Goal: Information Seeking & Learning: Check status

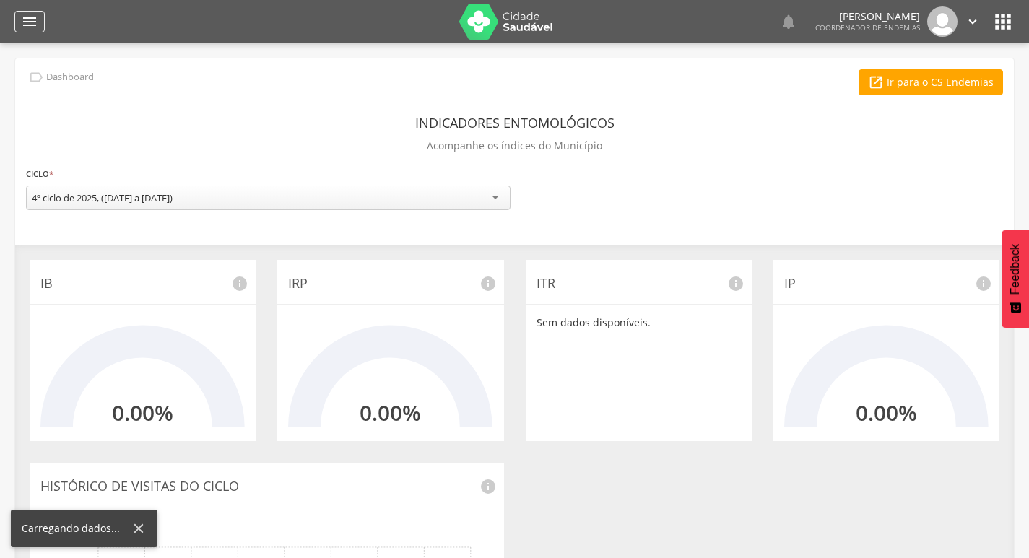
click at [30, 19] on icon "" at bounding box center [29, 21] width 17 height 17
click at [36, 19] on icon "" at bounding box center [29, 21] width 17 height 17
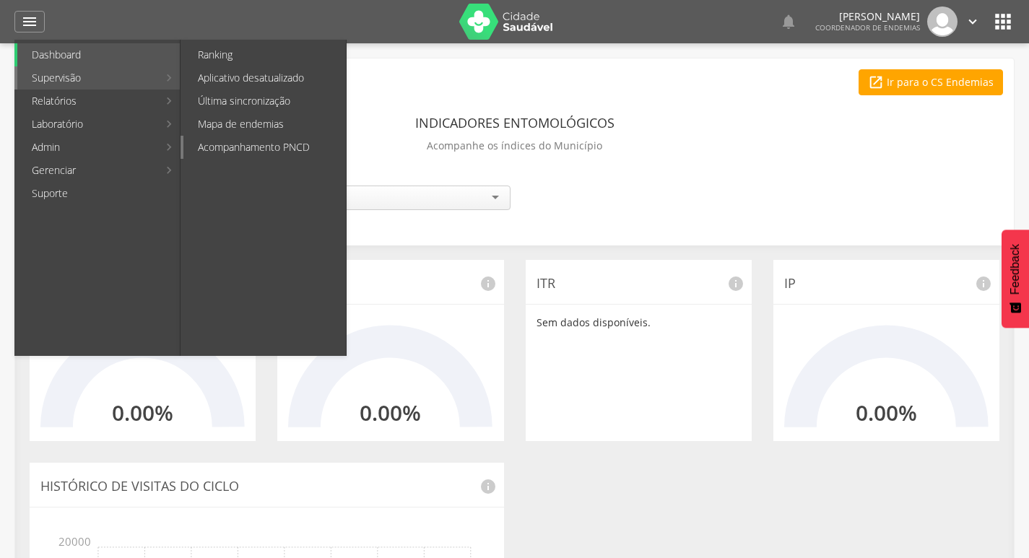
click at [250, 141] on link "Acompanhamento PNCD" at bounding box center [264, 147] width 162 height 23
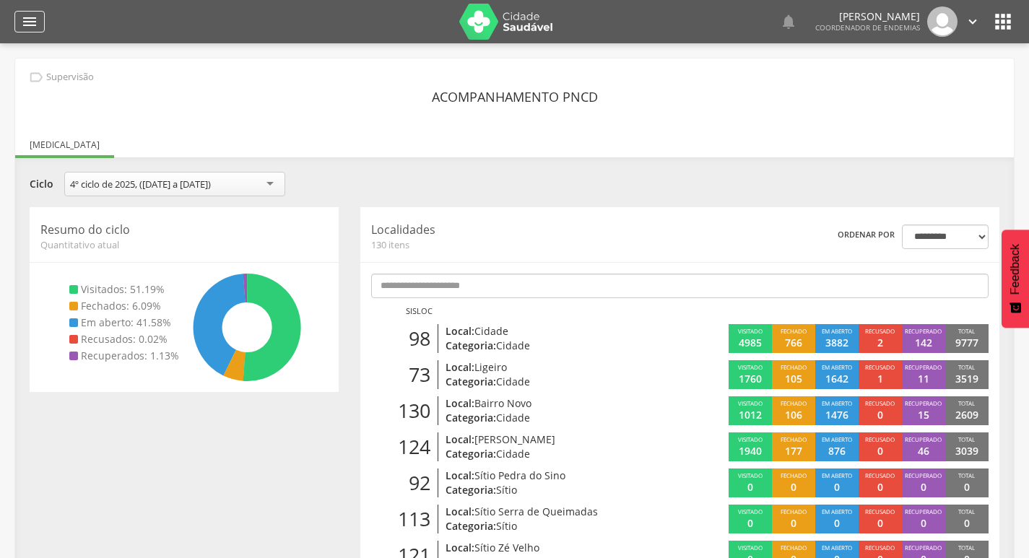
click at [32, 25] on icon "" at bounding box center [29, 21] width 17 height 17
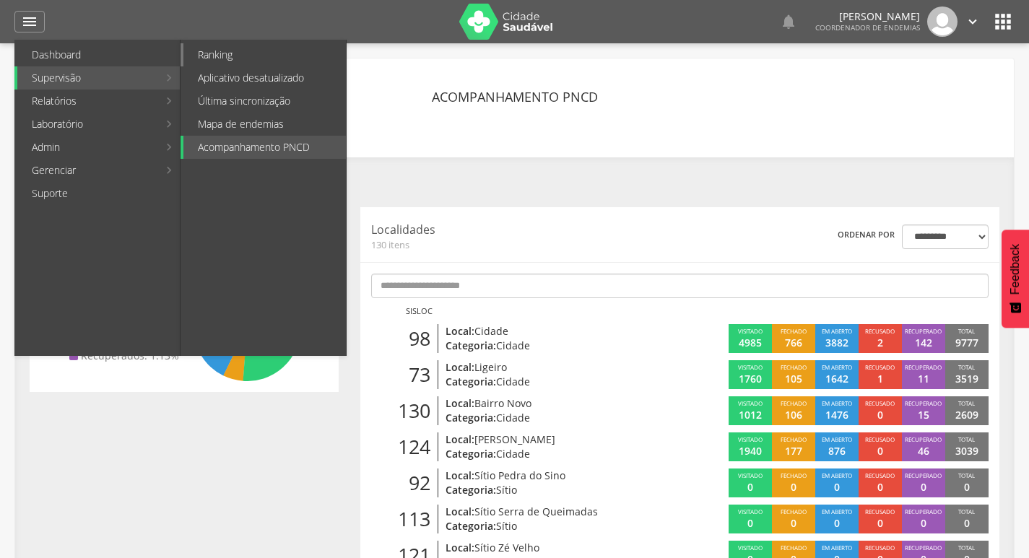
click at [225, 60] on link "Ranking" at bounding box center [264, 54] width 162 height 23
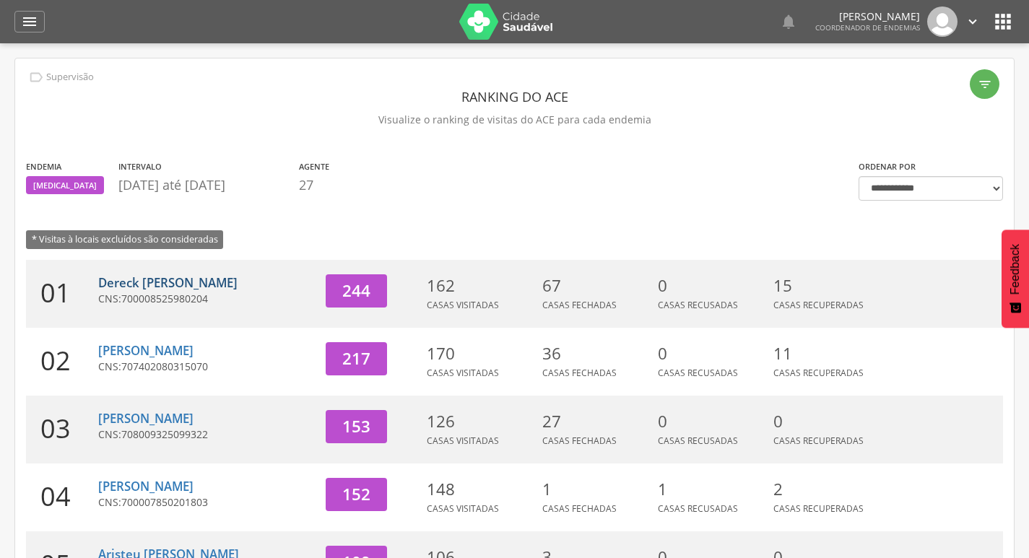
click at [194, 289] on link "Dereck [PERSON_NAME]" at bounding box center [167, 282] width 139 height 17
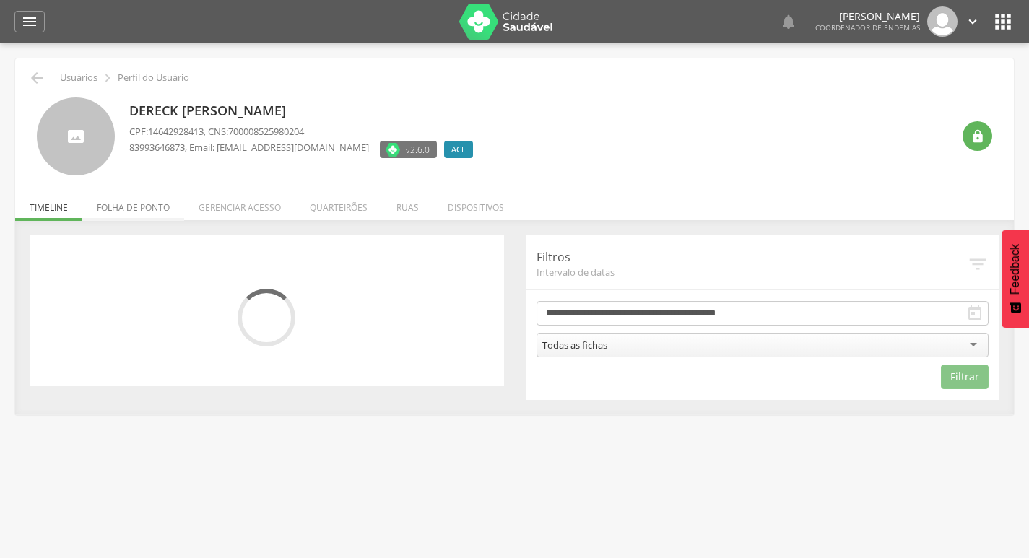
click at [147, 205] on li "Folha de ponto" at bounding box center [133, 204] width 102 height 34
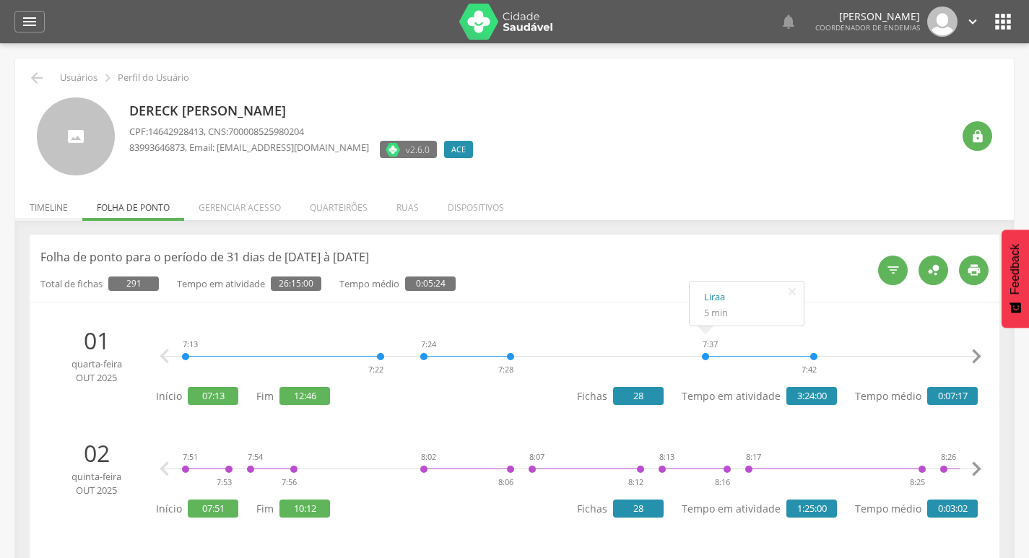
click at [42, 214] on li "Timeline" at bounding box center [48, 204] width 67 height 34
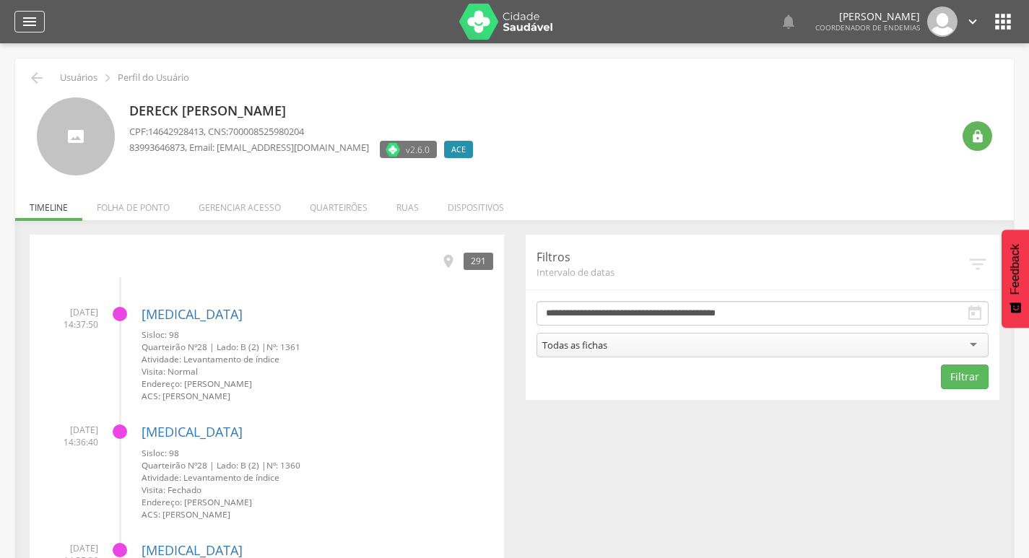
click at [27, 22] on icon "" at bounding box center [29, 21] width 17 height 17
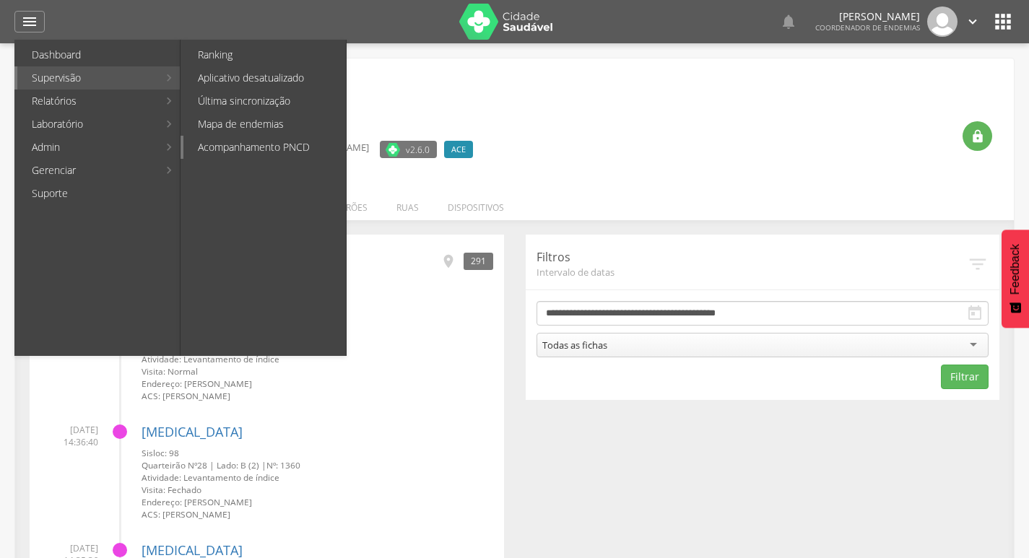
click at [291, 157] on link "Acompanhamento PNCD" at bounding box center [264, 147] width 162 height 23
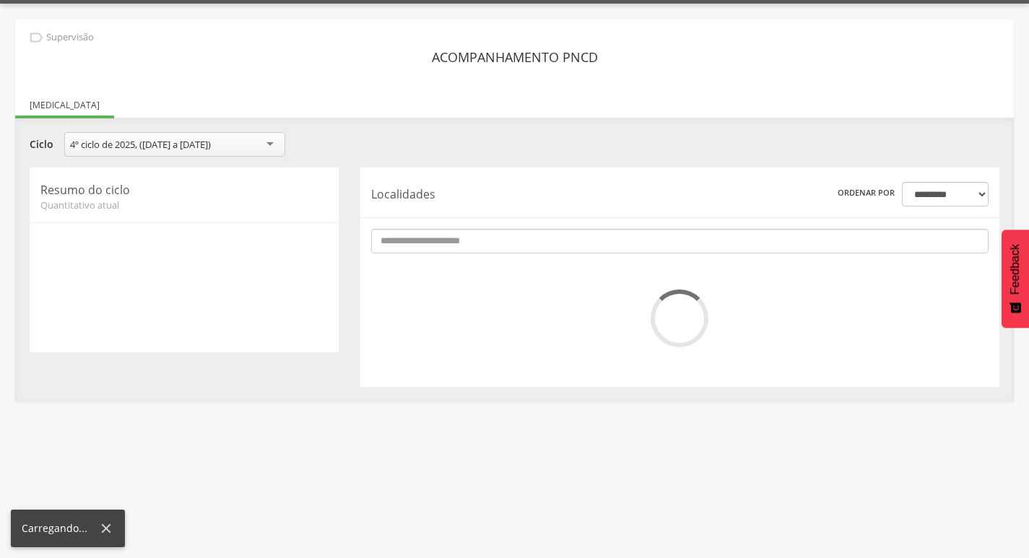
scroll to position [43, 0]
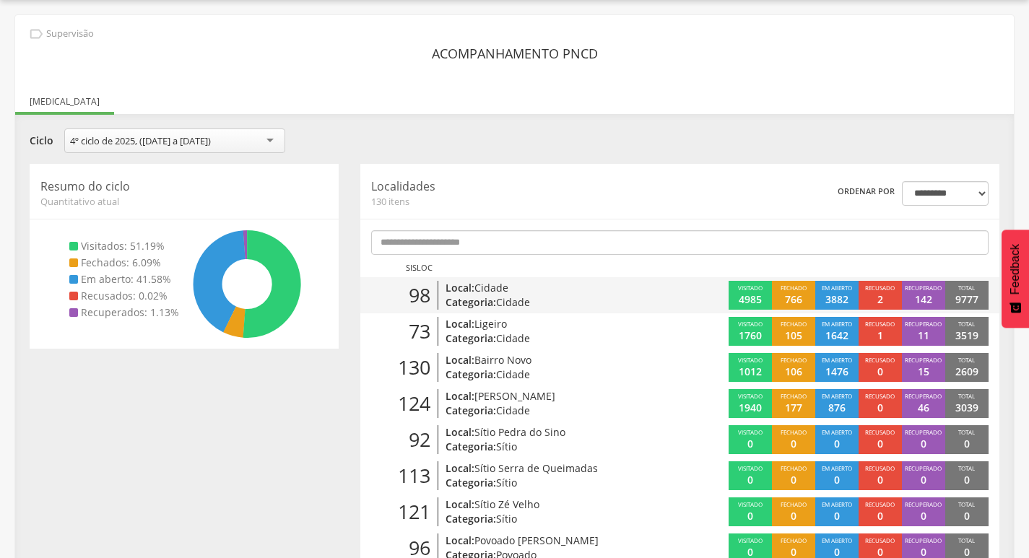
click at [523, 290] on p "Local: Cidade" at bounding box center [548, 288] width 204 height 14
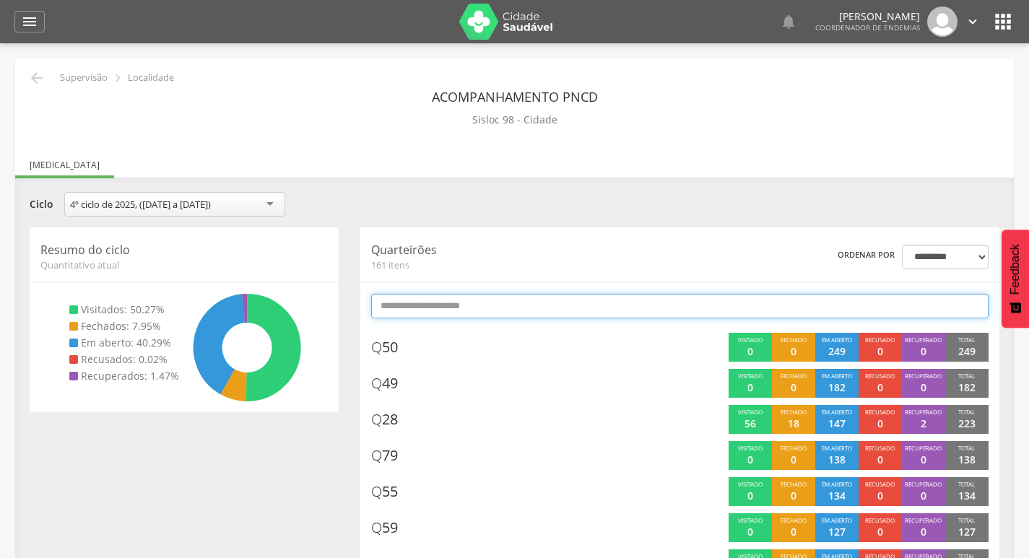
click at [610, 313] on input "text" at bounding box center [679, 306] width 617 height 25
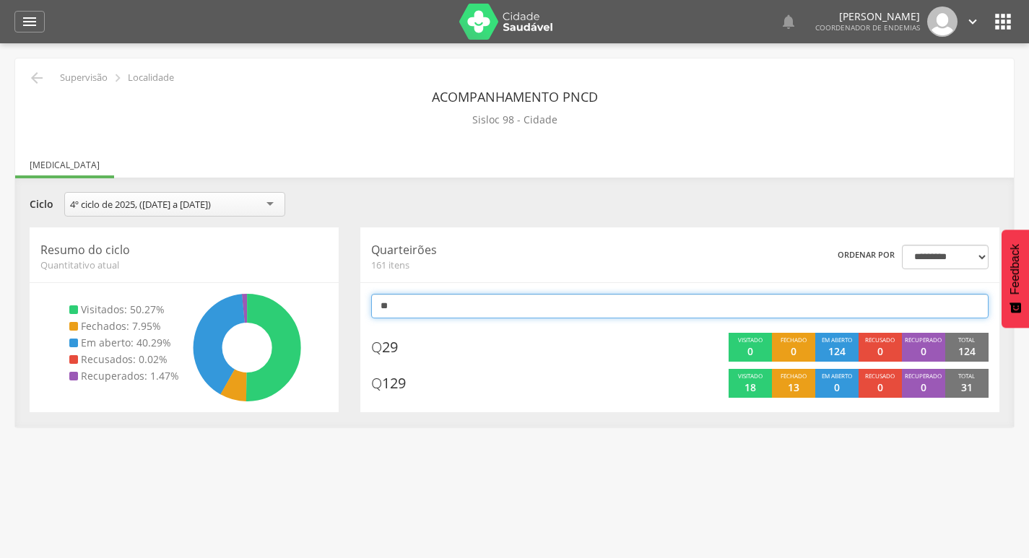
type input "*"
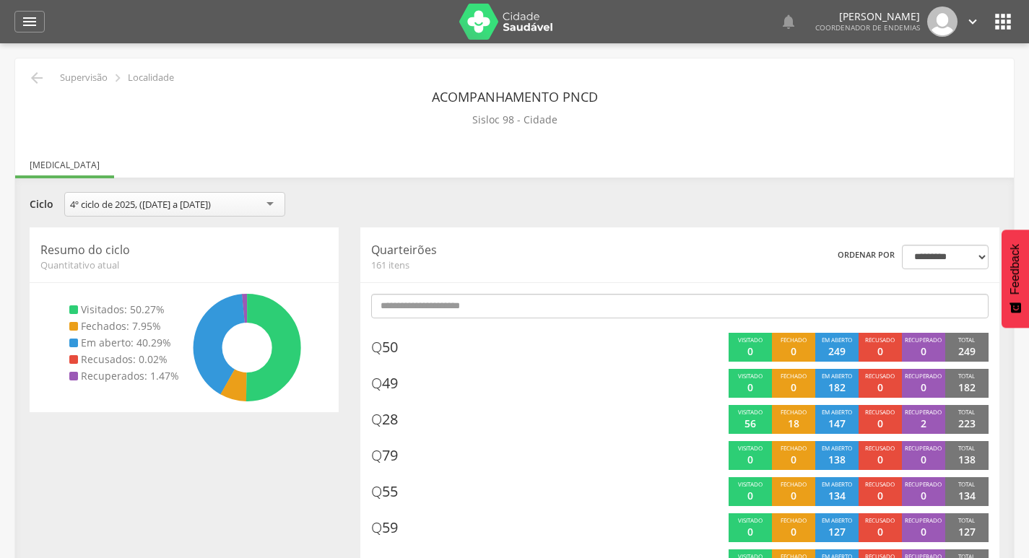
click at [30, 74] on icon "" at bounding box center [36, 77] width 17 height 17
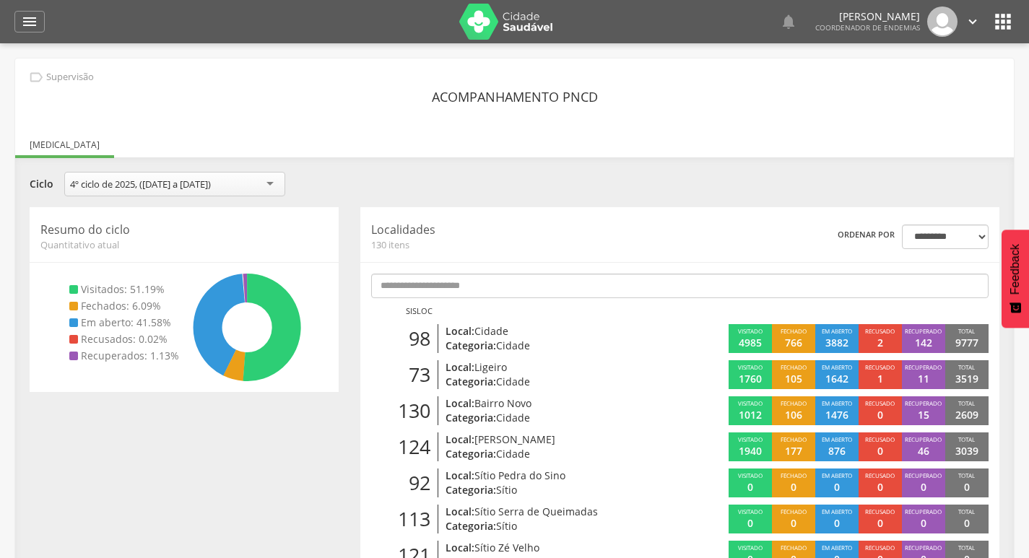
scroll to position [72, 0]
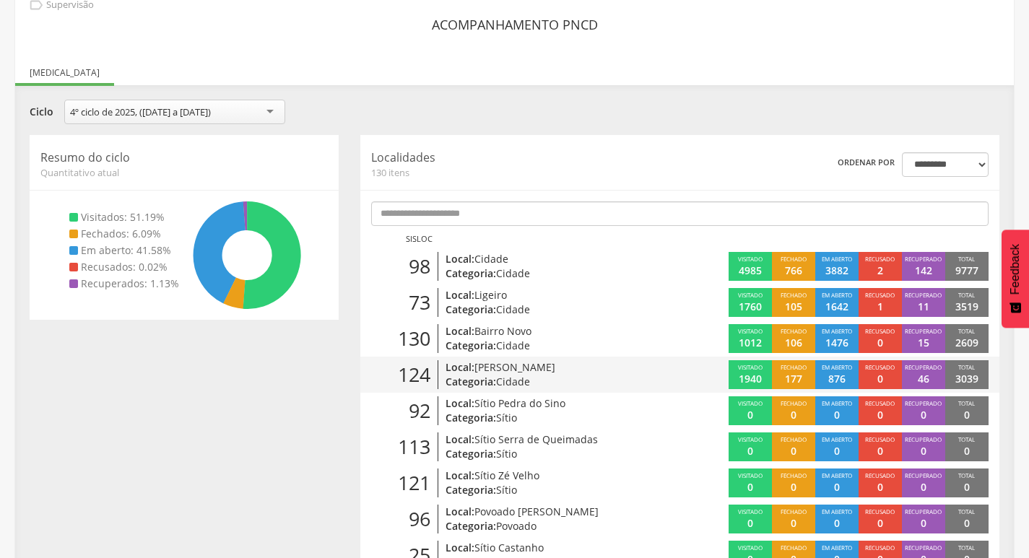
click at [565, 368] on p "Local: [PERSON_NAME]" at bounding box center [548, 367] width 204 height 14
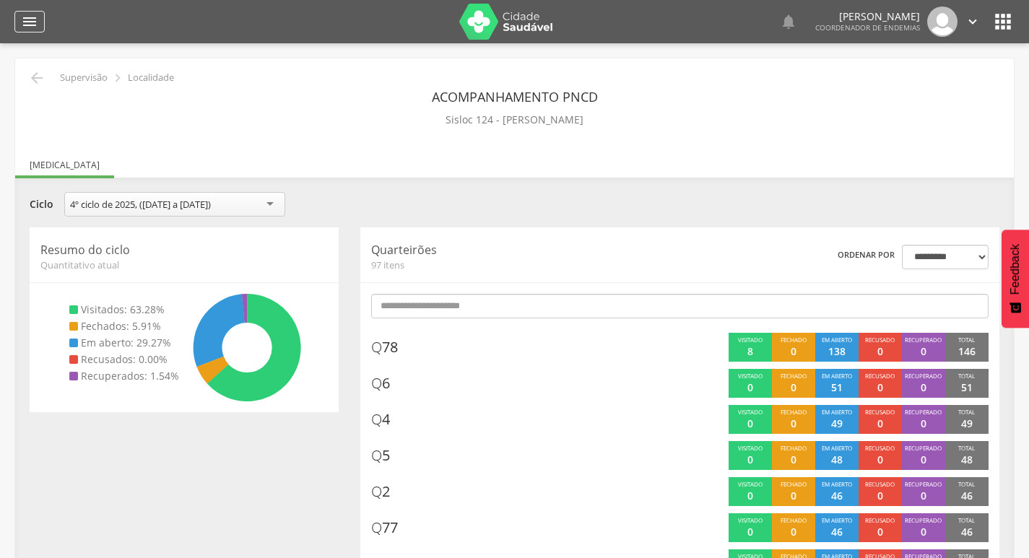
click at [29, 25] on icon "" at bounding box center [29, 21] width 17 height 17
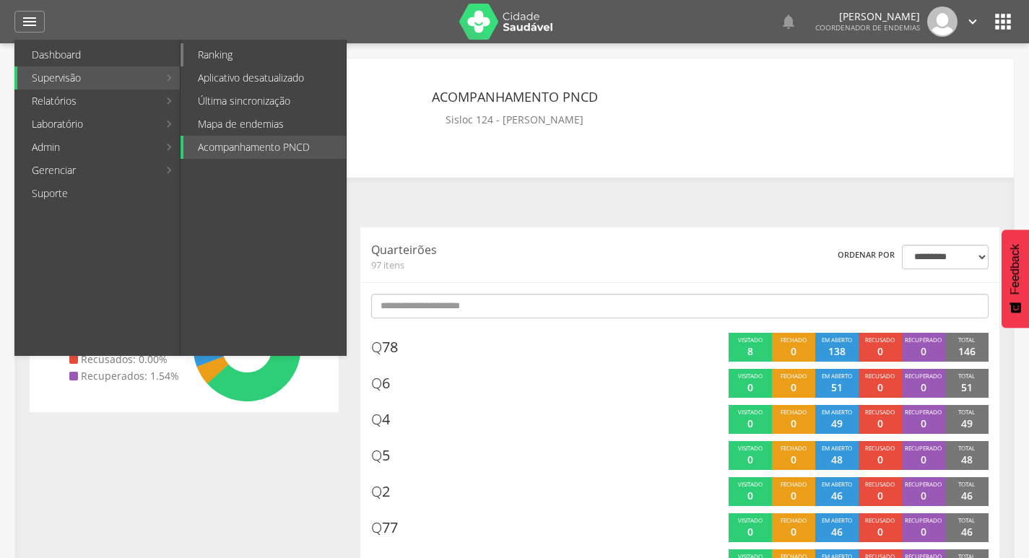
click at [219, 56] on link "Ranking" at bounding box center [264, 54] width 162 height 23
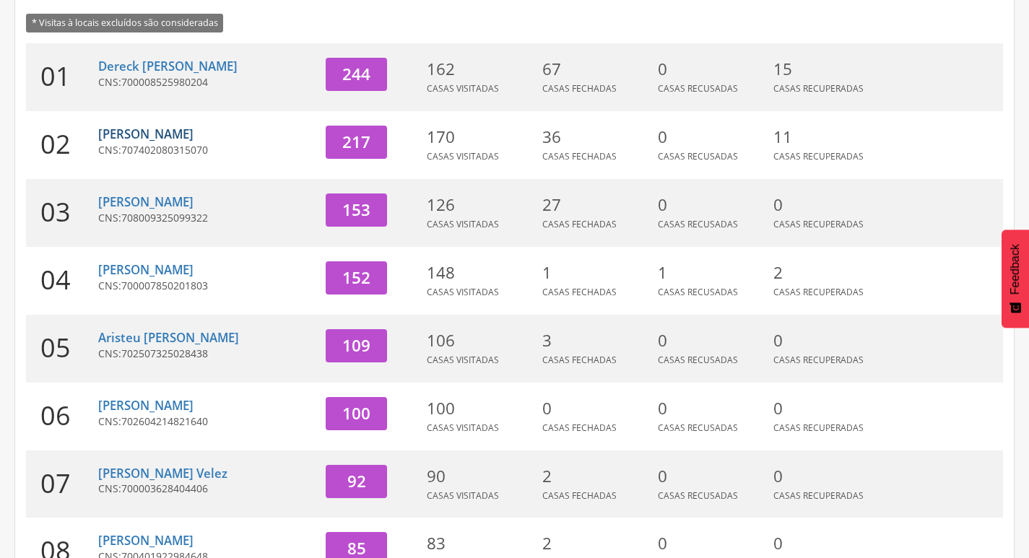
click at [194, 138] on link "[PERSON_NAME]" at bounding box center [145, 134] width 95 height 17
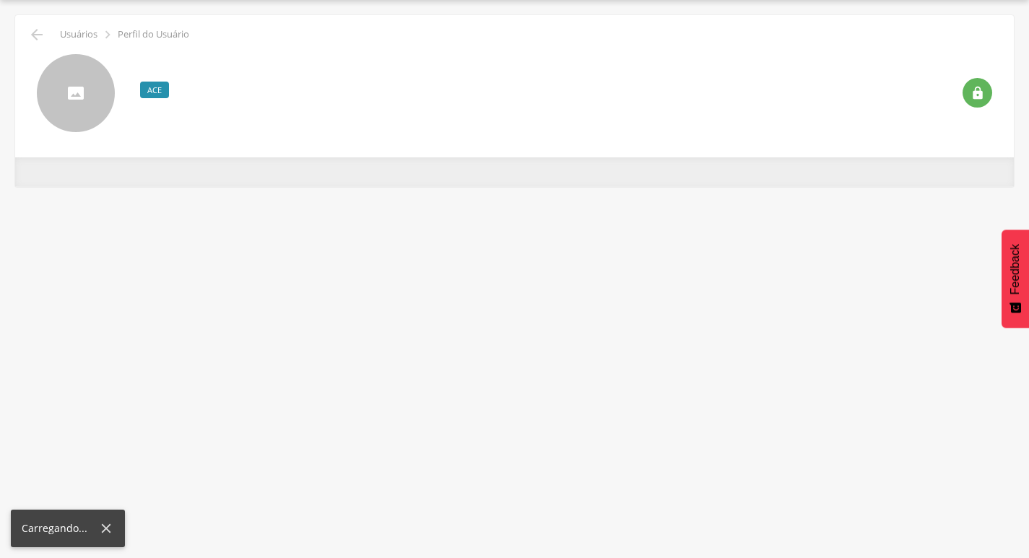
scroll to position [43, 0]
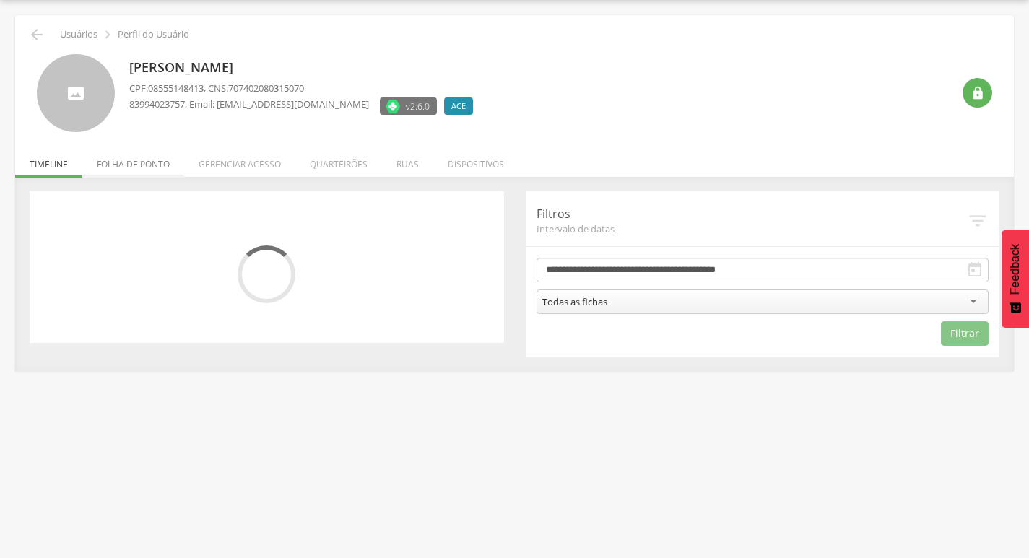
click at [142, 157] on li "Folha de ponto" at bounding box center [133, 161] width 102 height 34
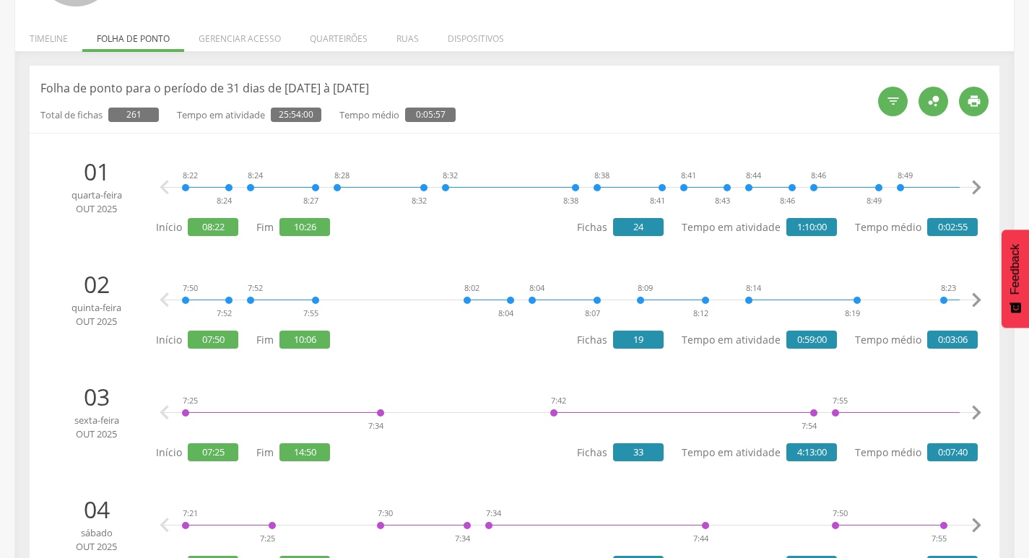
scroll to position [0, 0]
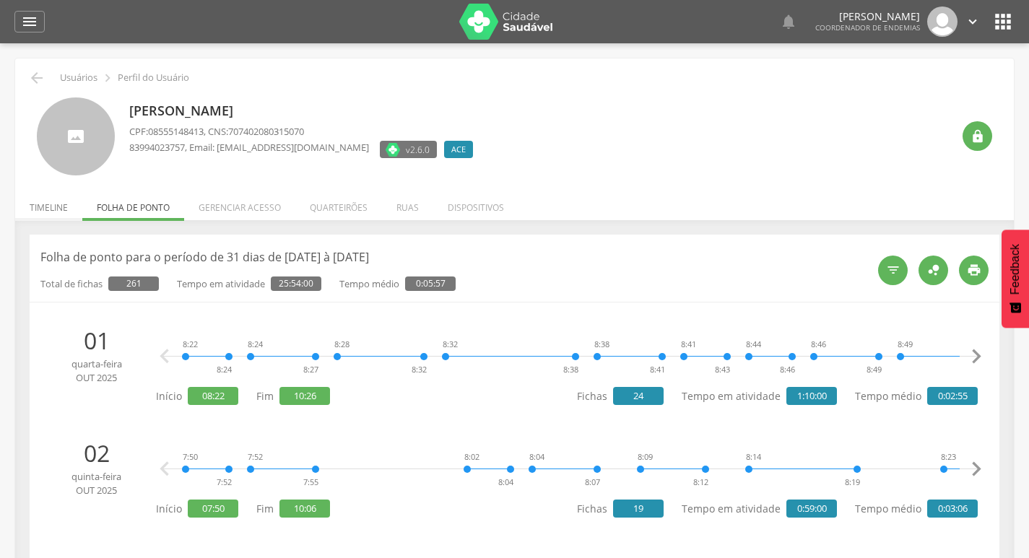
click at [58, 209] on li "Timeline" at bounding box center [48, 204] width 67 height 34
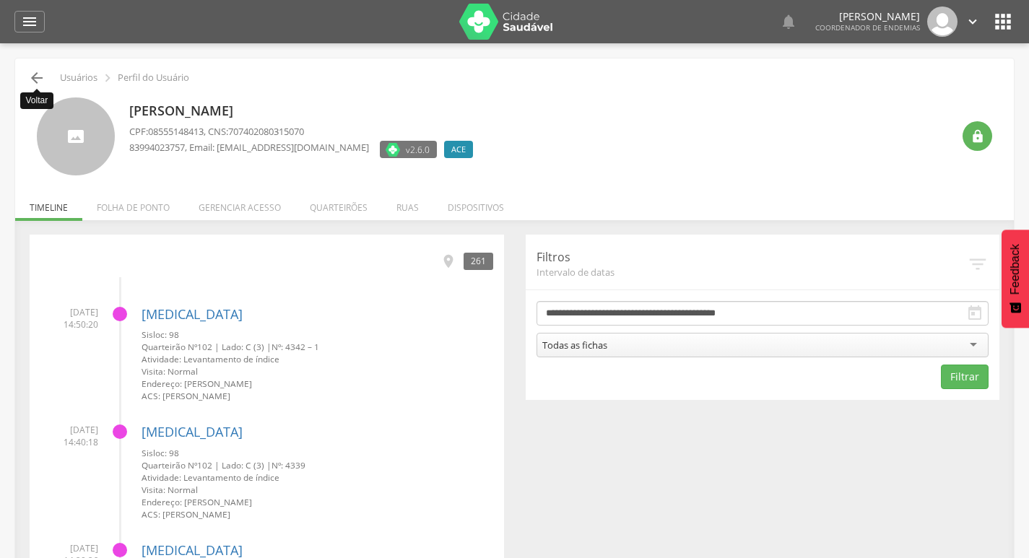
click at [40, 71] on icon "" at bounding box center [36, 77] width 17 height 17
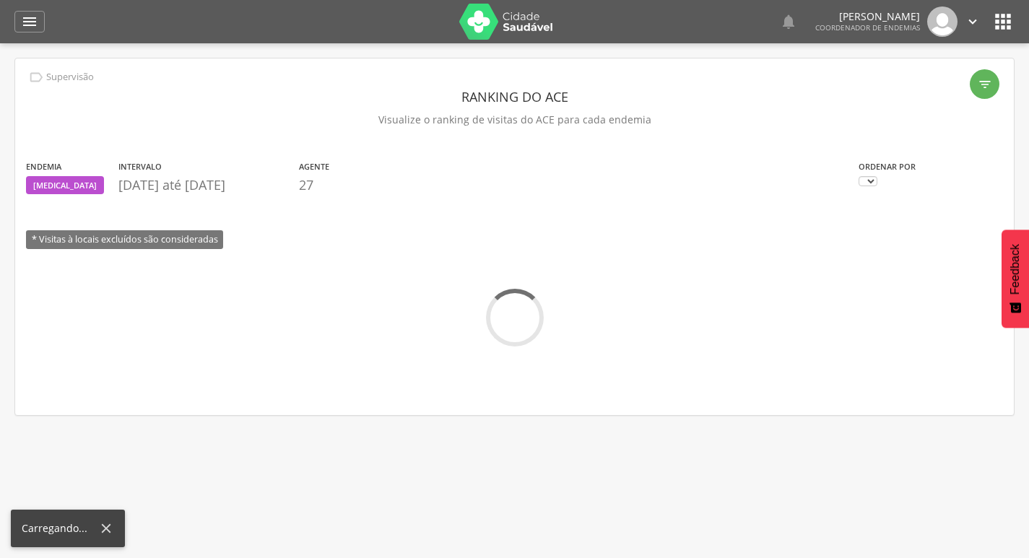
scroll to position [43, 0]
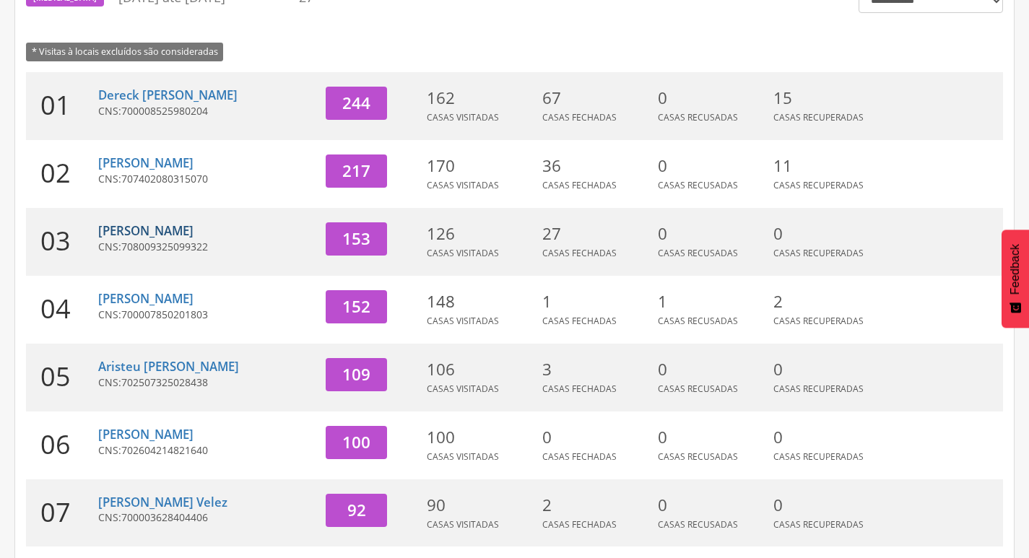
click at [123, 235] on link "[PERSON_NAME]" at bounding box center [145, 230] width 95 height 17
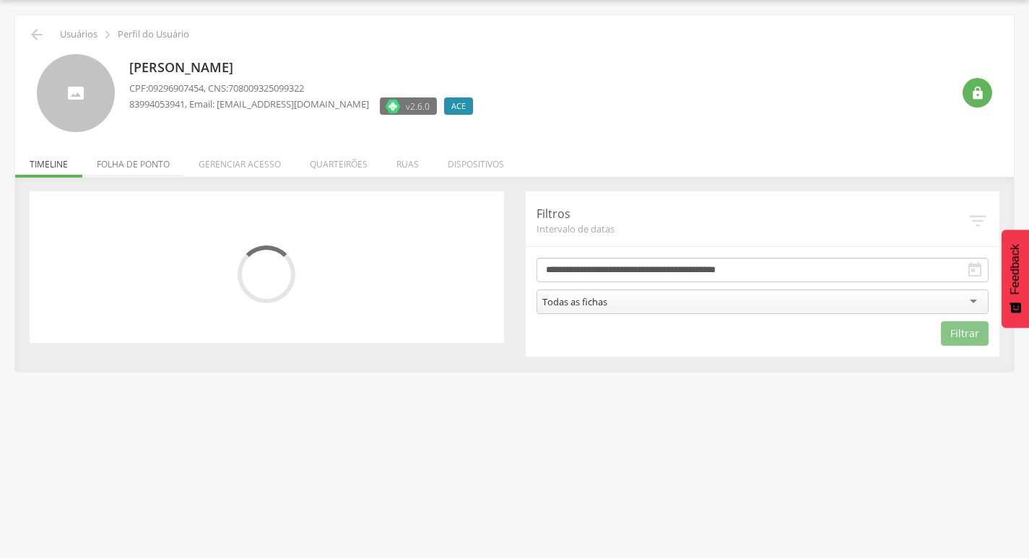
click at [139, 166] on li "Folha de ponto" at bounding box center [133, 161] width 102 height 34
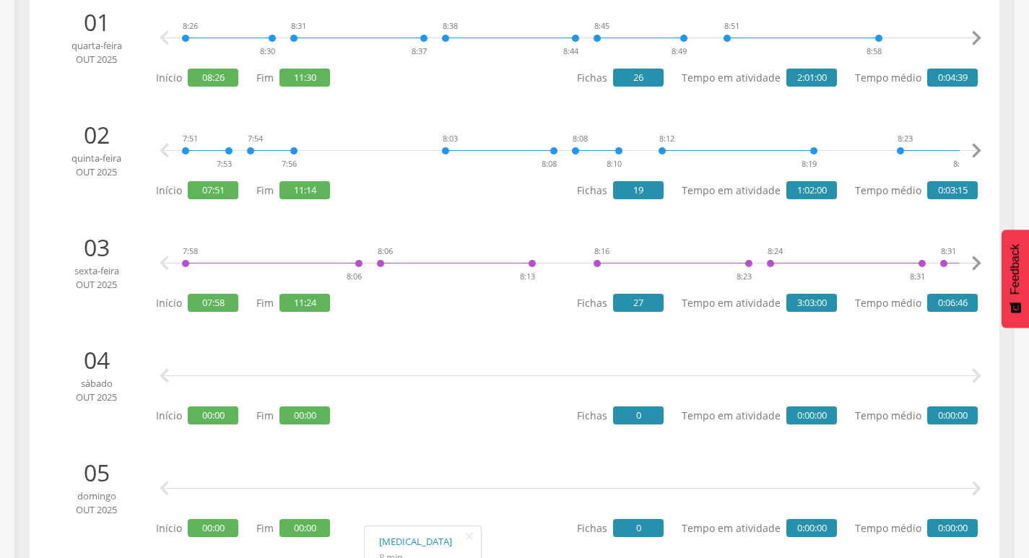
scroll to position [0, 0]
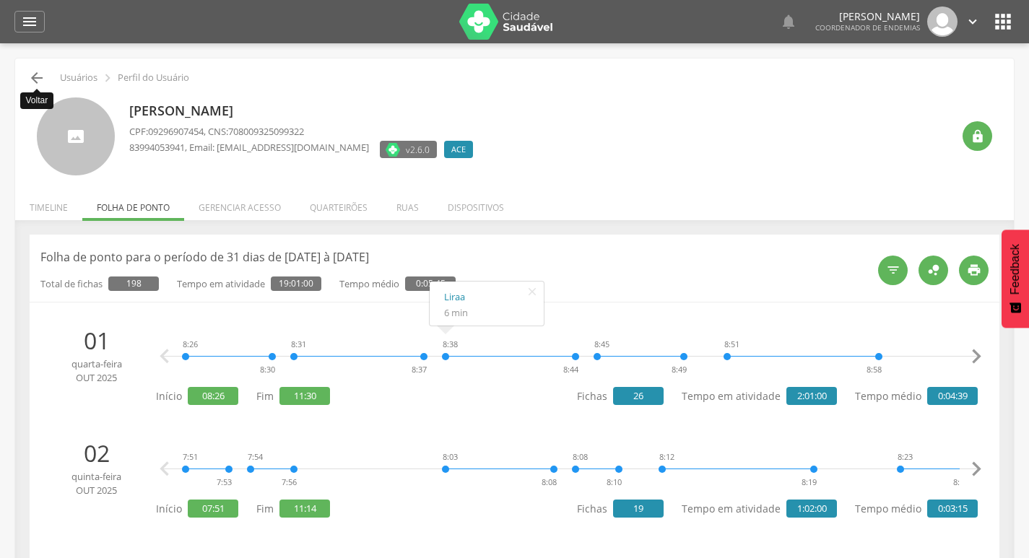
click at [37, 79] on icon "" at bounding box center [36, 77] width 17 height 17
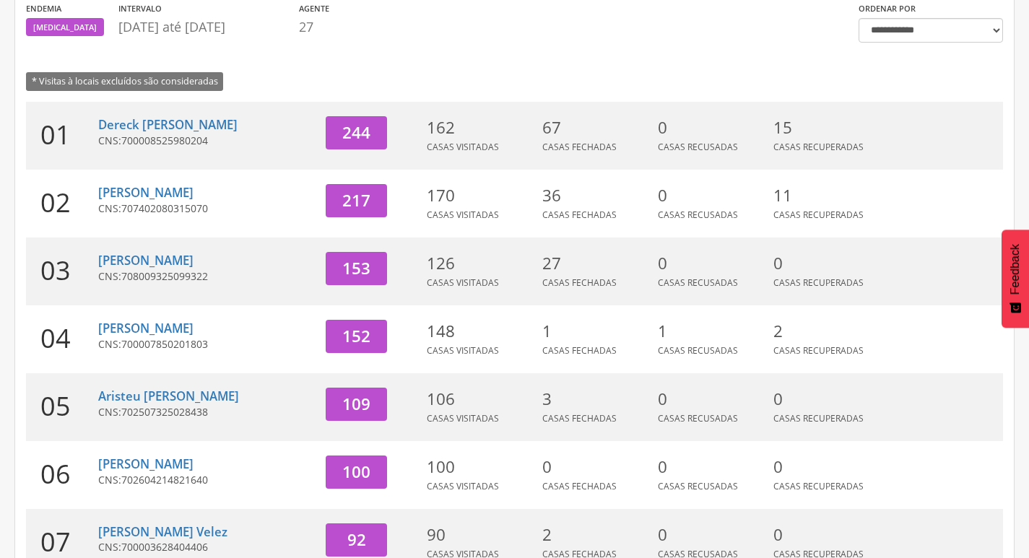
scroll to position [188, 0]
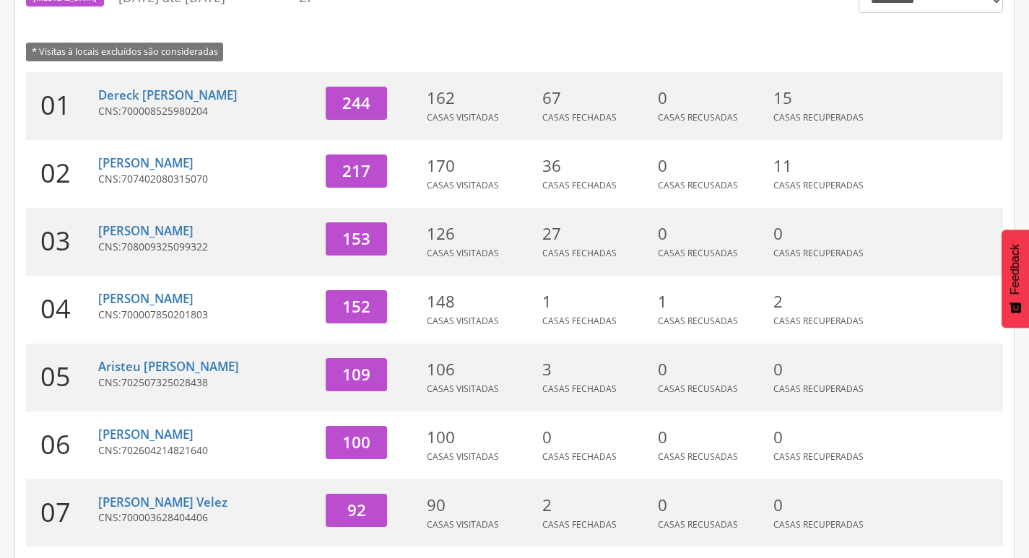
click at [151, 287] on div "[PERSON_NAME] CNS: 700007850201803" at bounding box center [206, 310] width 217 height 68
click at [146, 301] on link "[PERSON_NAME]" at bounding box center [145, 298] width 95 height 17
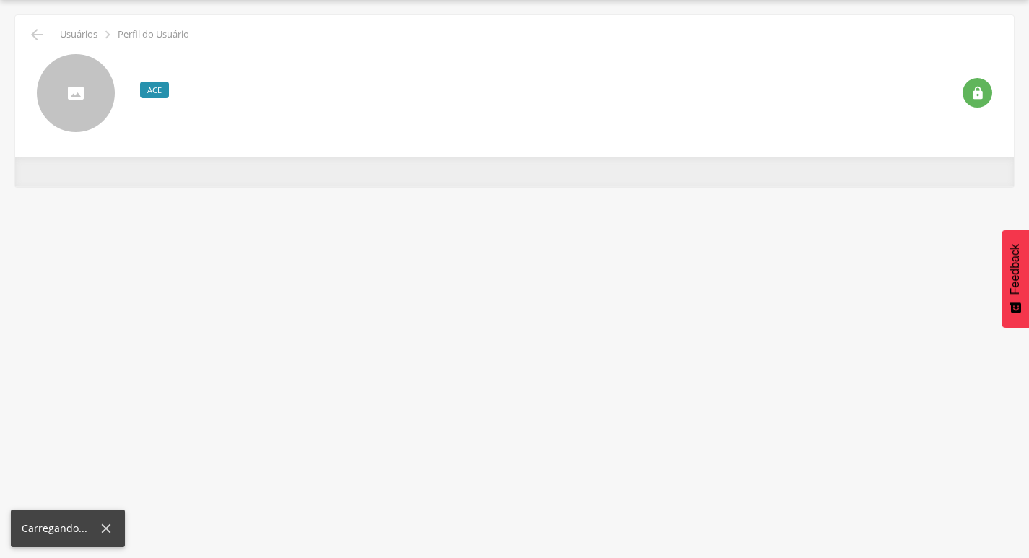
scroll to position [43, 0]
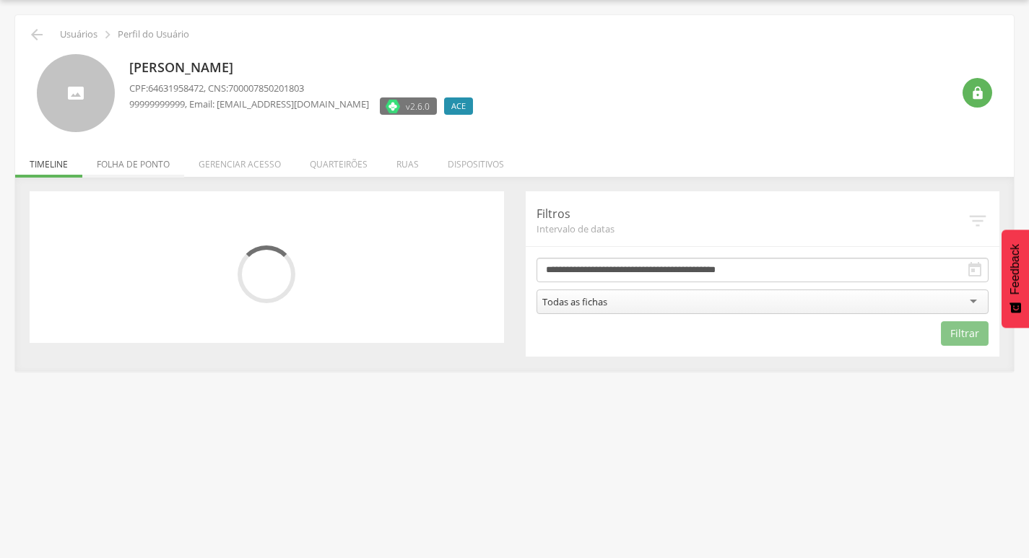
click at [147, 155] on li "Folha de ponto" at bounding box center [133, 161] width 102 height 34
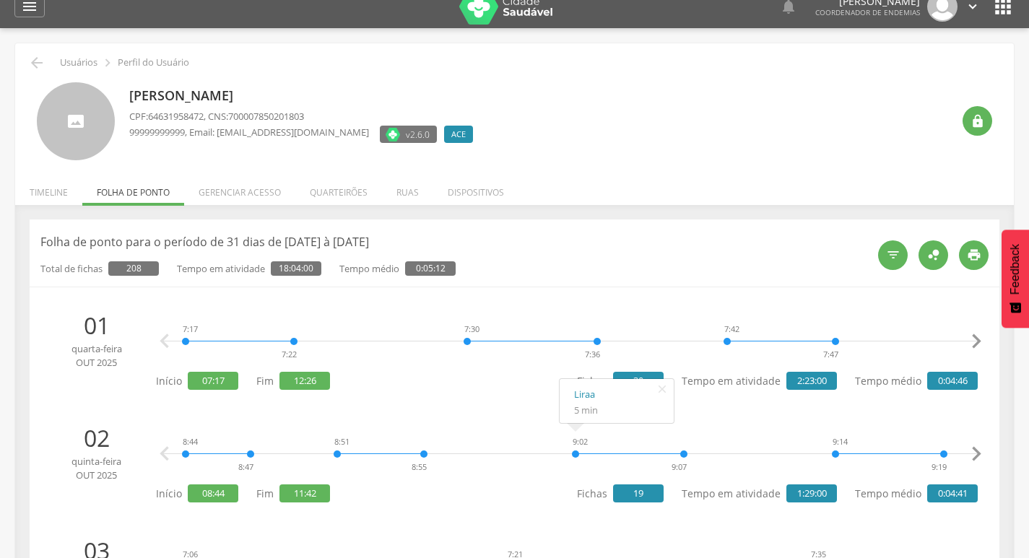
scroll to position [0, 0]
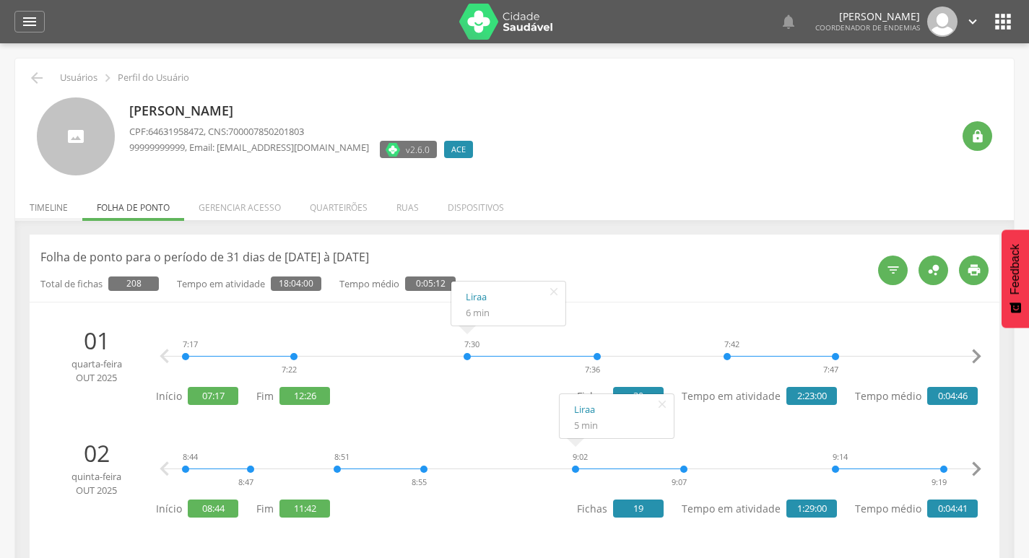
click at [65, 206] on li "Timeline" at bounding box center [48, 204] width 67 height 34
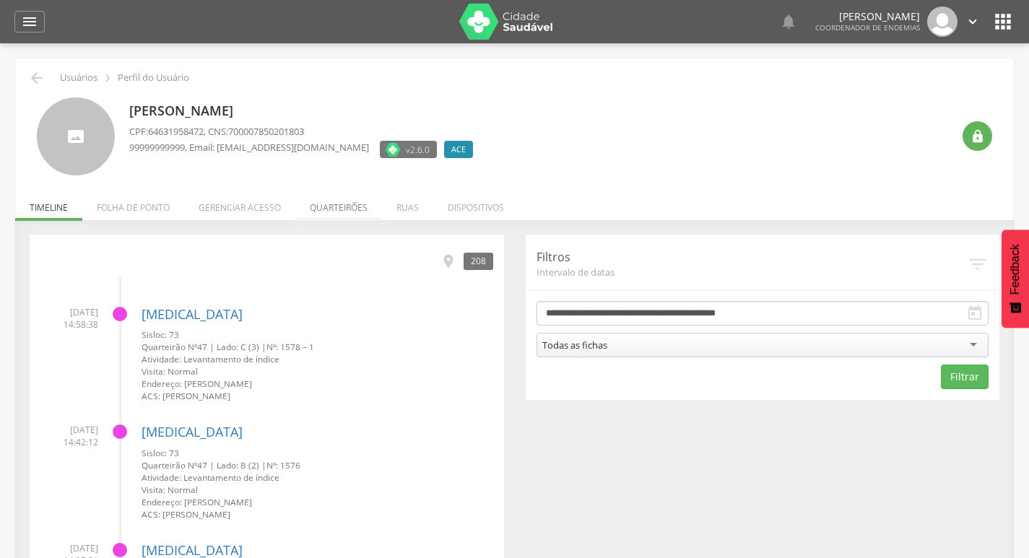
click at [346, 201] on li "Quarteirões" at bounding box center [338, 204] width 87 height 34
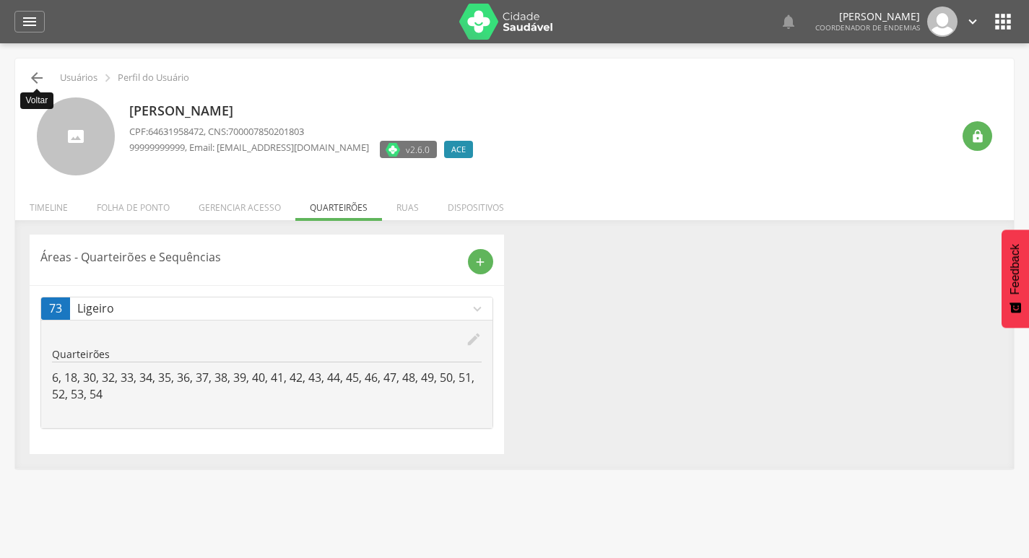
click at [38, 82] on icon "" at bounding box center [36, 77] width 17 height 17
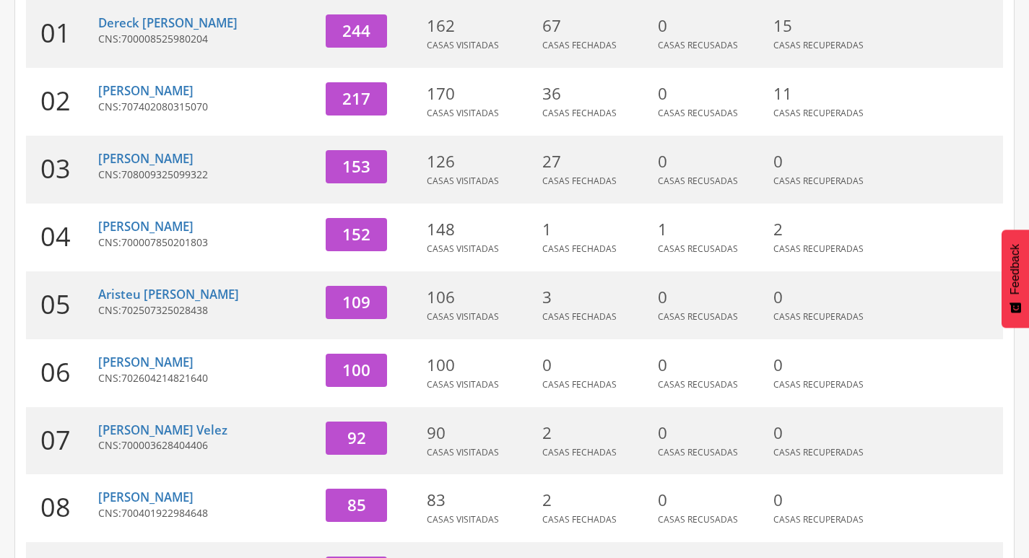
scroll to position [332, 0]
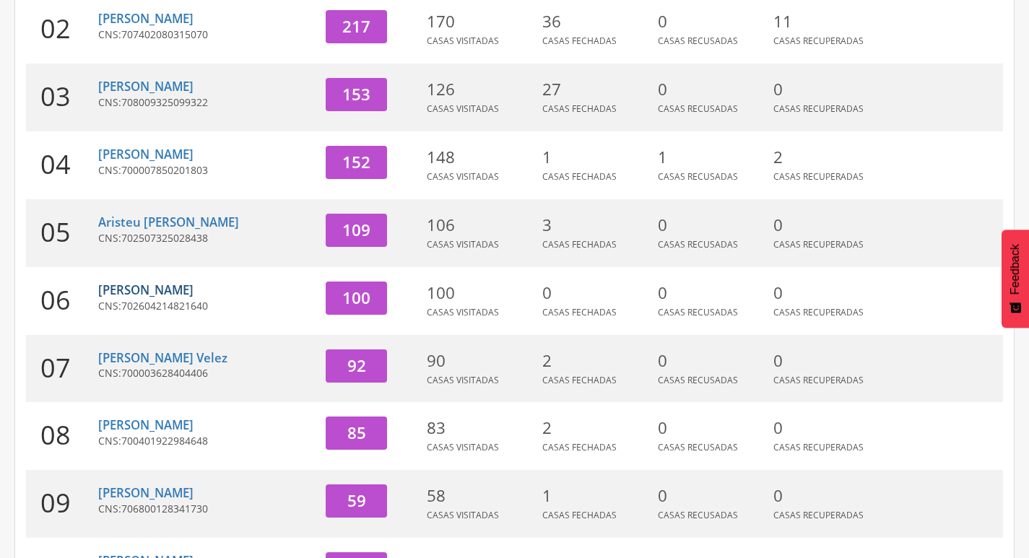
click at [162, 292] on link "[PERSON_NAME]" at bounding box center [145, 290] width 95 height 17
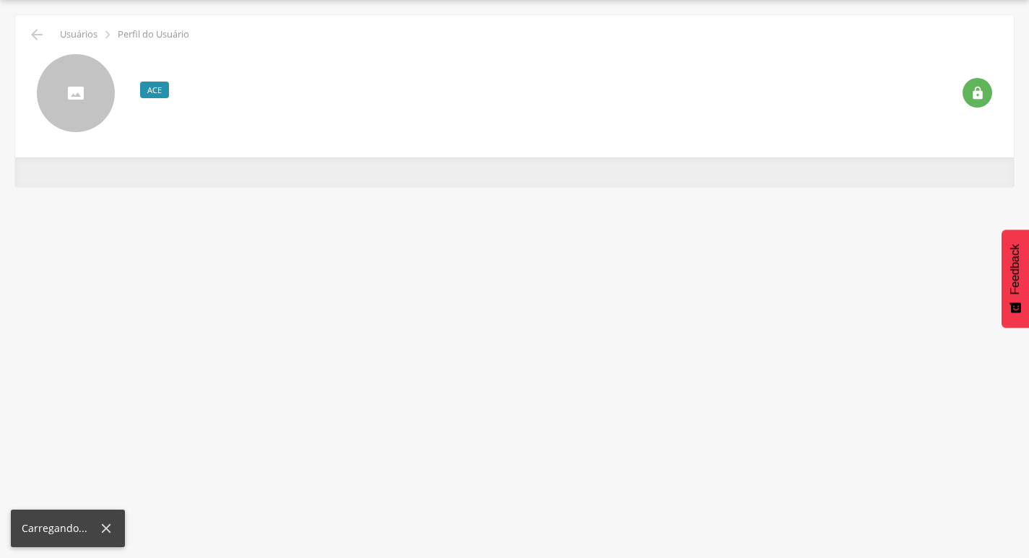
scroll to position [43, 0]
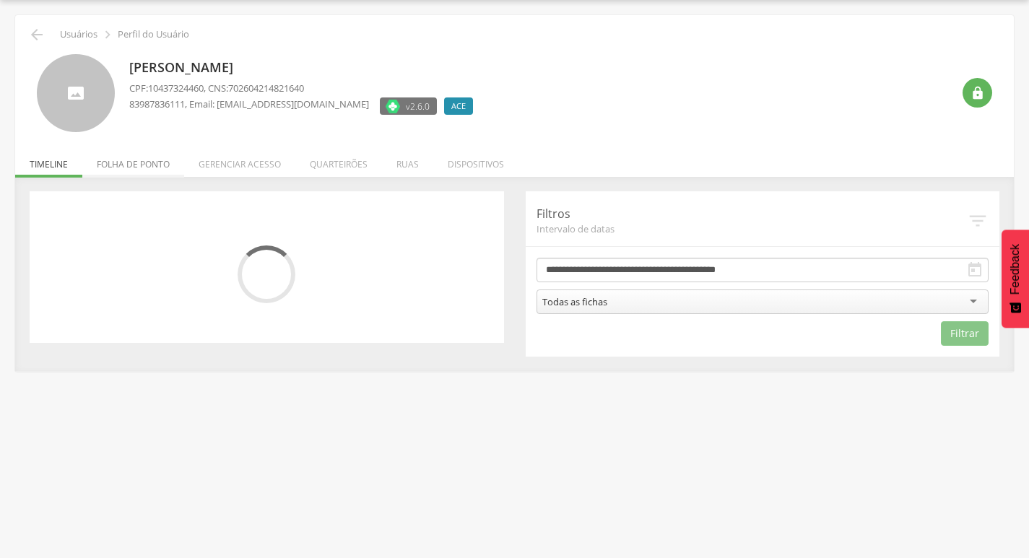
click at [139, 175] on li "Folha de ponto" at bounding box center [133, 161] width 102 height 34
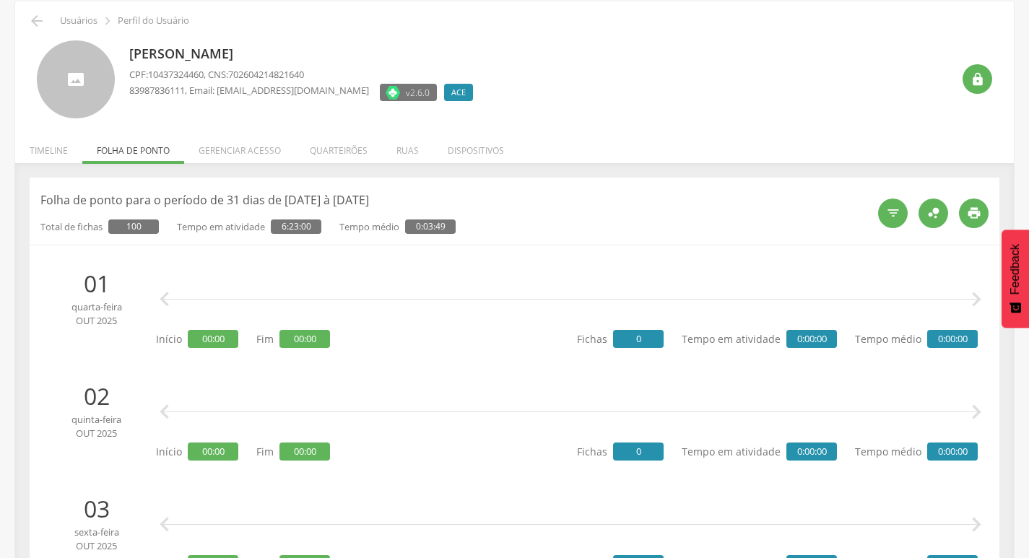
scroll to position [0, 0]
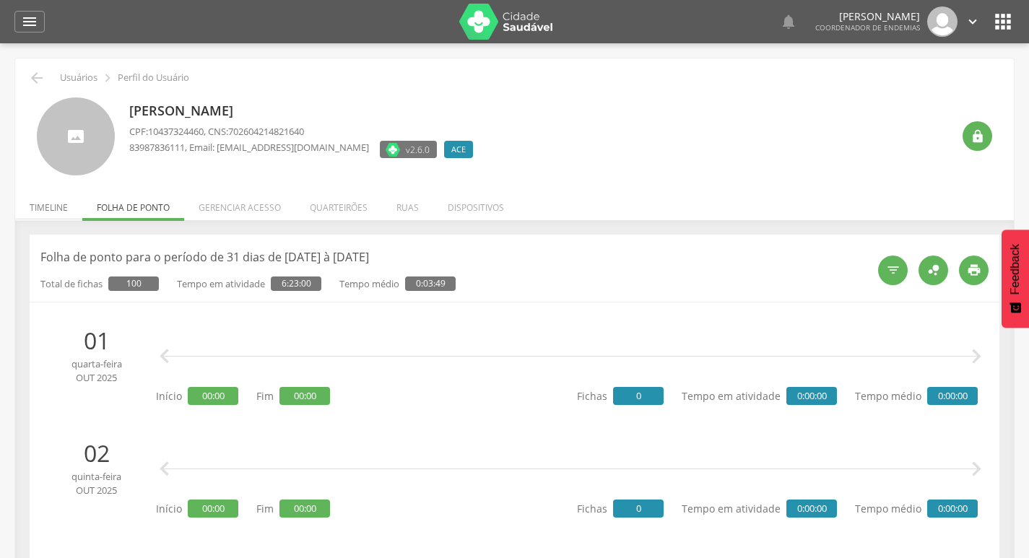
click at [48, 208] on li "Timeline" at bounding box center [48, 204] width 67 height 34
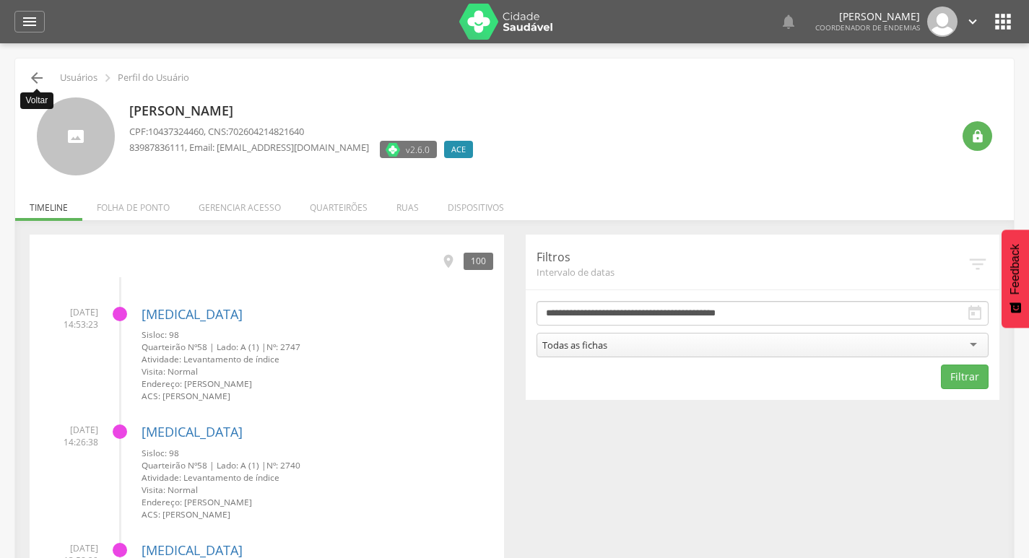
click at [38, 78] on icon "" at bounding box center [36, 77] width 17 height 17
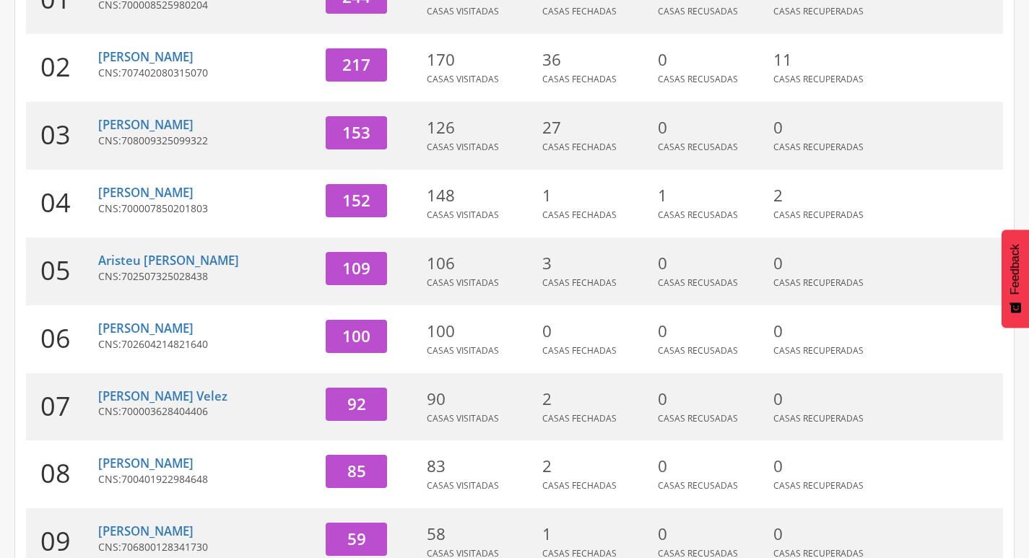
scroll to position [332, 0]
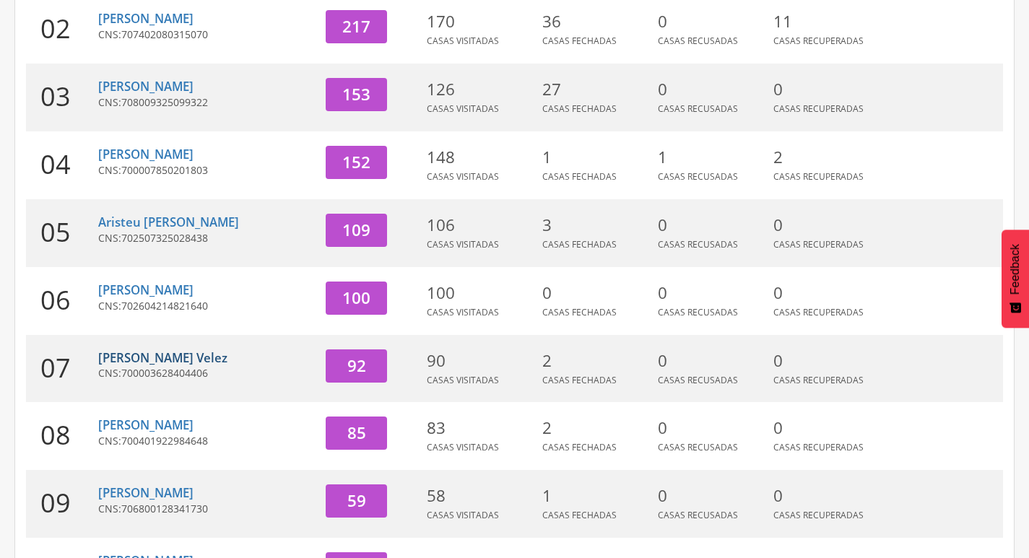
click at [136, 355] on link "[PERSON_NAME] Velez" at bounding box center [162, 357] width 129 height 17
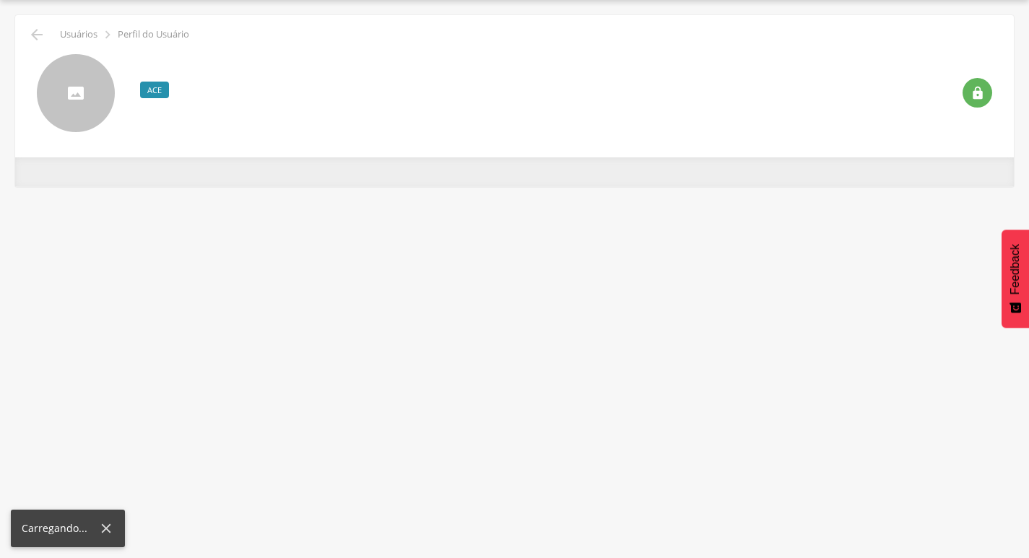
scroll to position [43, 0]
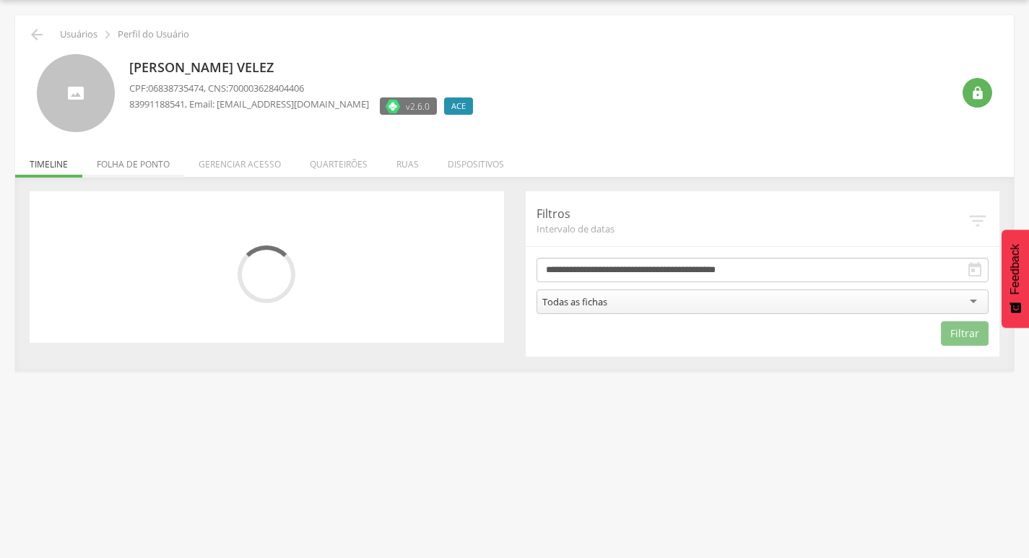
click at [142, 157] on li "Folha de ponto" at bounding box center [133, 161] width 102 height 34
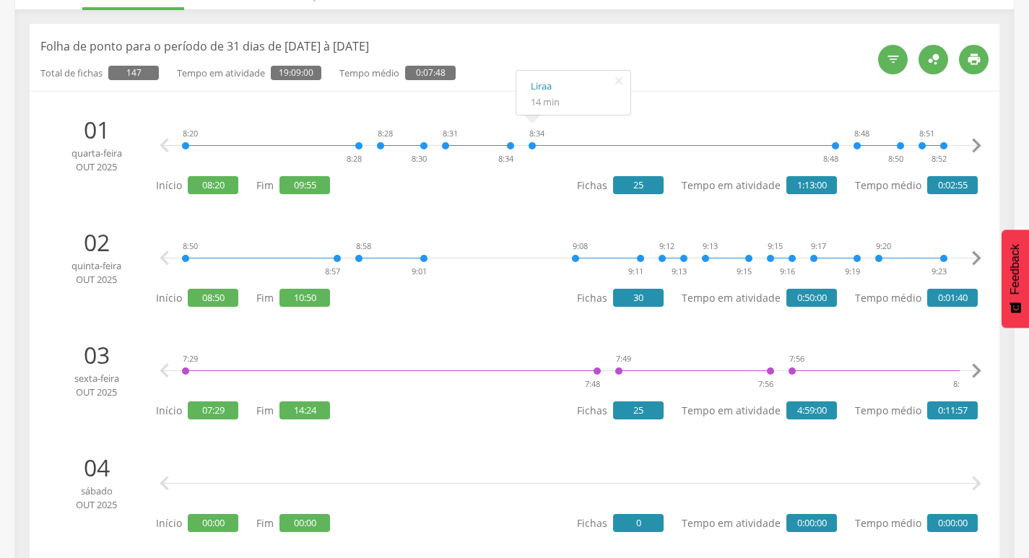
scroll to position [0, 0]
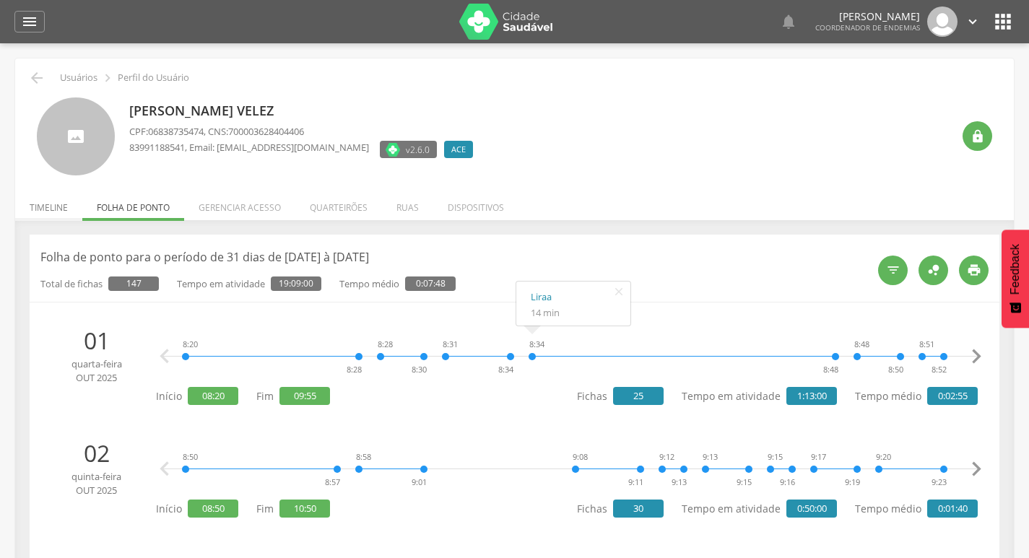
click at [30, 205] on li "Timeline" at bounding box center [48, 204] width 67 height 34
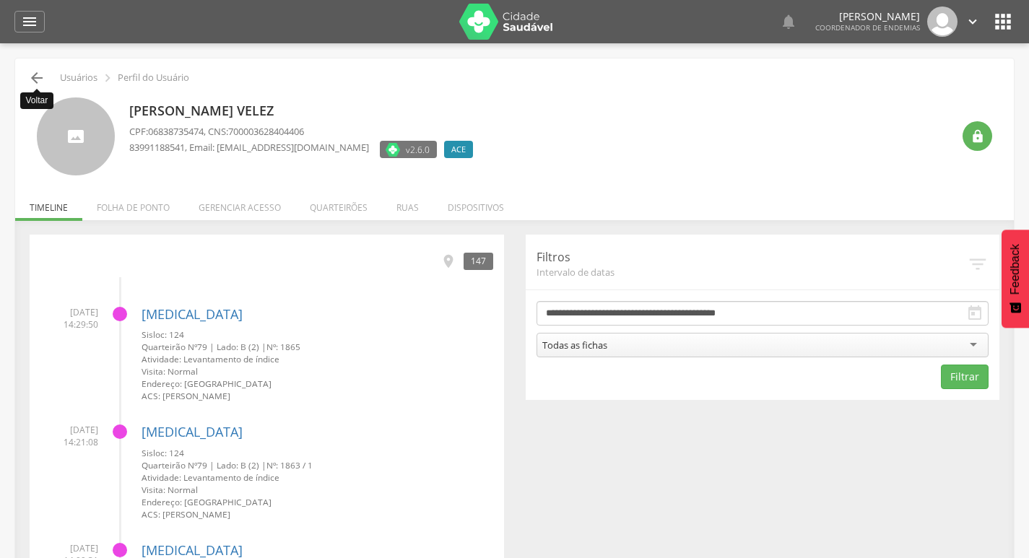
click at [32, 71] on icon "" at bounding box center [36, 77] width 17 height 17
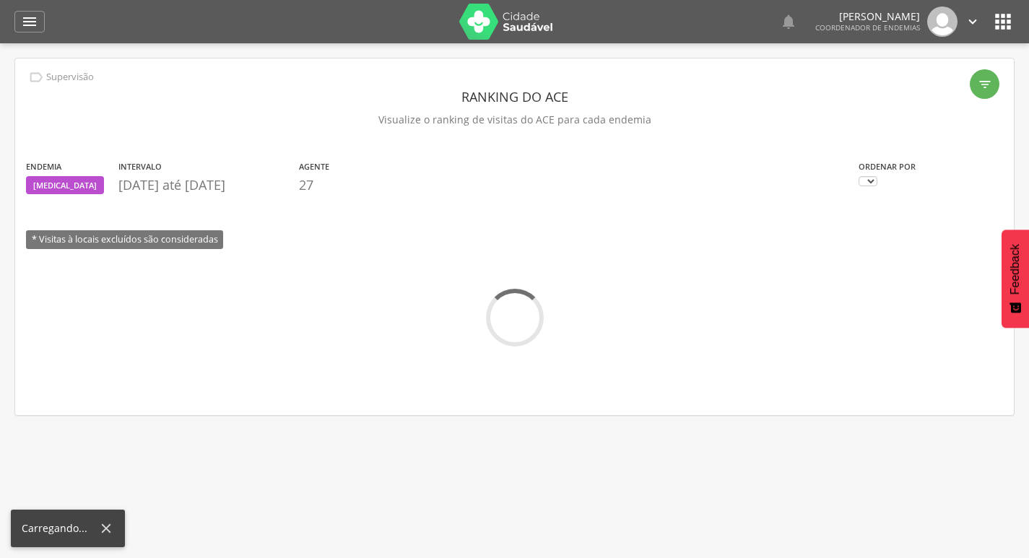
scroll to position [43, 0]
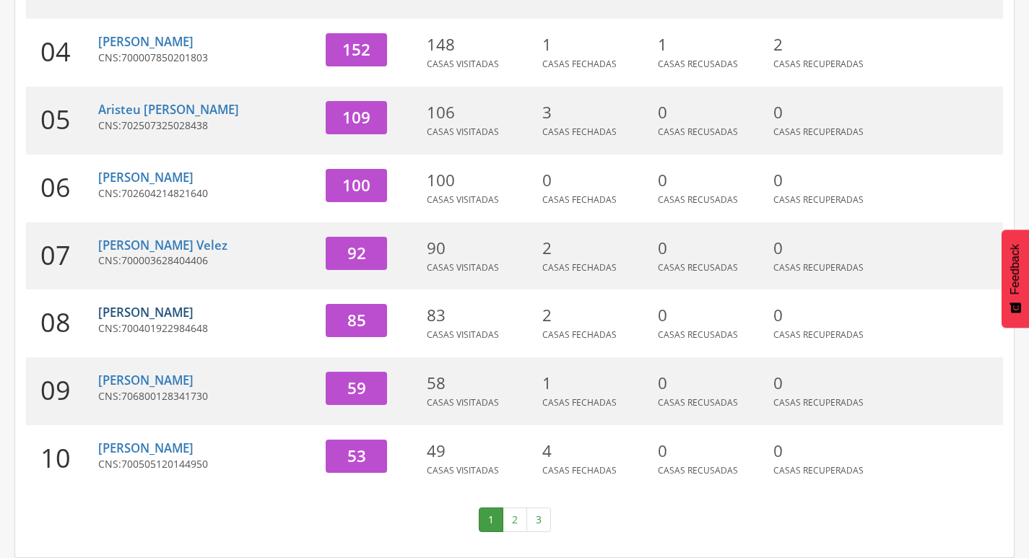
click at [157, 318] on link "[PERSON_NAME]" at bounding box center [145, 312] width 95 height 17
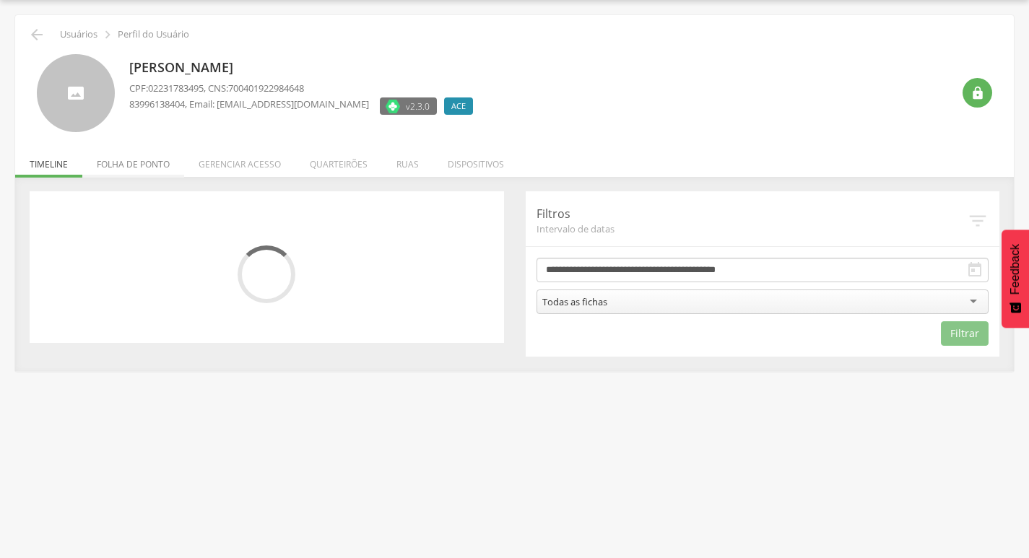
click at [157, 169] on li "Folha de ponto" at bounding box center [133, 161] width 102 height 34
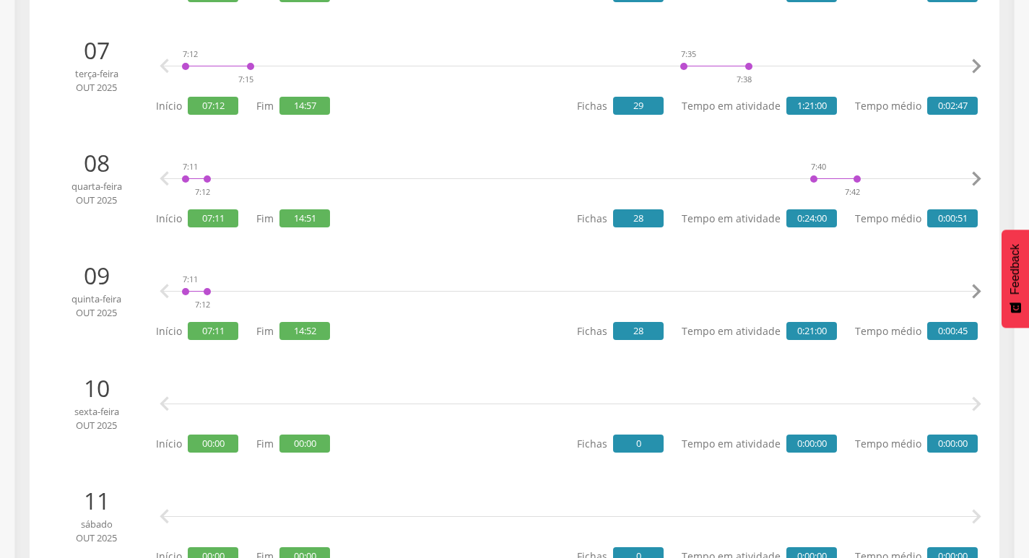
scroll to position [1054, 0]
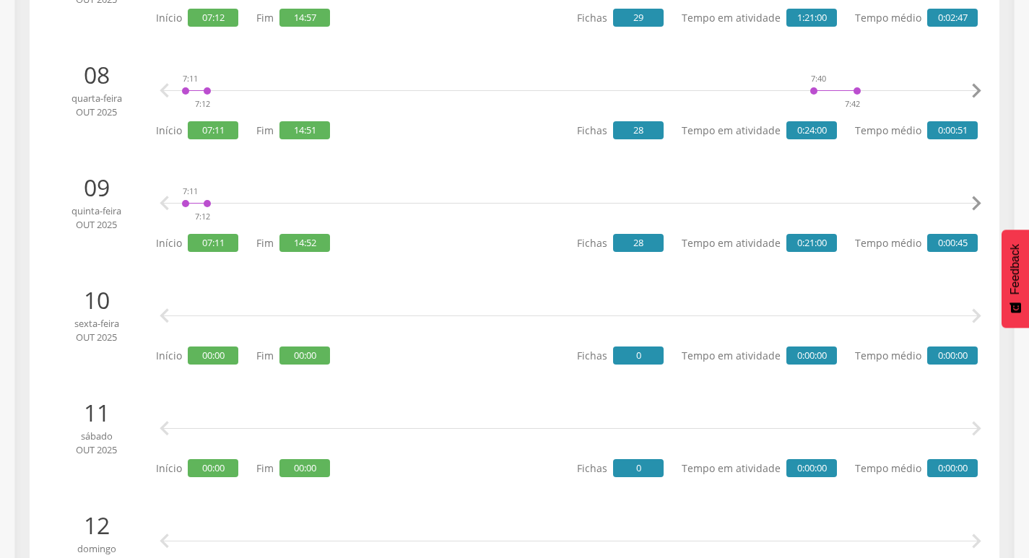
click at [976, 204] on icon "" at bounding box center [976, 203] width 29 height 29
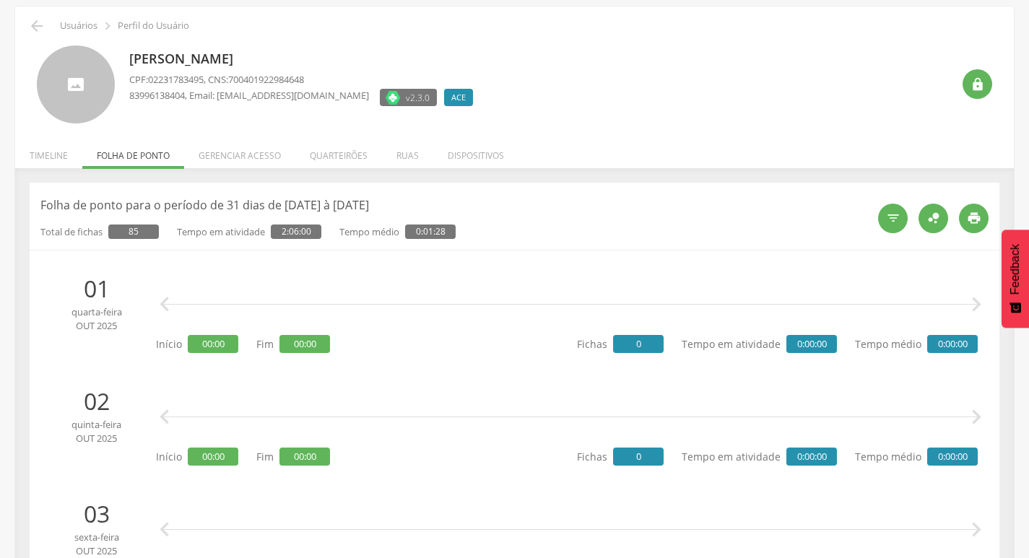
scroll to position [0, 0]
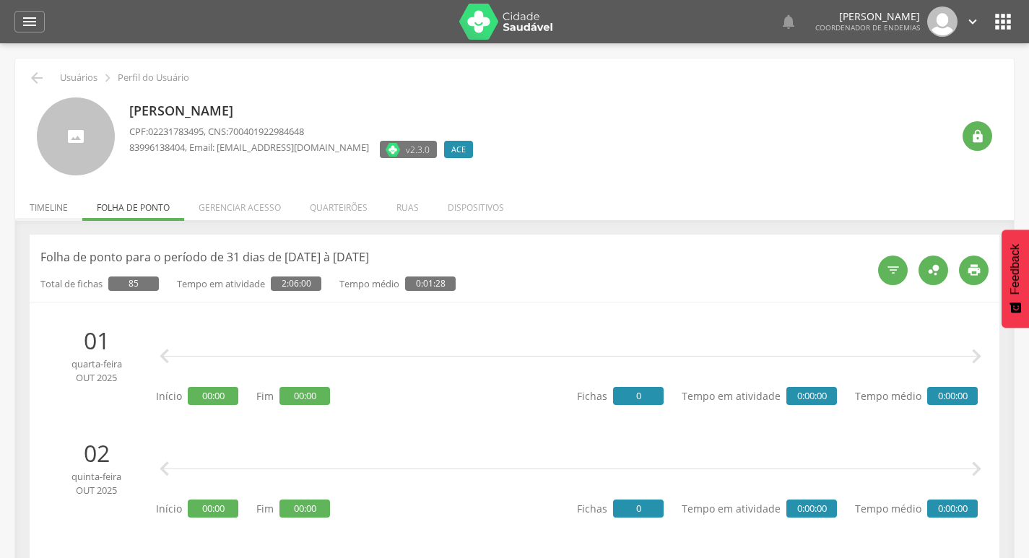
click at [43, 201] on li "Timeline" at bounding box center [48, 204] width 67 height 34
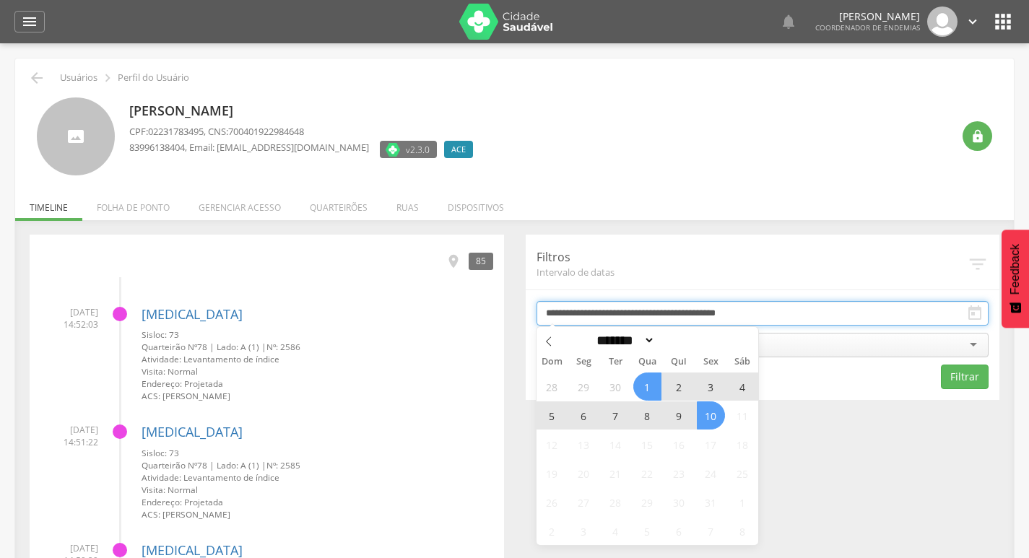
click at [711, 318] on input "**********" at bounding box center [762, 313] width 453 height 25
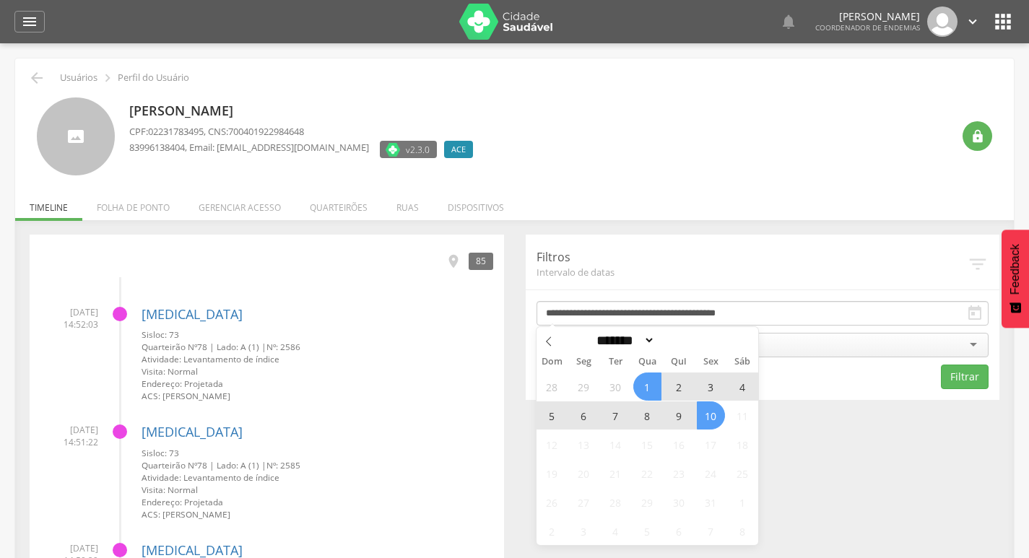
click at [672, 415] on span "9" at bounding box center [679, 415] width 28 height 28
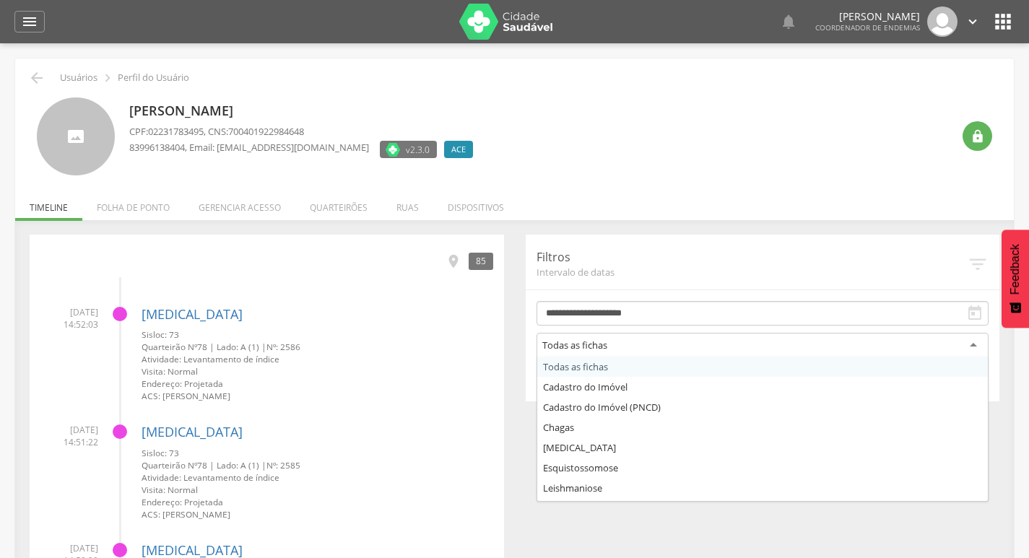
click at [698, 347] on div "Todas as fichas" at bounding box center [762, 346] width 453 height 26
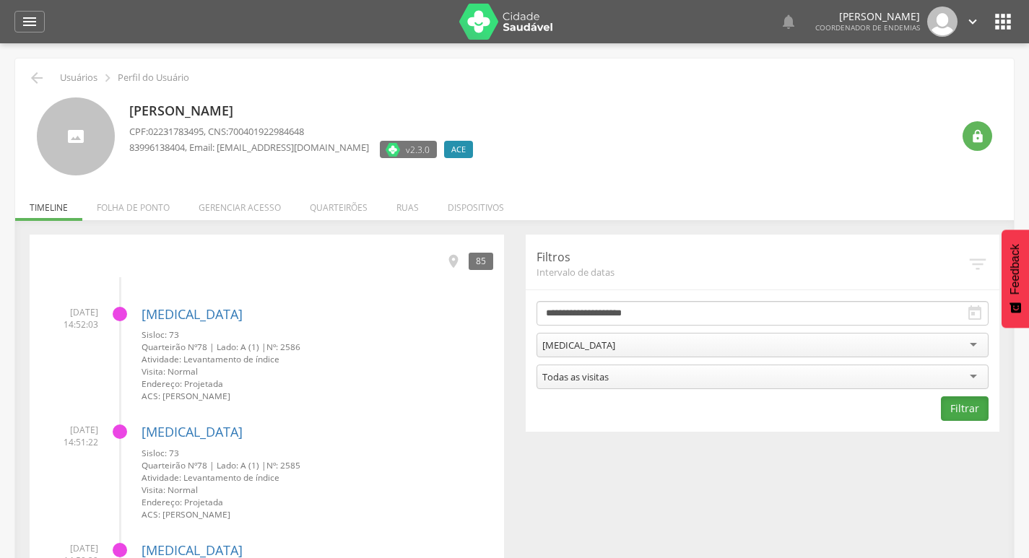
click at [972, 407] on button "Filtrar" at bounding box center [965, 408] width 48 height 25
drag, startPoint x: 27, startPoint y: 71, endPoint x: 36, endPoint y: 79, distance: 11.3
click at [30, 74] on div " Usuários  Perfil do Usuário" at bounding box center [514, 77] width 977 height 17
click at [36, 79] on icon "" at bounding box center [36, 77] width 17 height 17
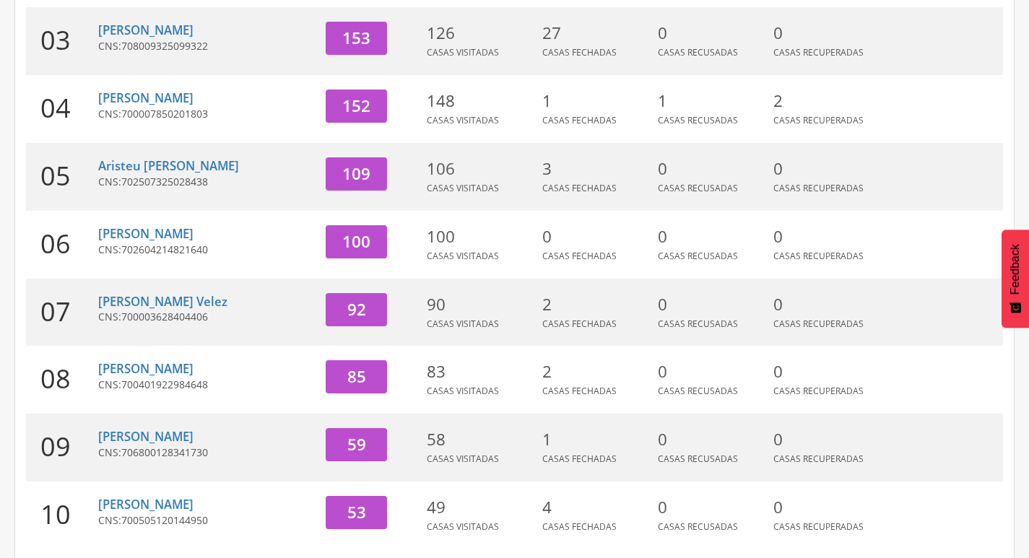
scroll to position [445, 0]
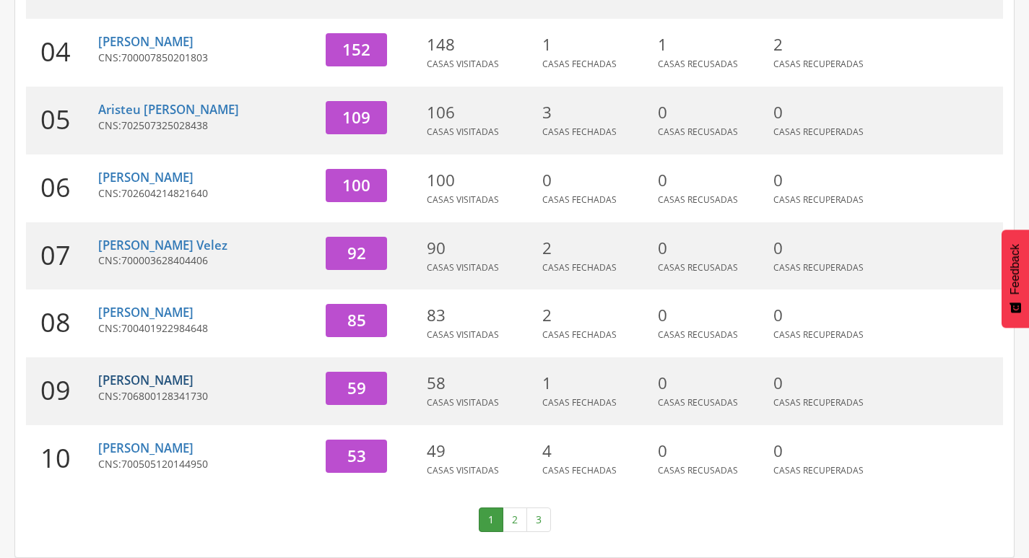
click at [194, 384] on link "[PERSON_NAME]" at bounding box center [145, 380] width 95 height 17
type input "**********"
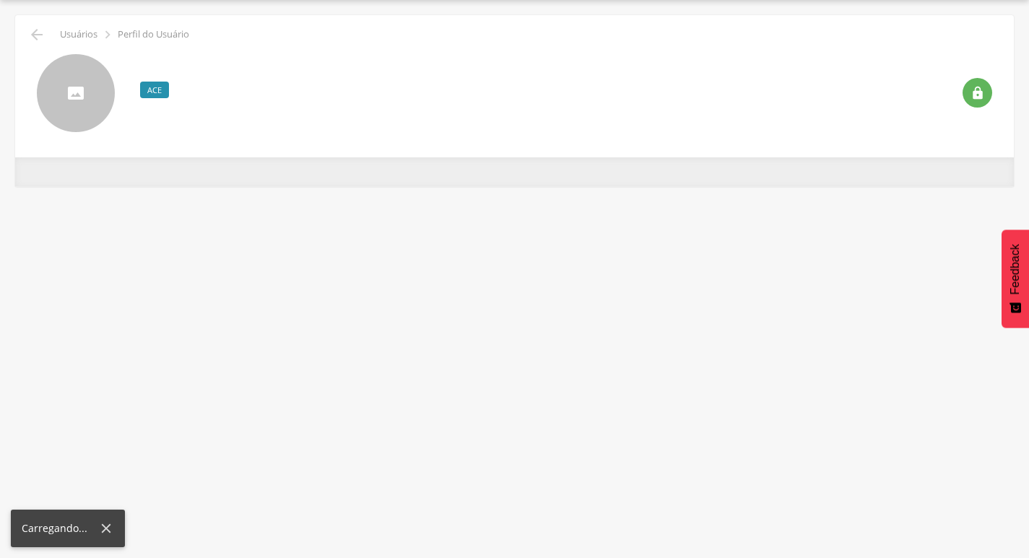
scroll to position [43, 0]
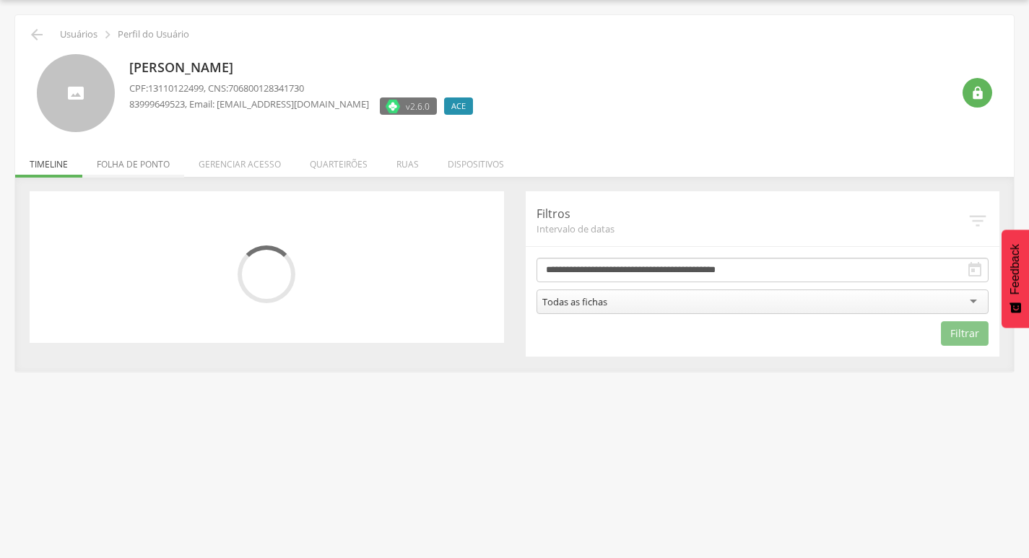
click at [150, 155] on li "Folha de ponto" at bounding box center [133, 161] width 102 height 34
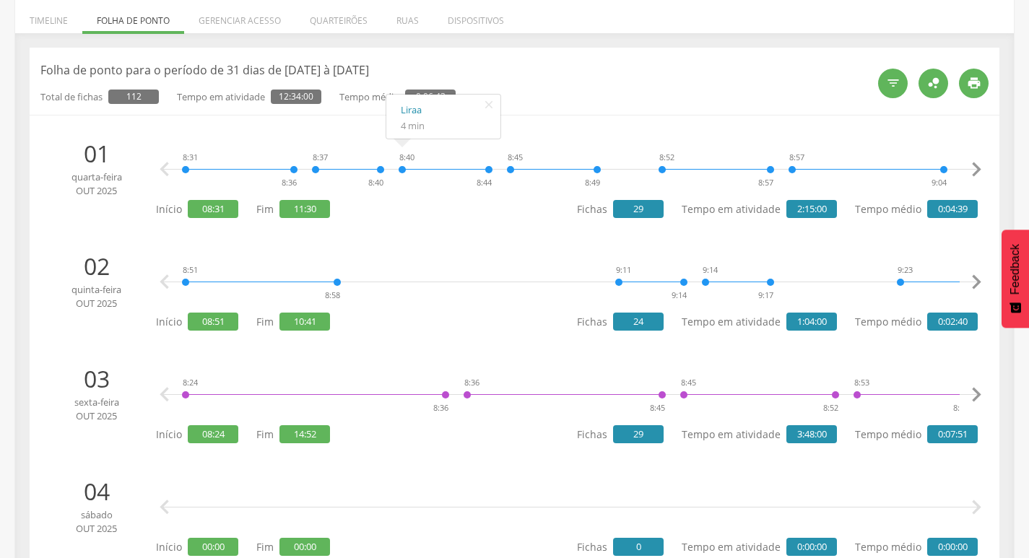
scroll to position [0, 0]
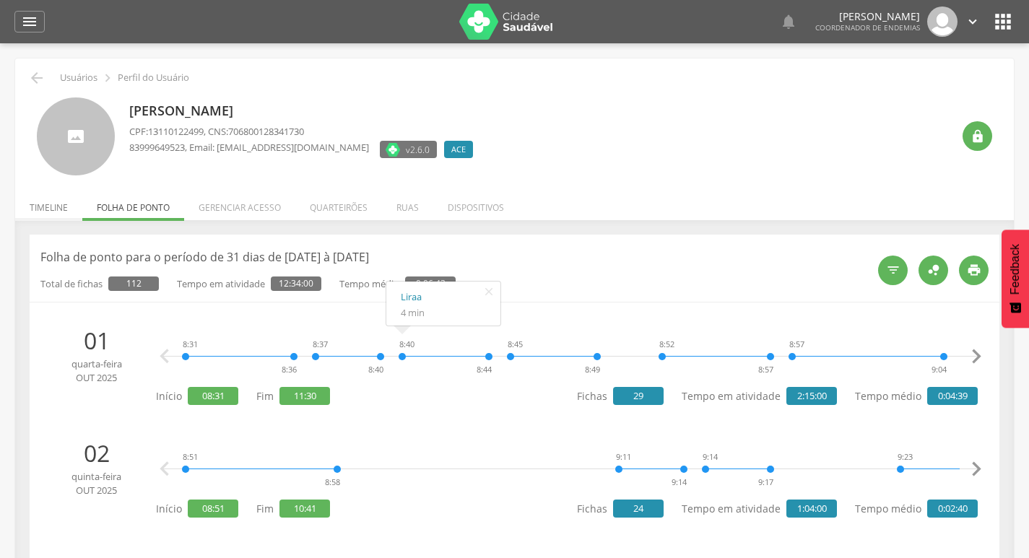
click at [54, 199] on li "Timeline" at bounding box center [48, 204] width 67 height 34
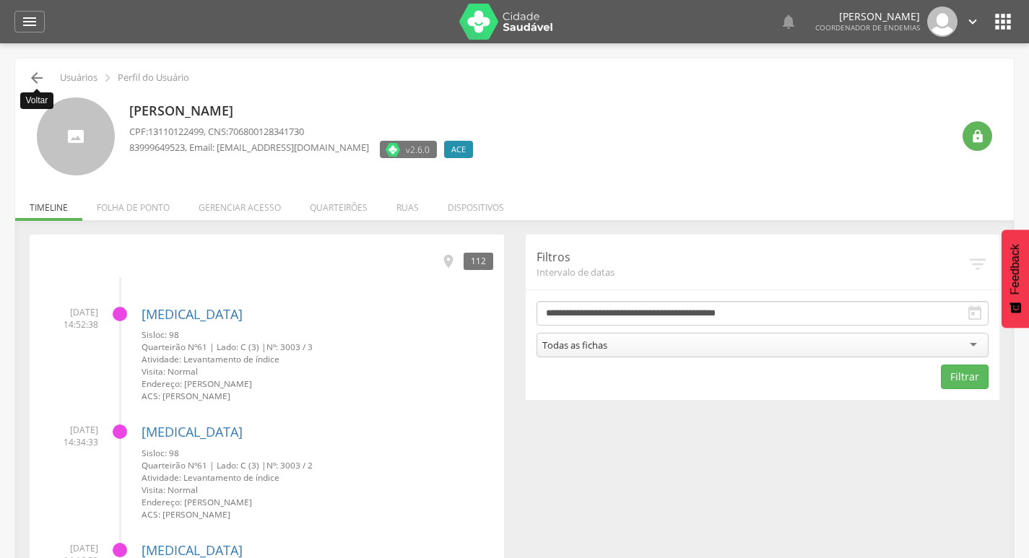
click at [37, 83] on icon "" at bounding box center [36, 77] width 17 height 17
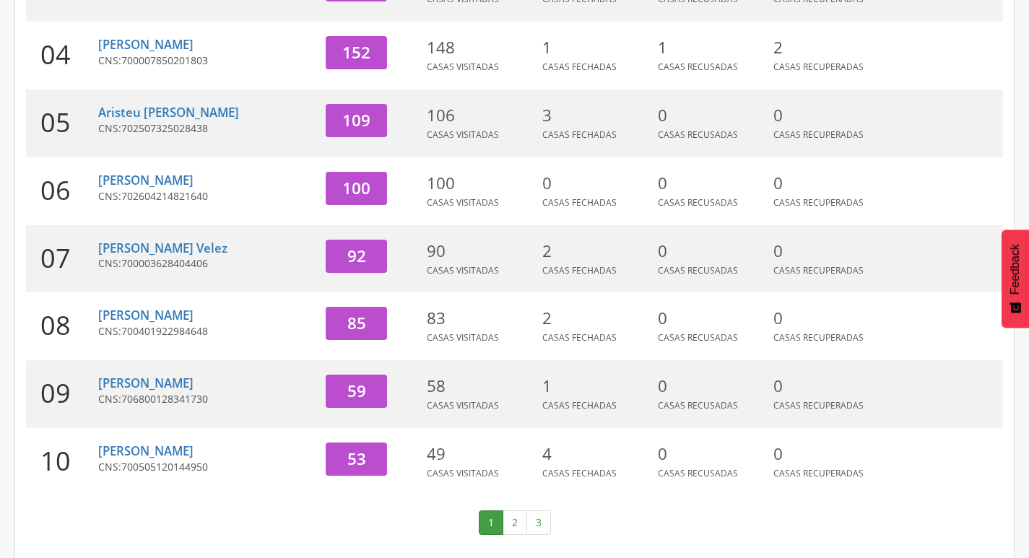
scroll to position [445, 0]
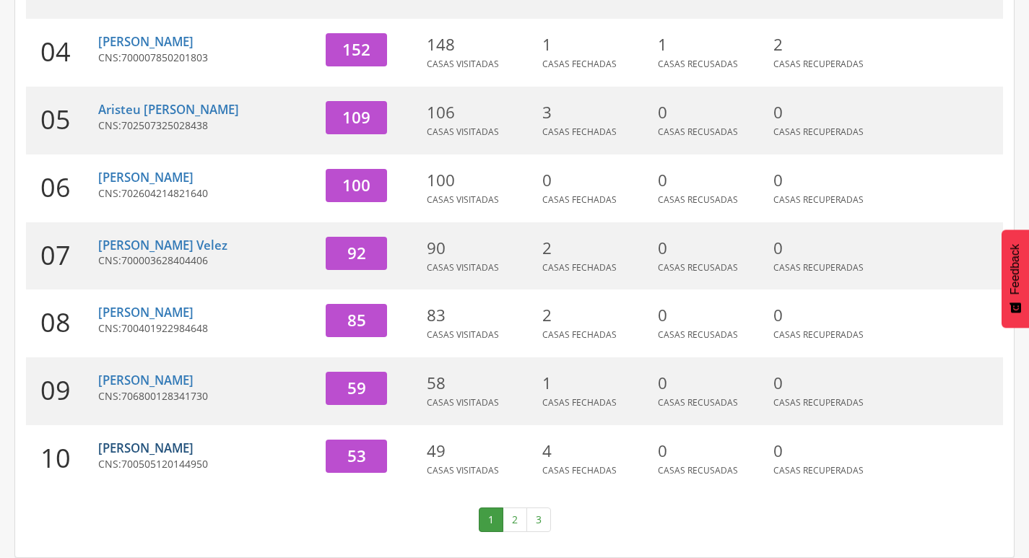
click at [194, 440] on link "[PERSON_NAME]" at bounding box center [145, 448] width 95 height 17
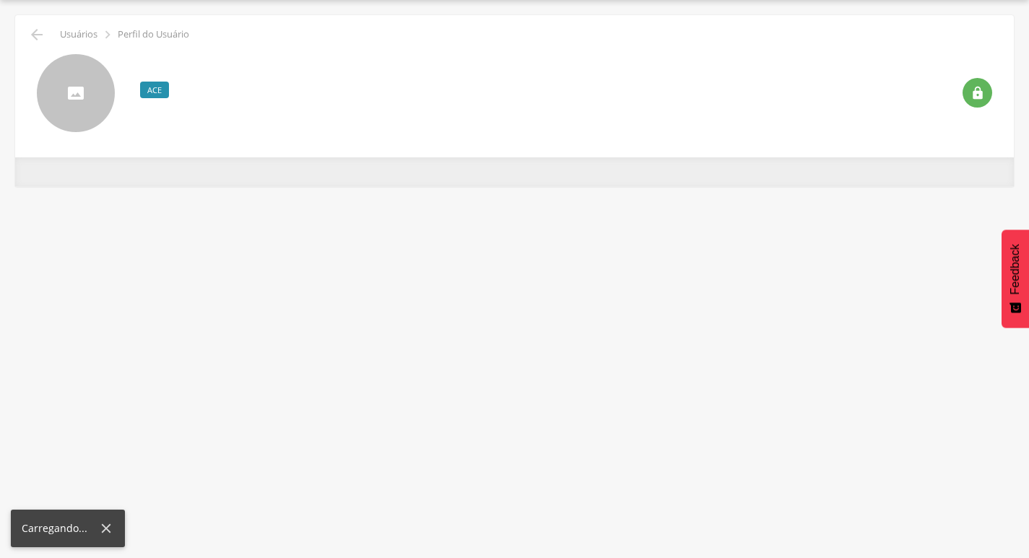
scroll to position [43, 0]
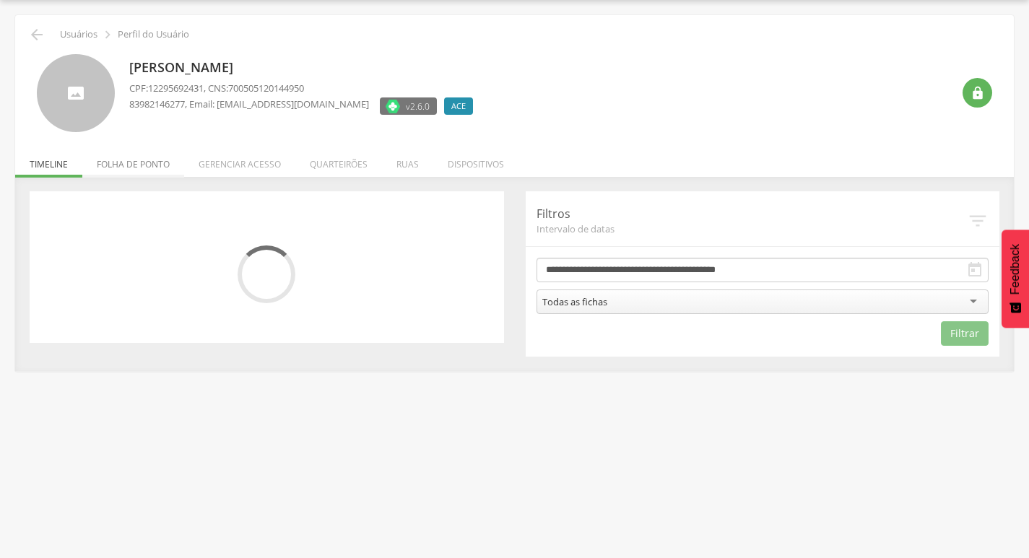
click at [173, 168] on li "Folha de ponto" at bounding box center [133, 161] width 102 height 34
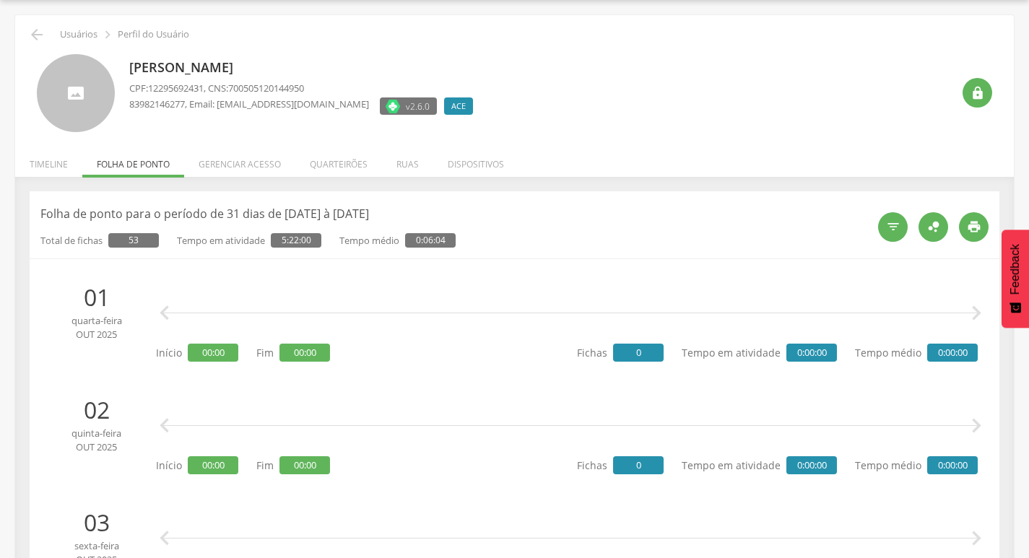
scroll to position [0, 0]
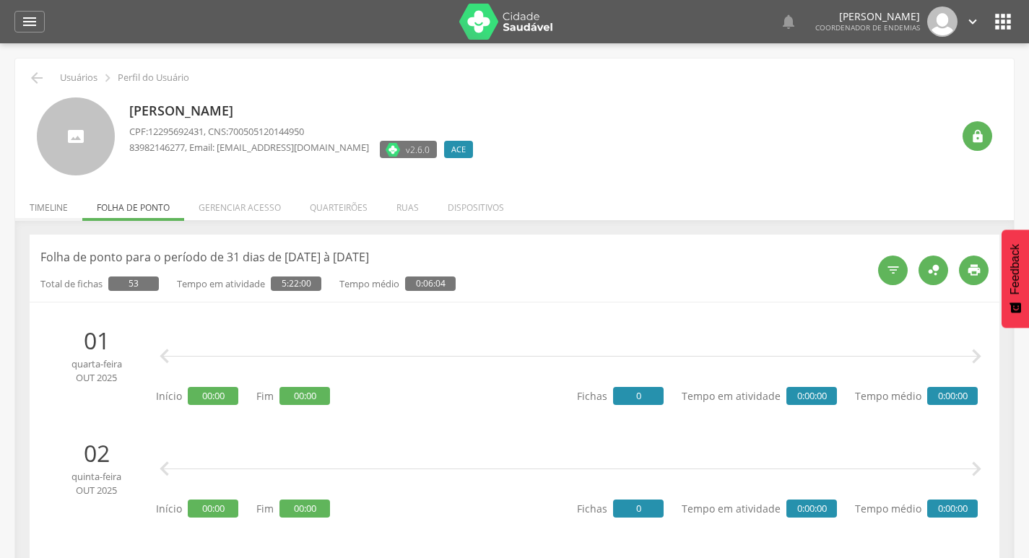
click at [54, 209] on li "Timeline" at bounding box center [48, 204] width 67 height 34
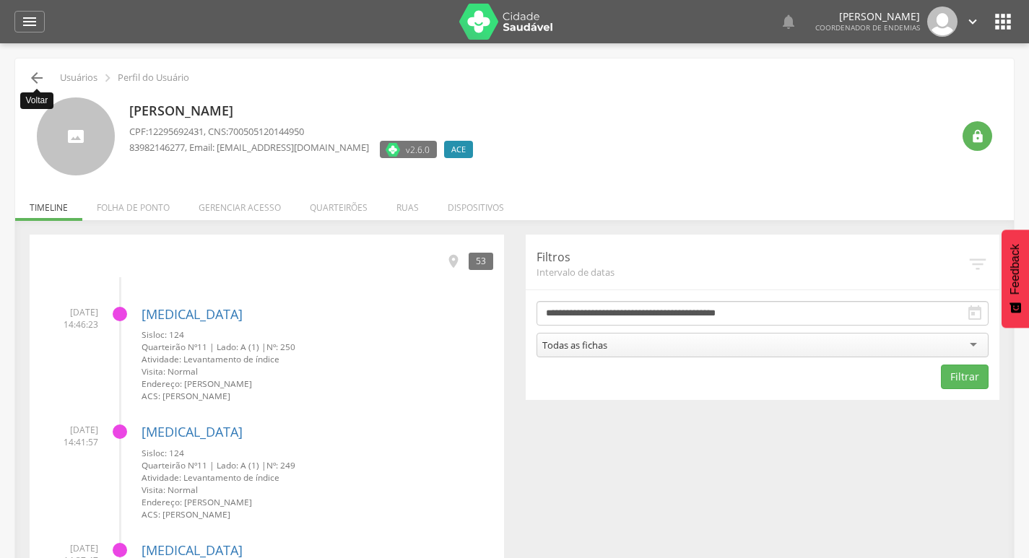
click at [40, 77] on icon "" at bounding box center [36, 77] width 17 height 17
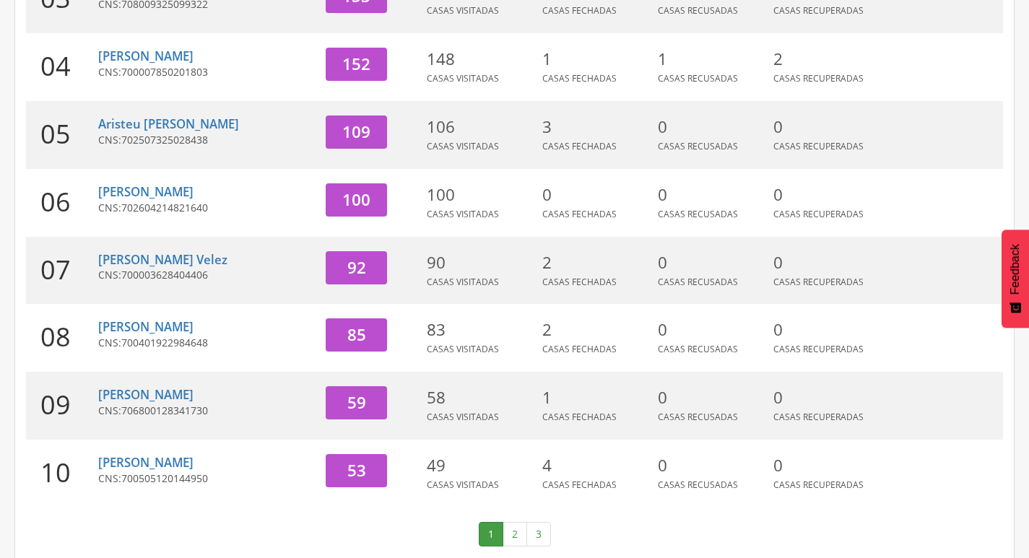
scroll to position [445, 0]
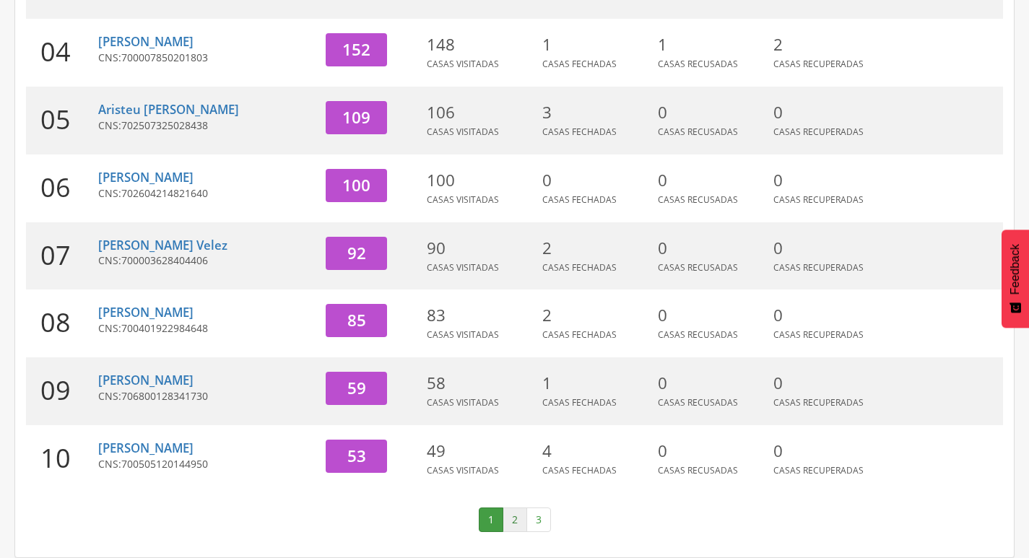
click at [516, 516] on link "2" at bounding box center [515, 520] width 25 height 25
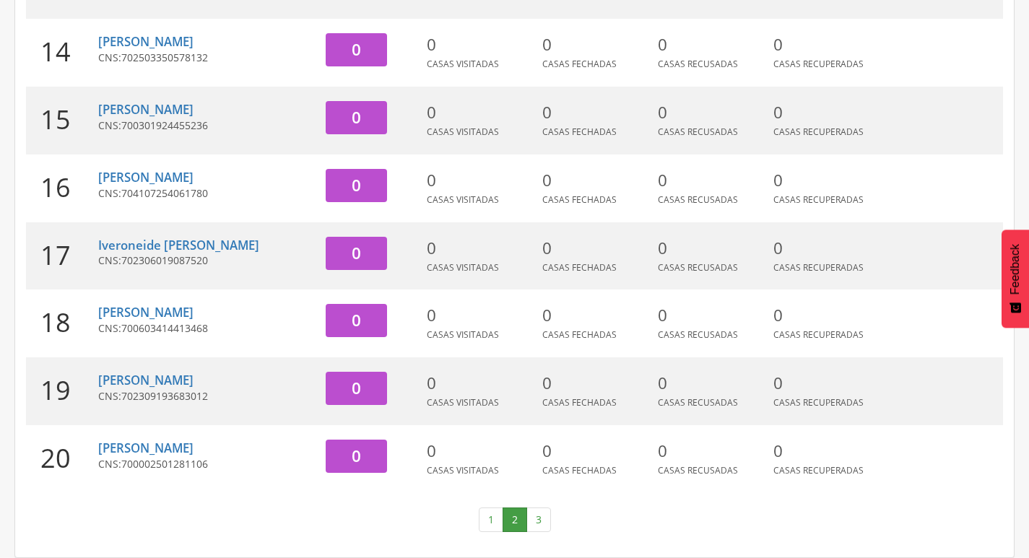
scroll to position [84, 0]
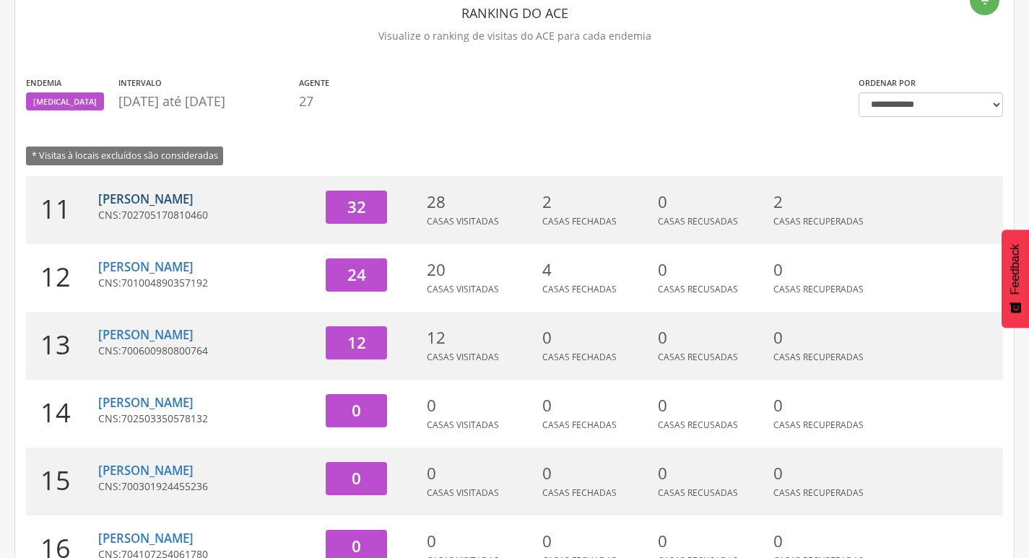
click at [152, 199] on link "[PERSON_NAME]" at bounding box center [145, 199] width 95 height 17
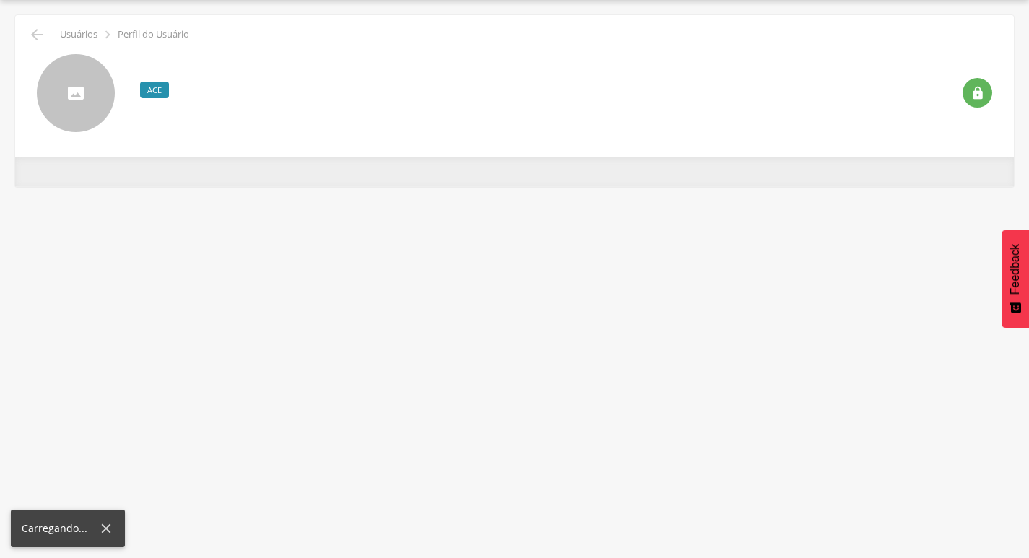
scroll to position [43, 0]
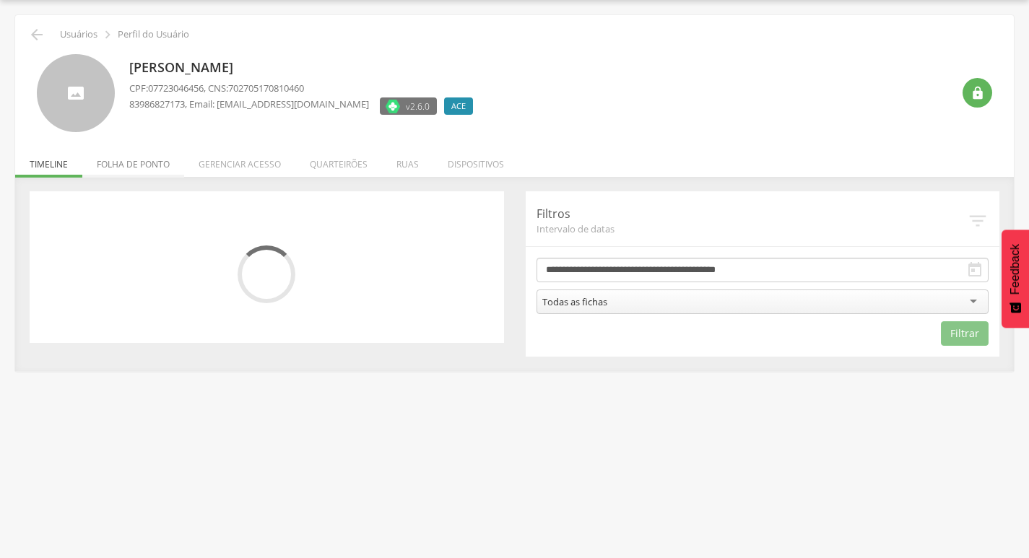
click at [143, 171] on li "Folha de ponto" at bounding box center [133, 161] width 102 height 34
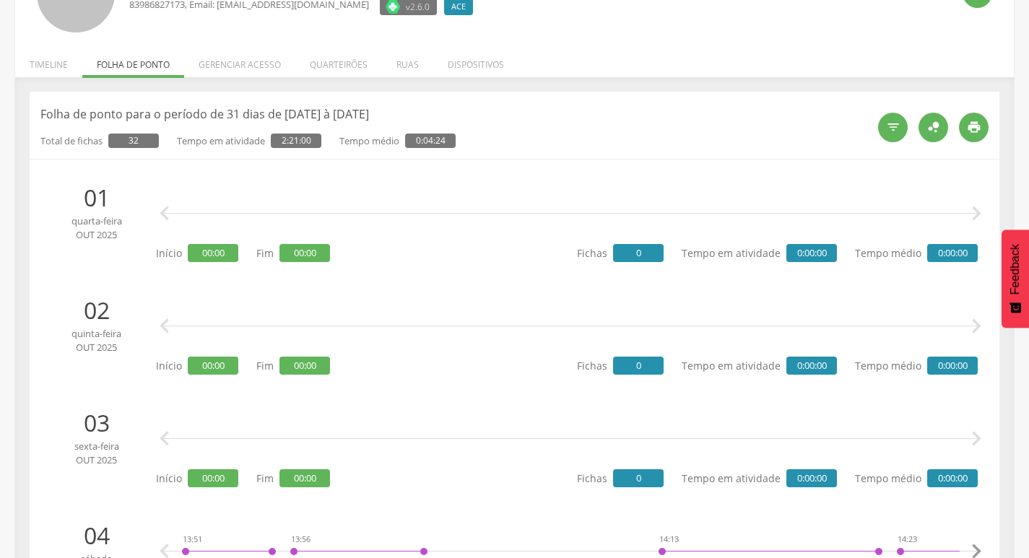
scroll to position [0, 0]
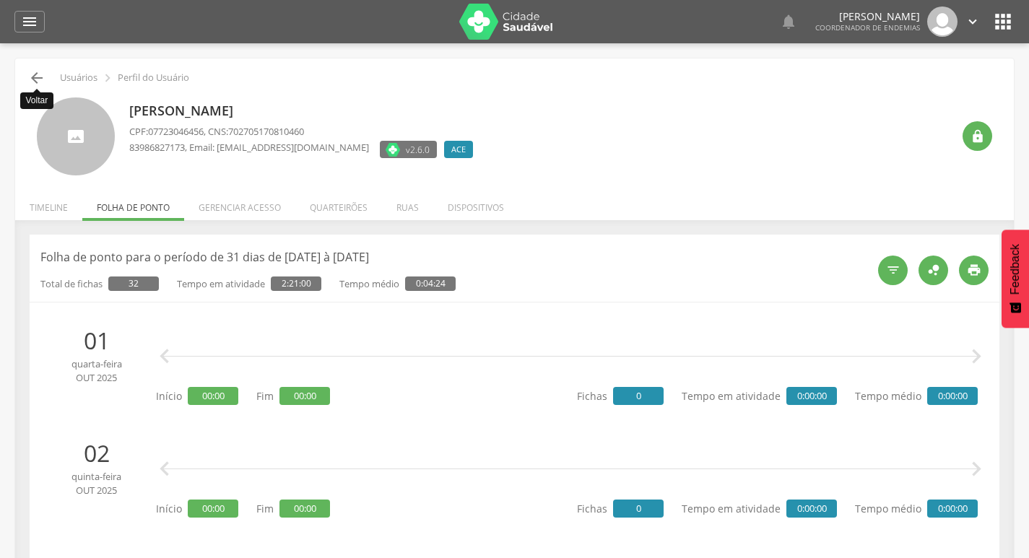
click at [39, 74] on icon "" at bounding box center [36, 77] width 17 height 17
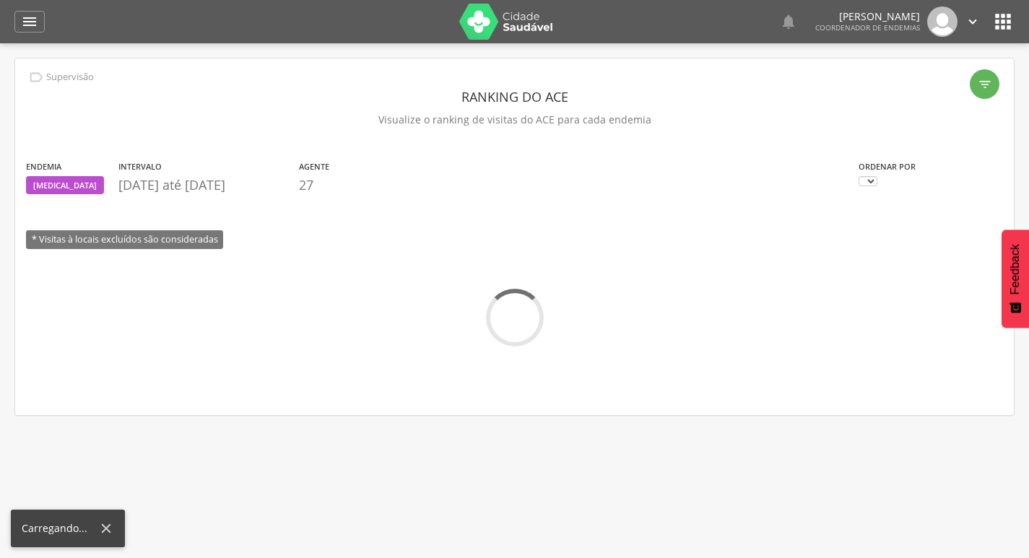
scroll to position [43, 0]
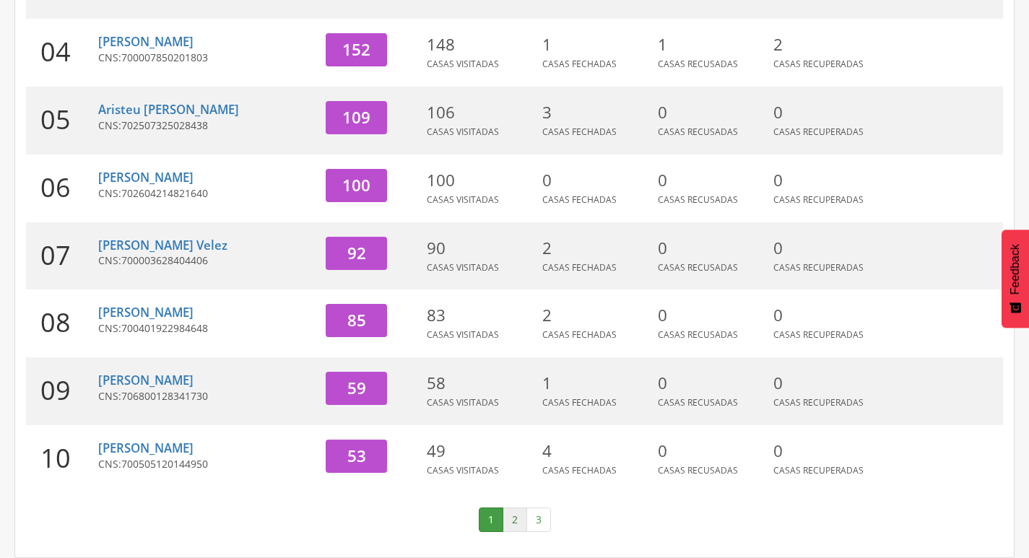
click at [520, 513] on link "2" at bounding box center [515, 520] width 25 height 25
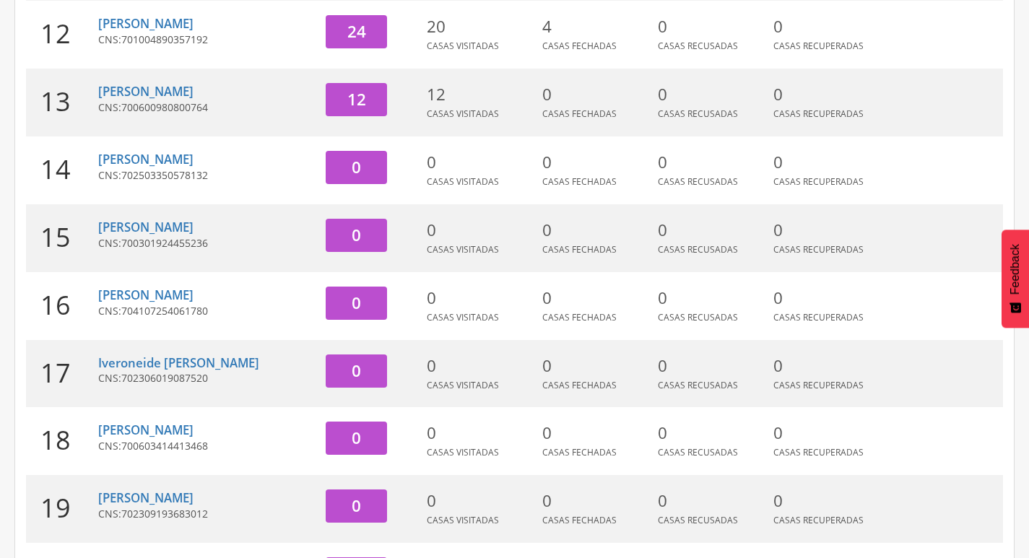
scroll to position [156, 0]
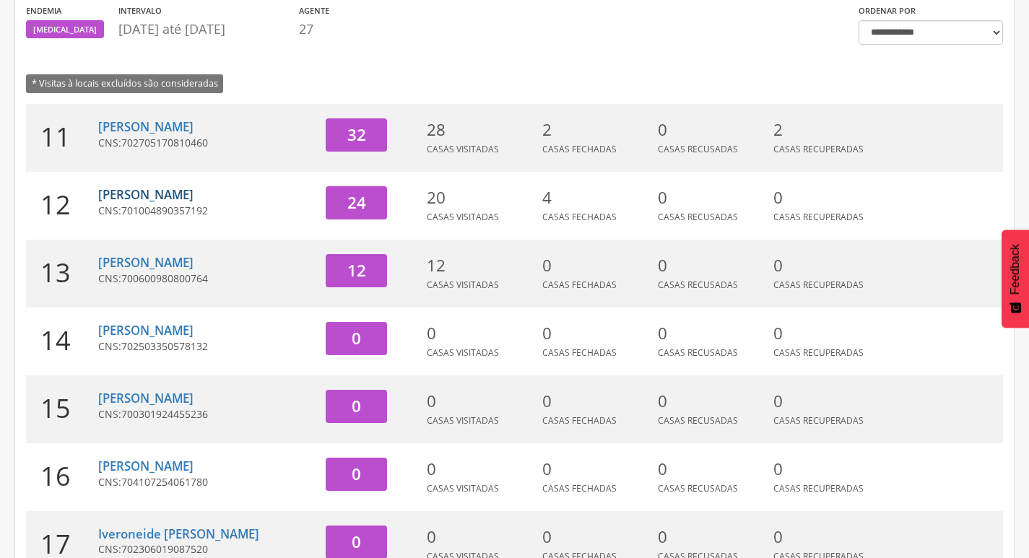
click at [123, 188] on link "[PERSON_NAME]" at bounding box center [145, 194] width 95 height 17
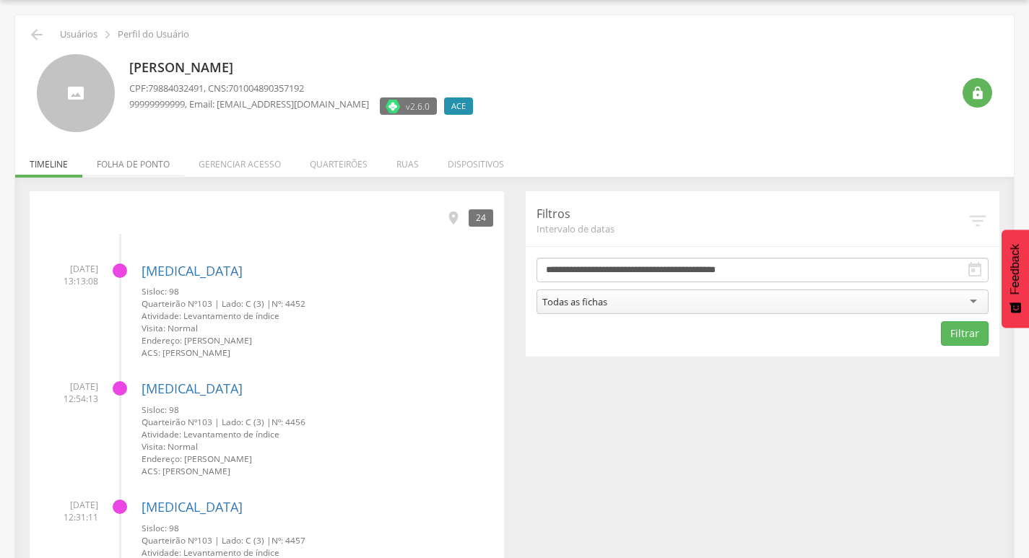
click at [129, 155] on li "Folha de ponto" at bounding box center [133, 161] width 102 height 34
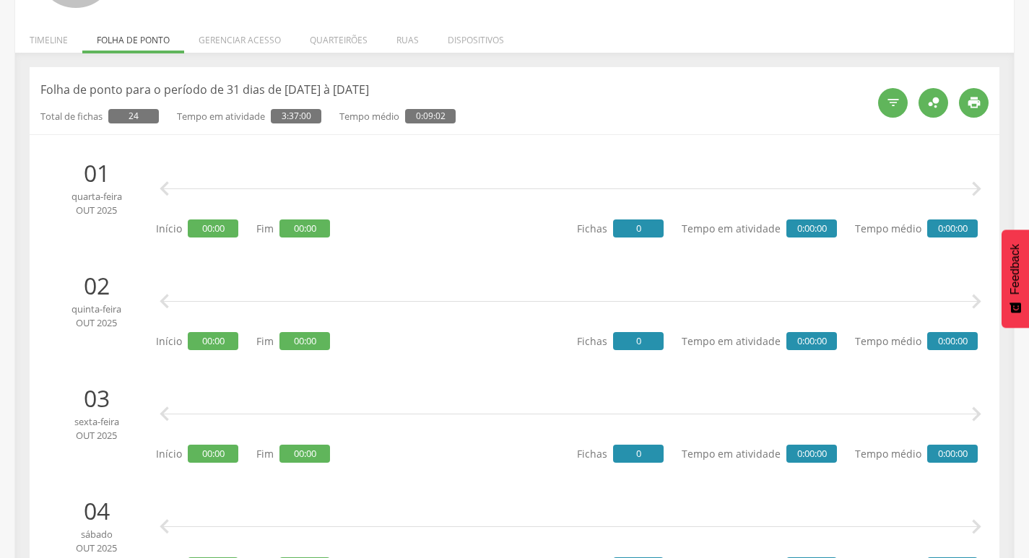
scroll to position [0, 0]
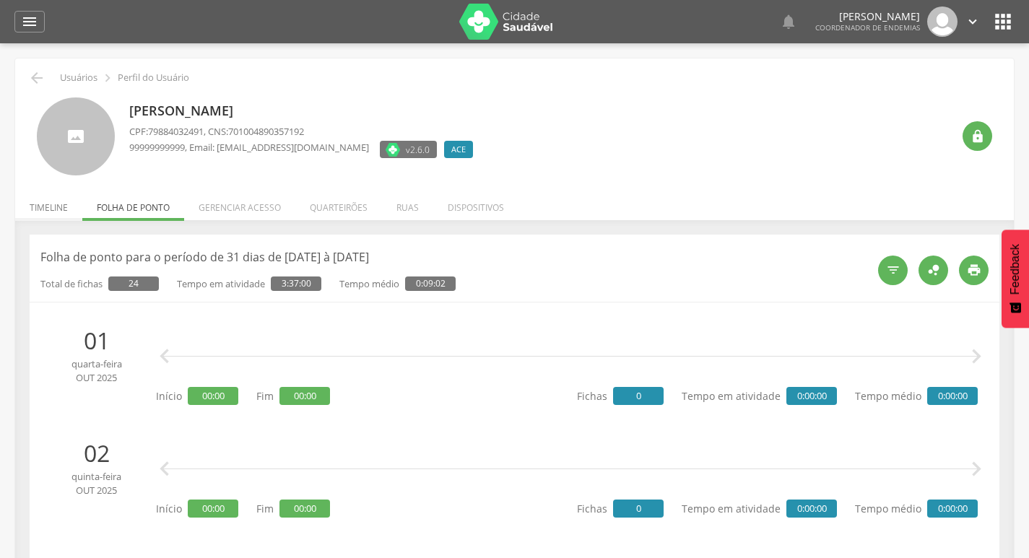
click at [43, 205] on li "Timeline" at bounding box center [48, 204] width 67 height 34
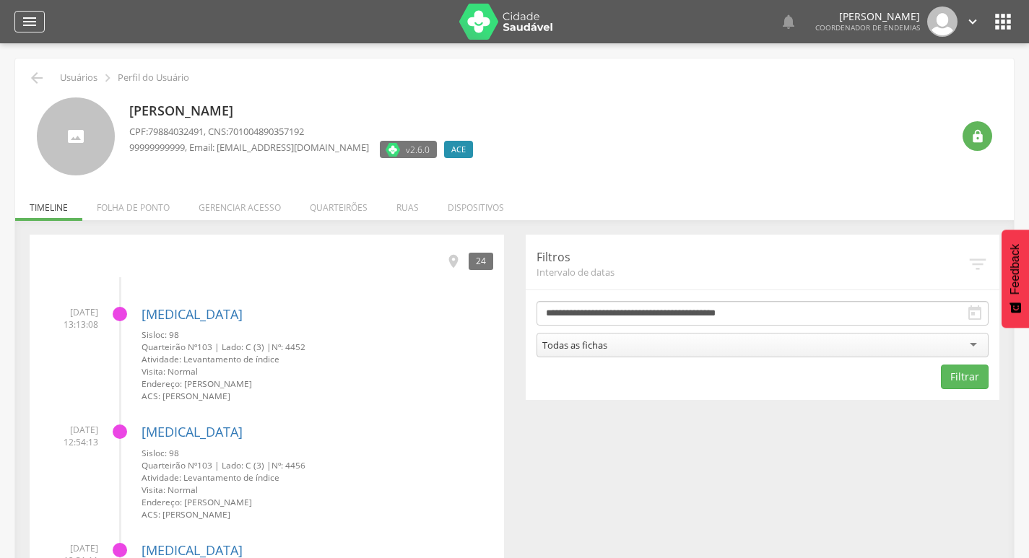
click at [39, 25] on div "" at bounding box center [29, 22] width 30 height 22
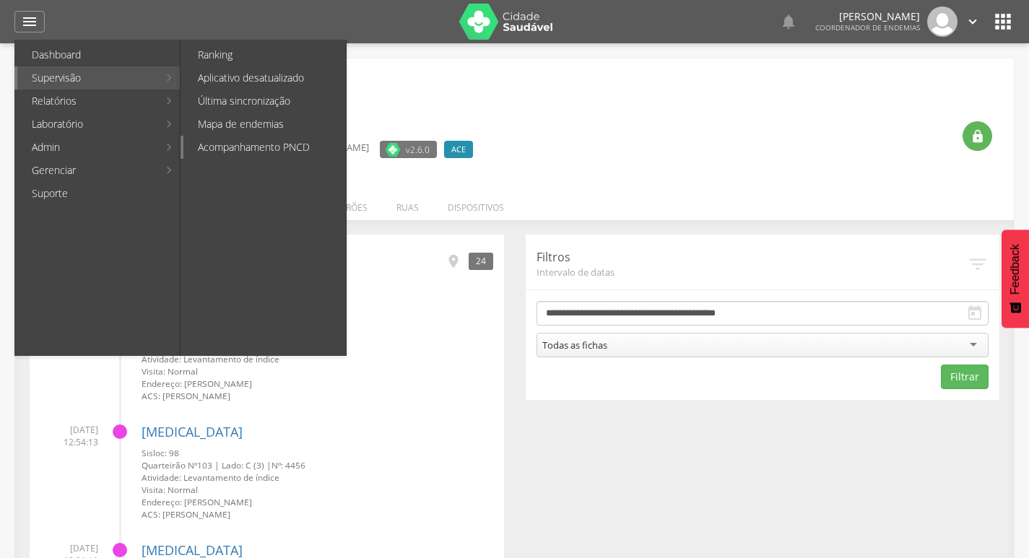
click at [271, 149] on link "Acompanhamento PNCD" at bounding box center [264, 147] width 162 height 23
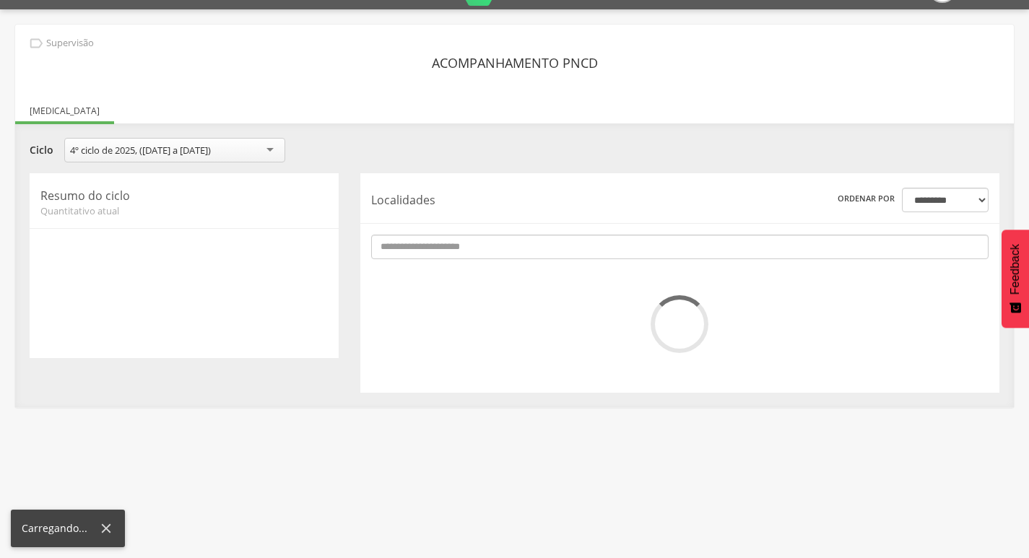
scroll to position [43, 0]
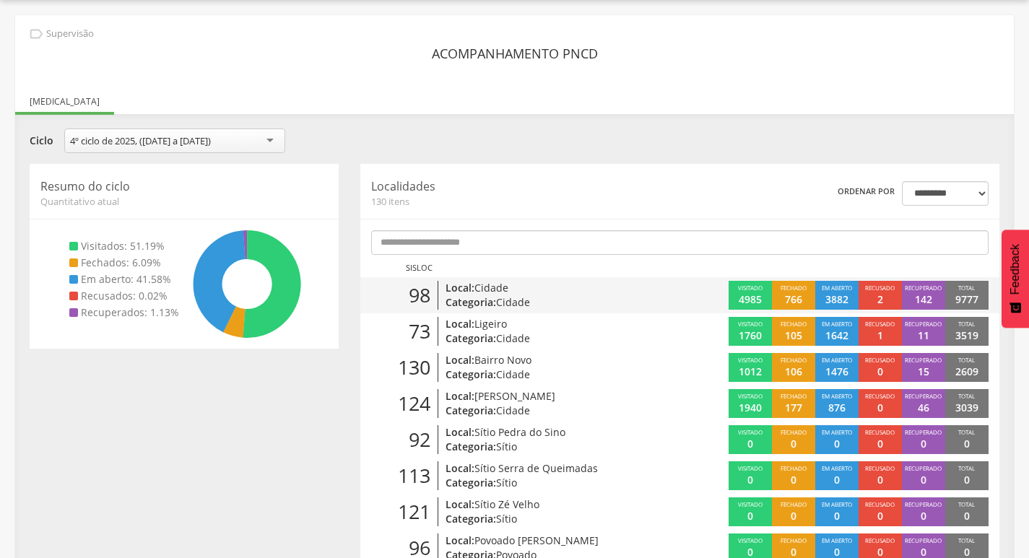
click at [694, 291] on div "Visitado 4985 Fechado 766 Em aberto 3882 Recusado 2 Recuperado 142 Total 9777" at bounding box center [839, 295] width 320 height 29
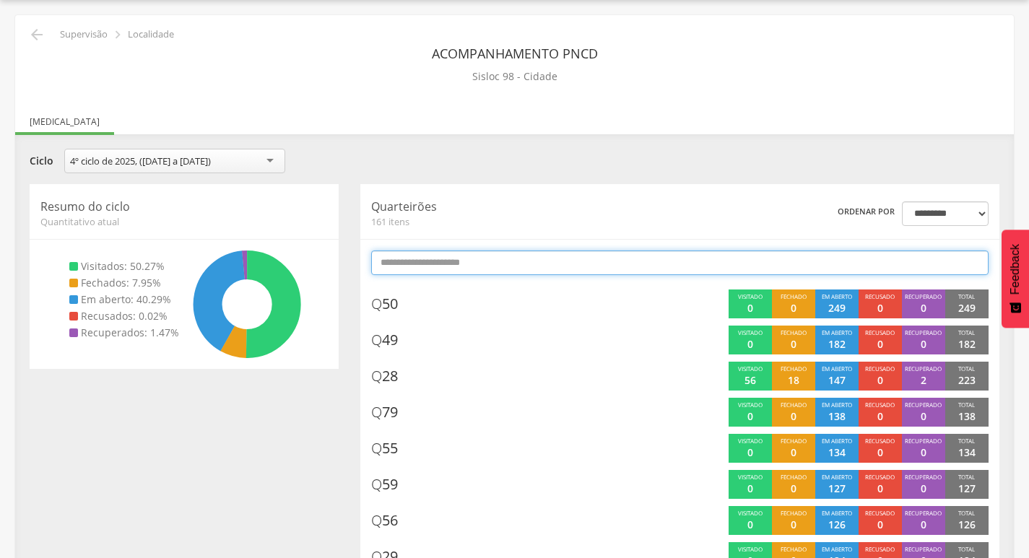
click at [703, 264] on input "text" at bounding box center [679, 263] width 617 height 25
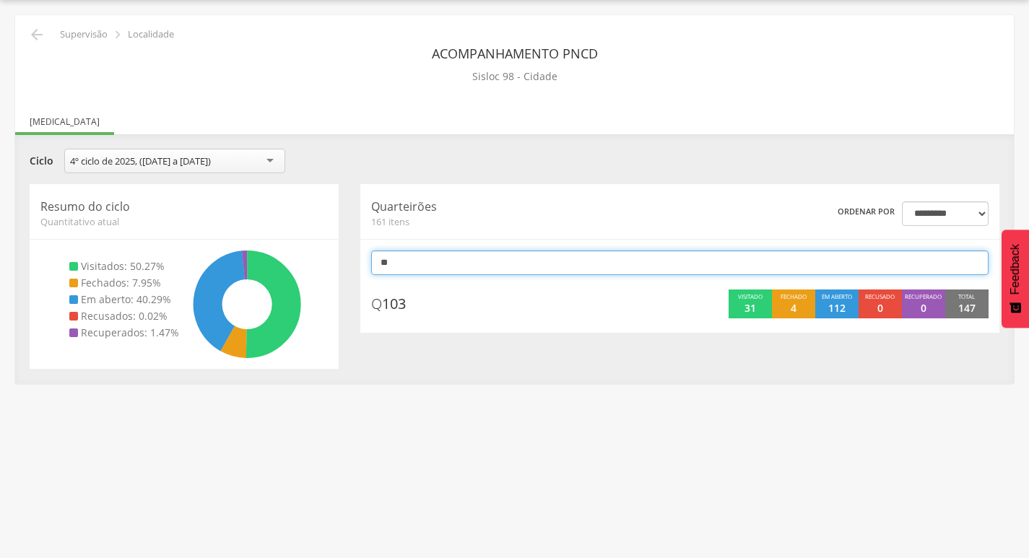
type input "*"
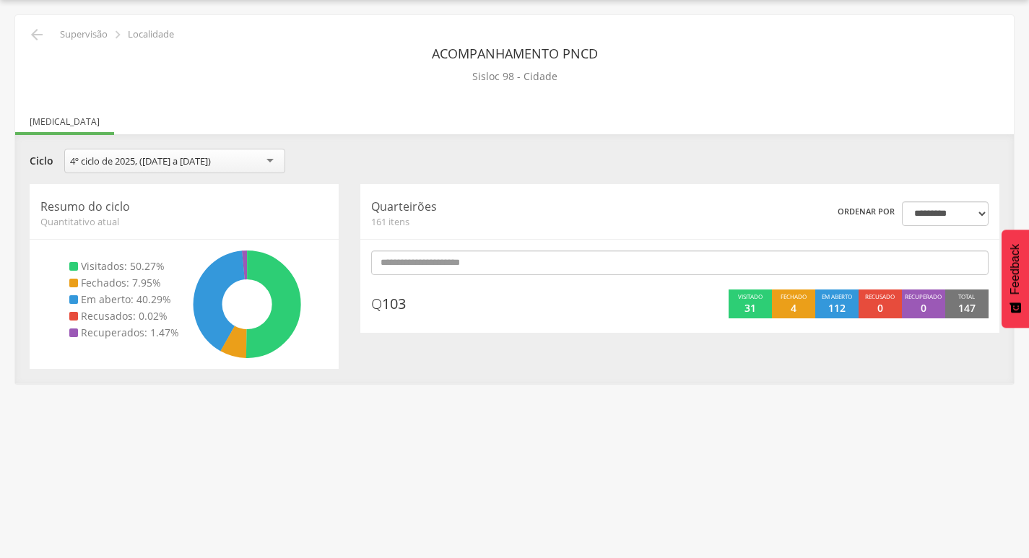
click at [344, 142] on div "**********" at bounding box center [514, 258] width 999 height 249
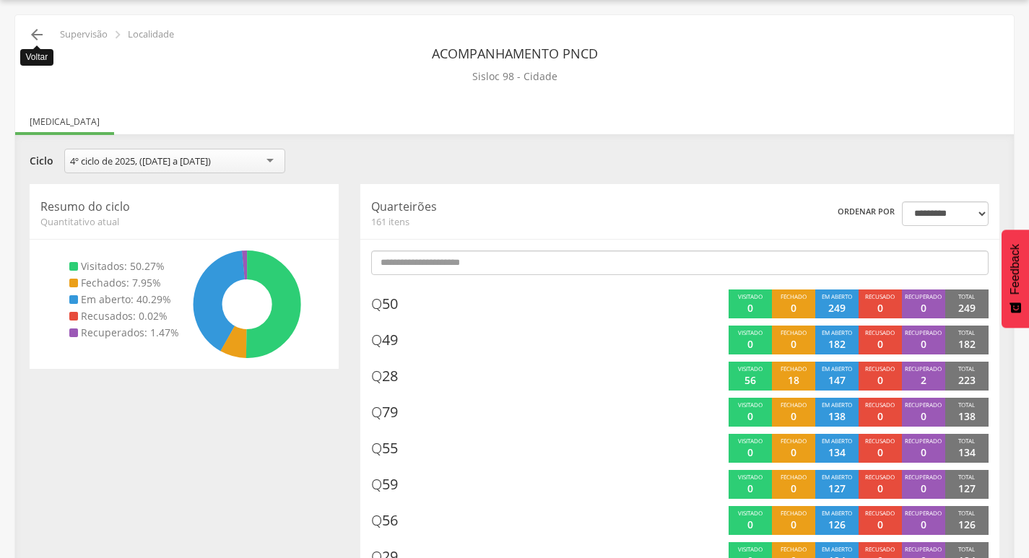
click at [32, 34] on icon "" at bounding box center [36, 34] width 17 height 17
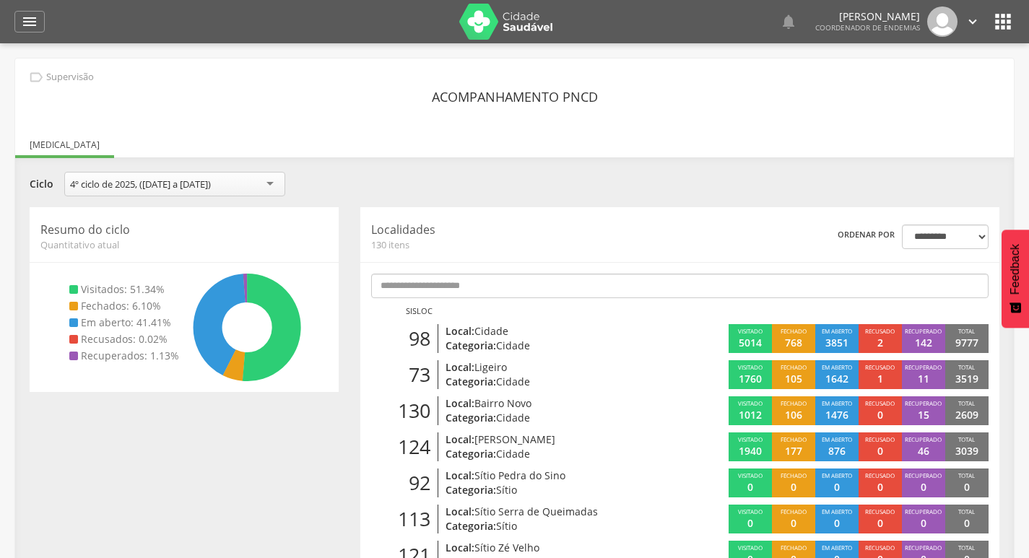
scroll to position [72, 0]
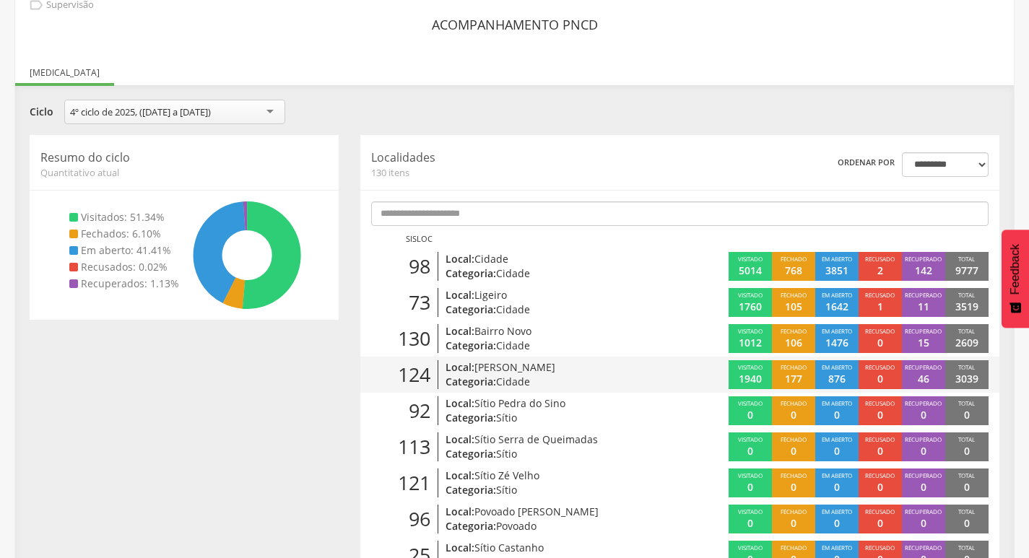
click at [618, 366] on p "Local: [PERSON_NAME]" at bounding box center [548, 367] width 204 height 14
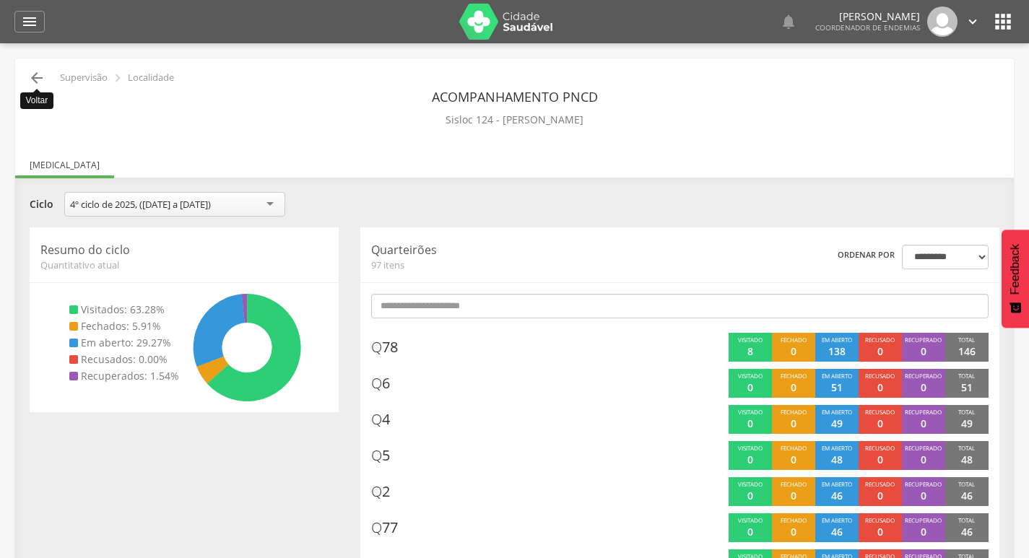
click at [33, 74] on icon "" at bounding box center [36, 77] width 17 height 17
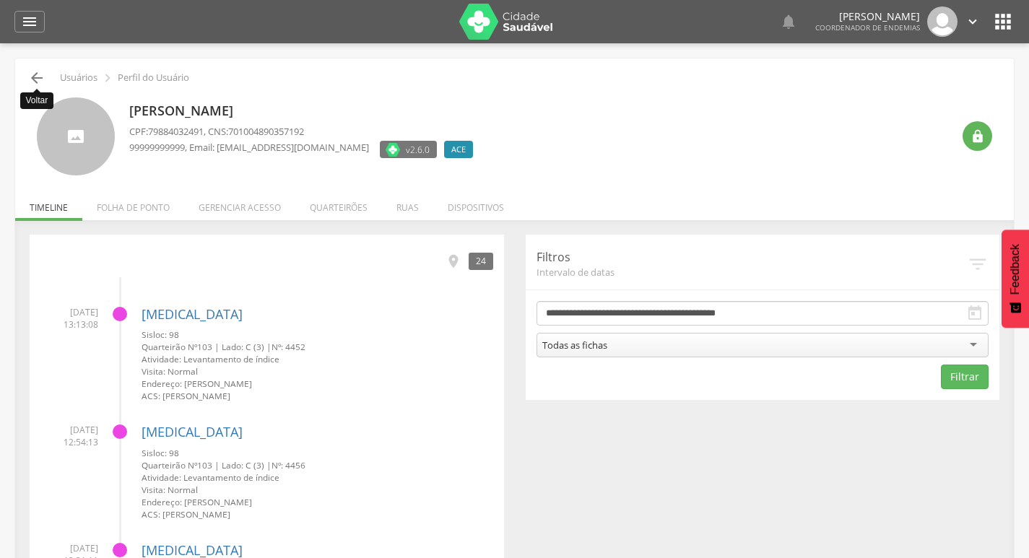
click at [34, 81] on icon "" at bounding box center [36, 77] width 17 height 17
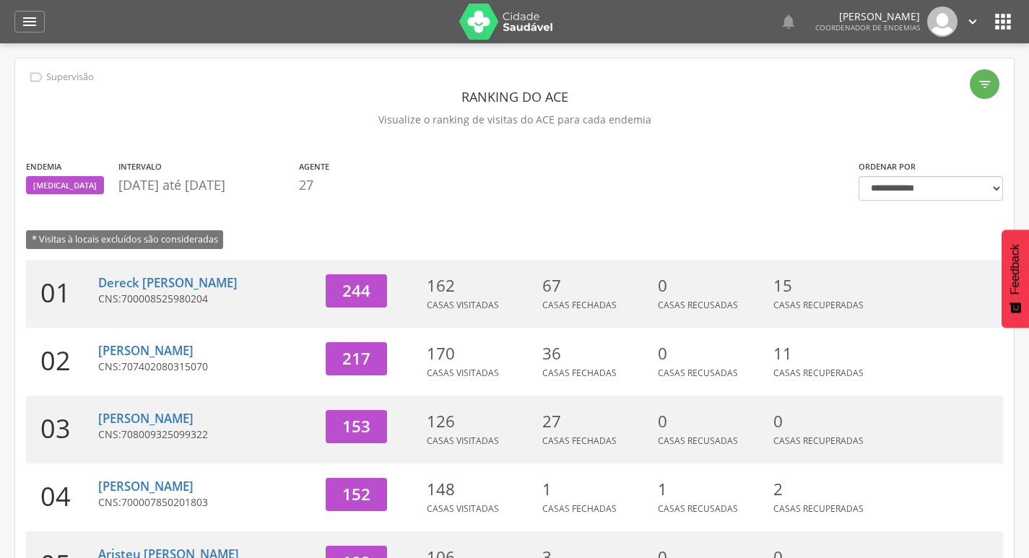
click at [479, 188] on section "Endemia [MEDICAL_DATA] Intervalo [DATE] até [DATE] Agente 27" at bounding box center [431, 180] width 811 height 43
click at [27, 17] on icon "" at bounding box center [29, 21] width 17 height 17
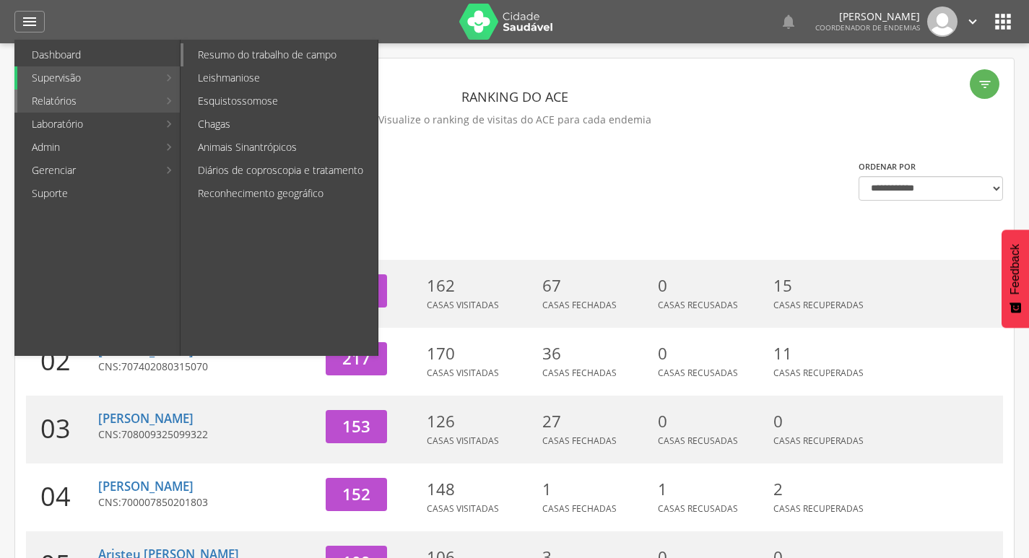
click at [295, 57] on link "Resumo do trabalho de campo" at bounding box center [280, 54] width 194 height 23
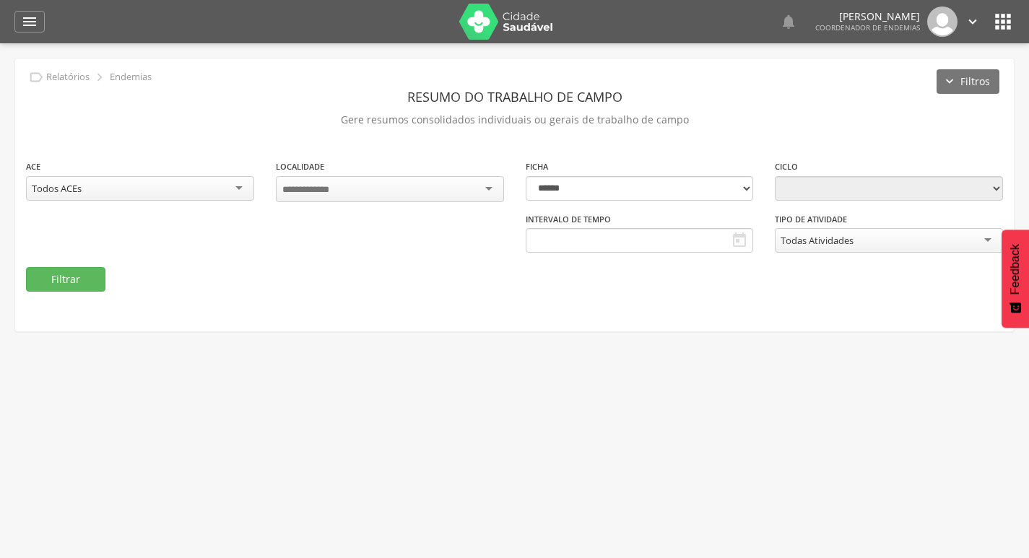
type input "**********"
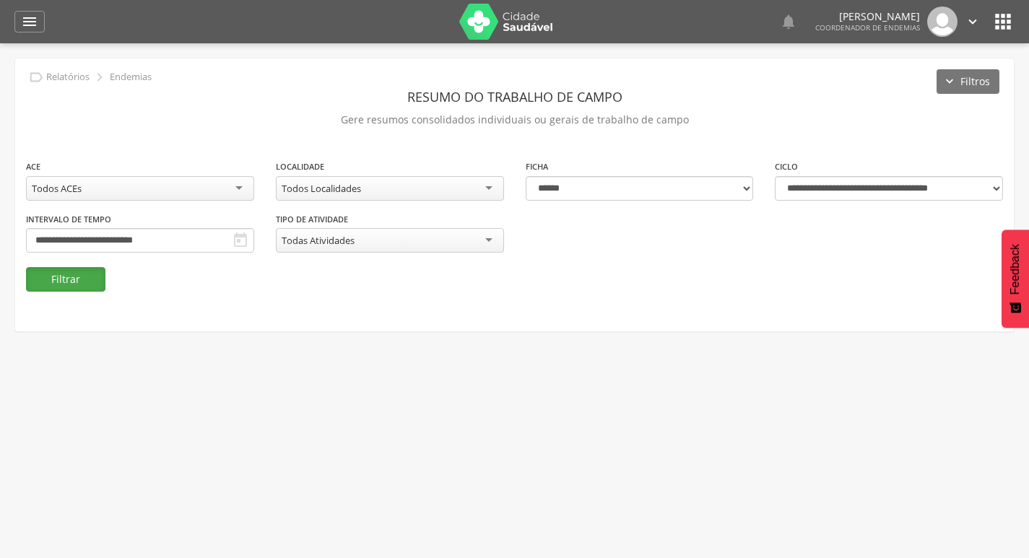
click at [84, 274] on button "Filtrar" at bounding box center [65, 279] width 79 height 25
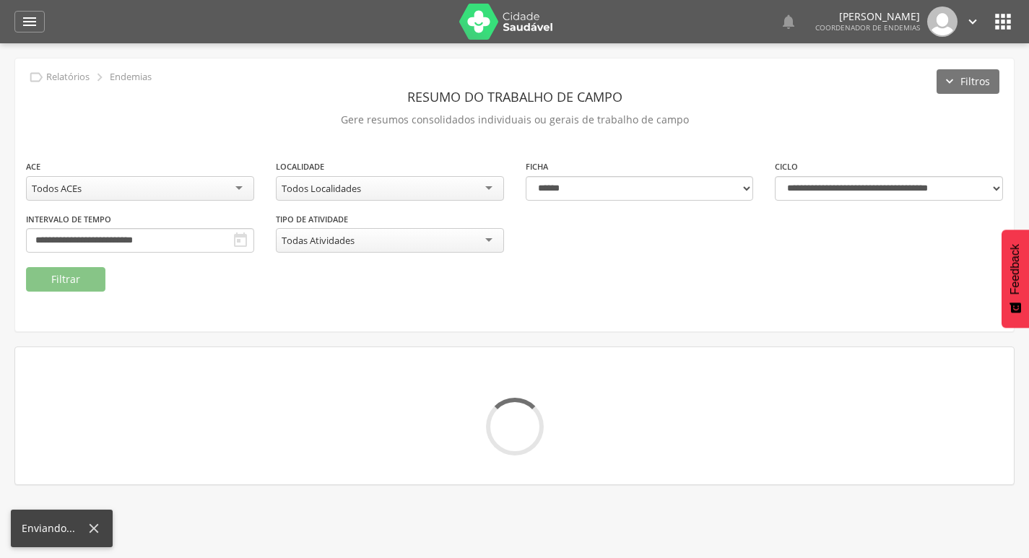
scroll to position [43, 0]
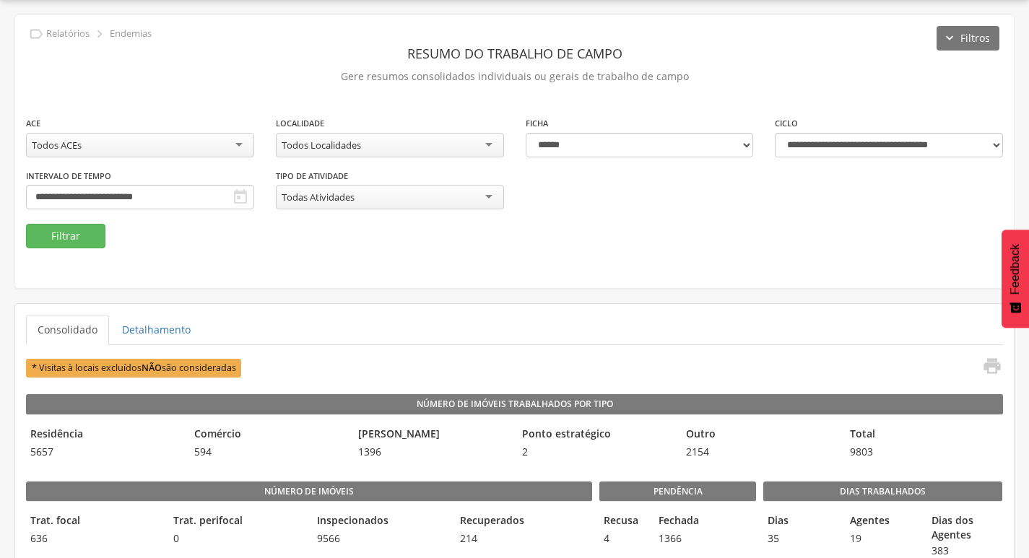
click at [627, 279] on div "**********" at bounding box center [514, 151] width 999 height 273
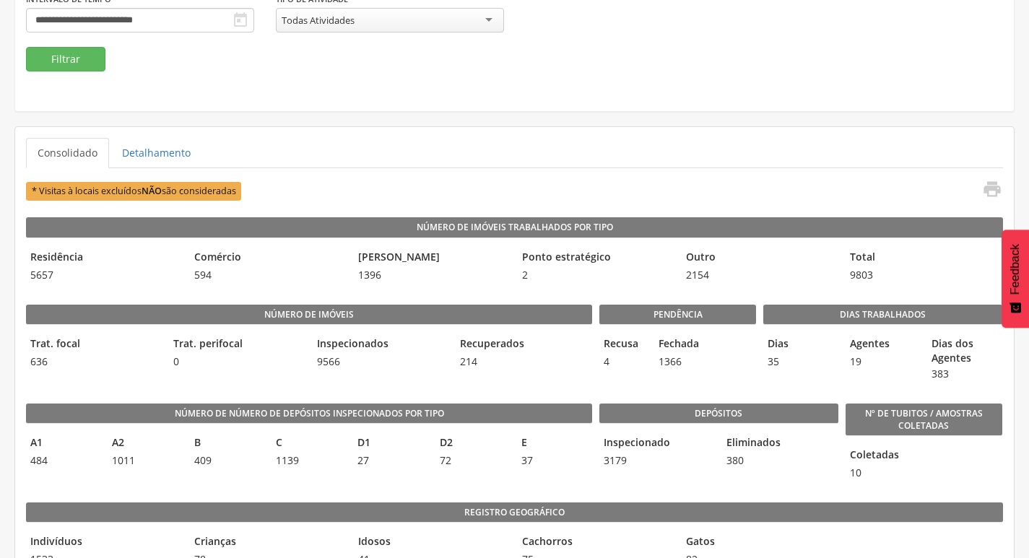
scroll to position [0, 0]
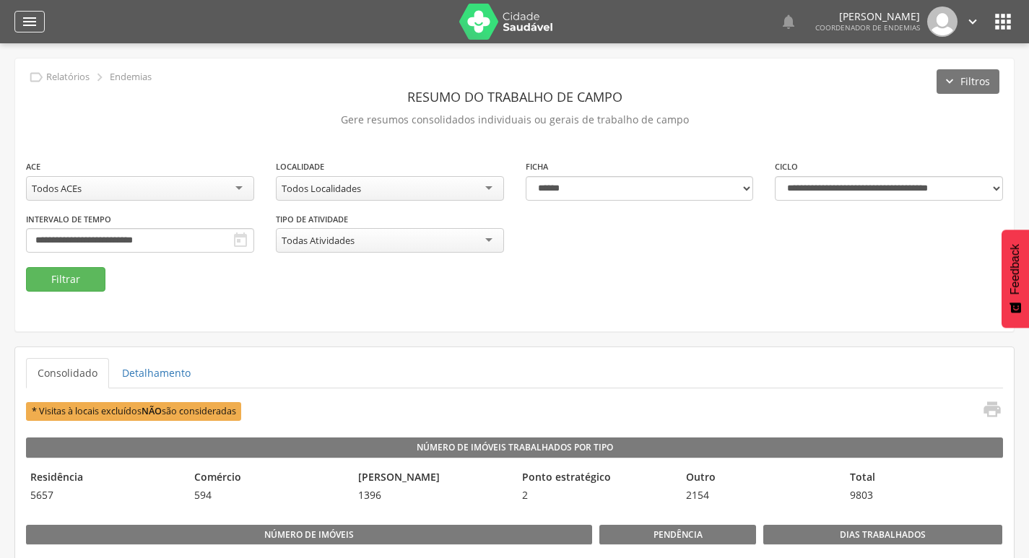
click at [30, 21] on icon "" at bounding box center [29, 21] width 17 height 17
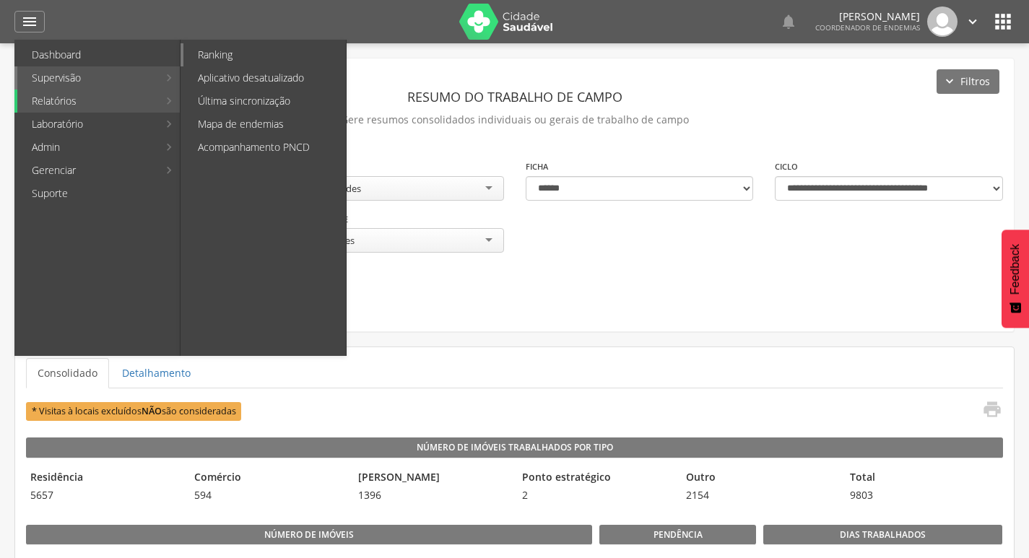
click at [244, 56] on link "Ranking" at bounding box center [264, 54] width 162 height 23
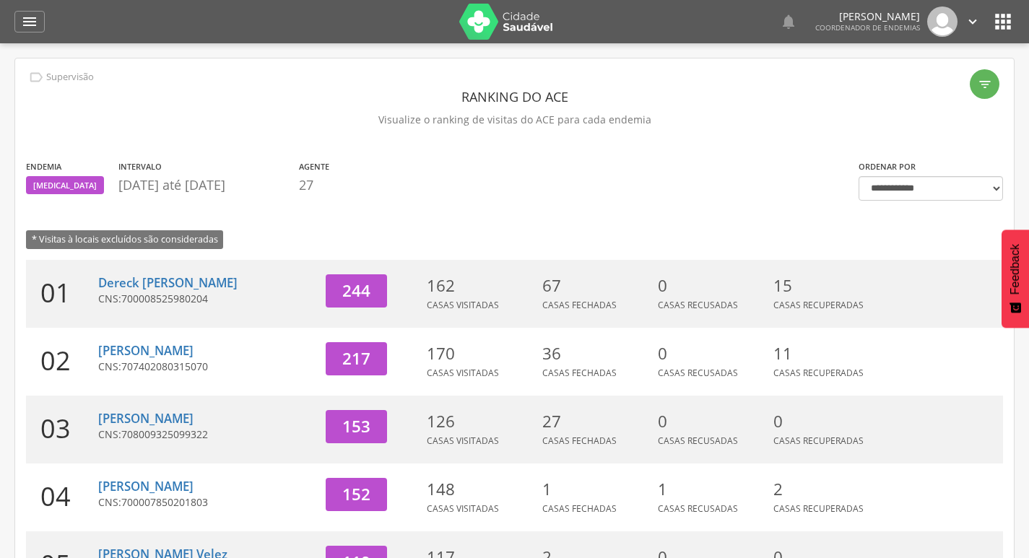
click at [742, 205] on div "Endemia [MEDICAL_DATA] Intervalo [DATE] até [DATE] Agente 27 * Visitas à locais…" at bounding box center [431, 209] width 833 height 101
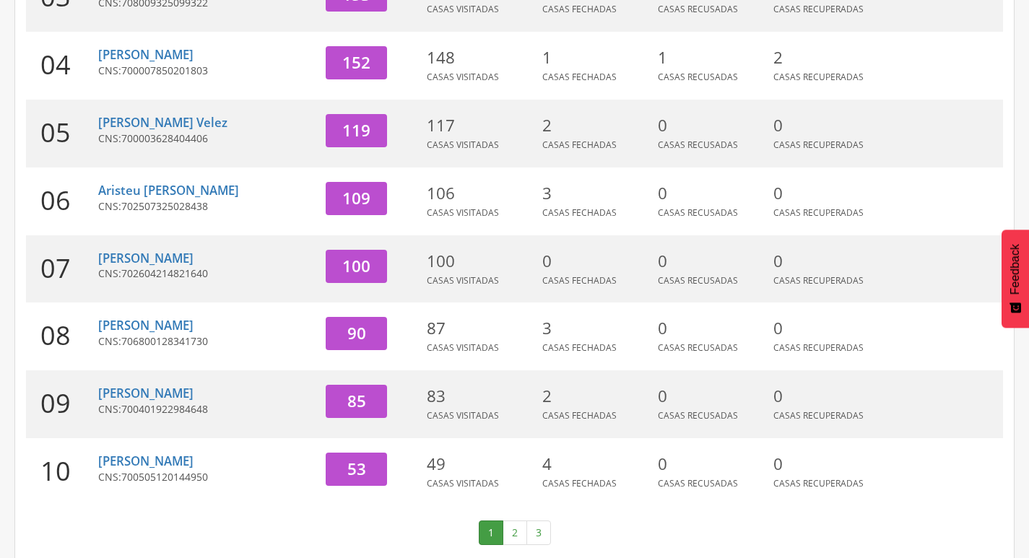
scroll to position [445, 0]
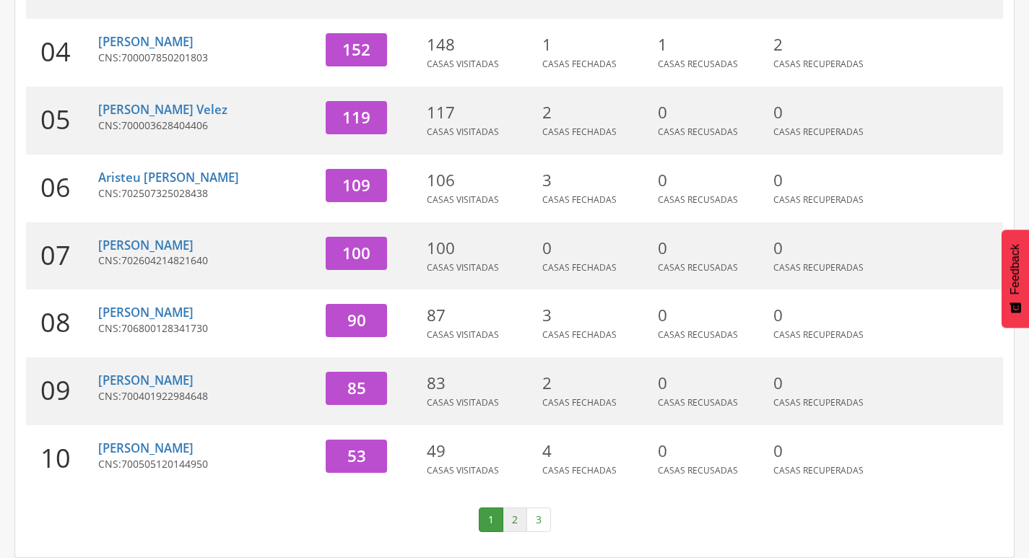
click at [514, 520] on link "2" at bounding box center [515, 520] width 25 height 25
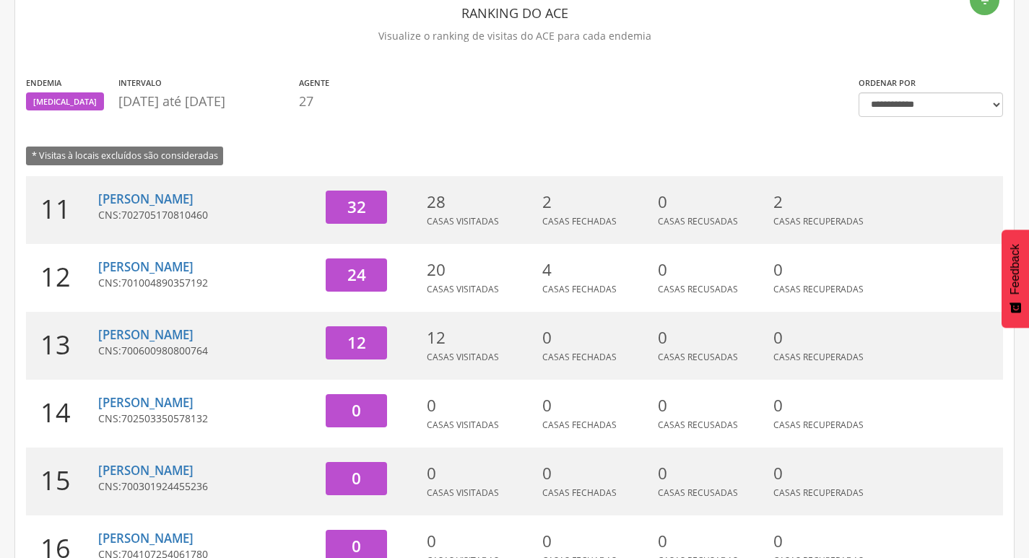
scroll to position [0, 0]
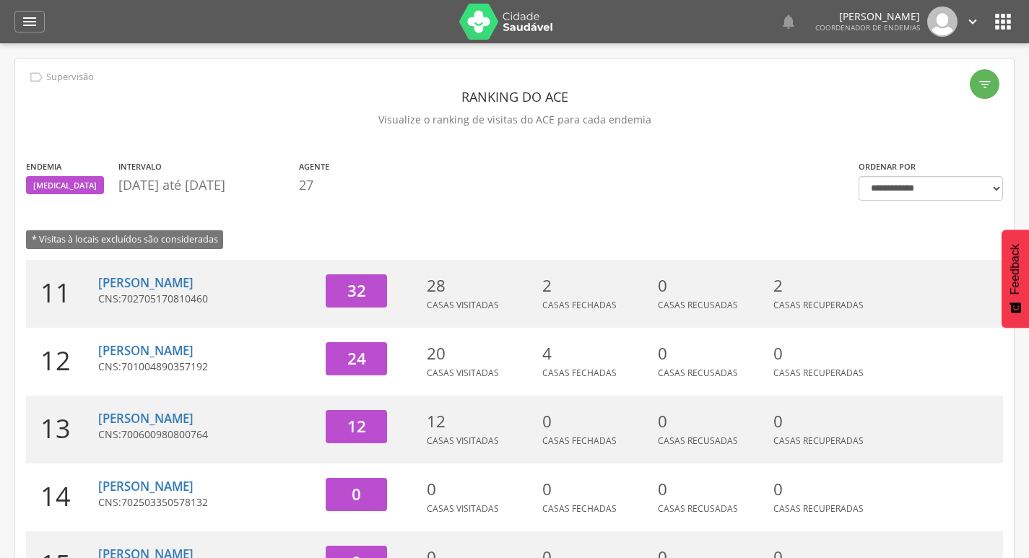
click at [648, 175] on section "Endemia [MEDICAL_DATA] Intervalo [DATE] até [DATE] Agente 27" at bounding box center [431, 180] width 811 height 43
click at [25, 18] on icon "" at bounding box center [29, 21] width 17 height 17
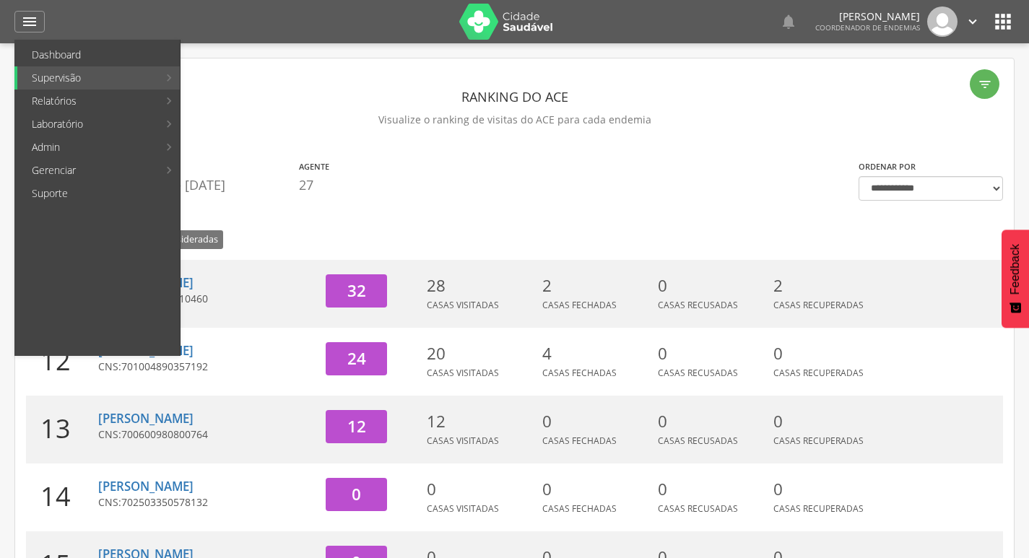
click at [497, 164] on section "Endemia [MEDICAL_DATA] Intervalo [DATE] até [DATE] Agente 27" at bounding box center [431, 180] width 811 height 43
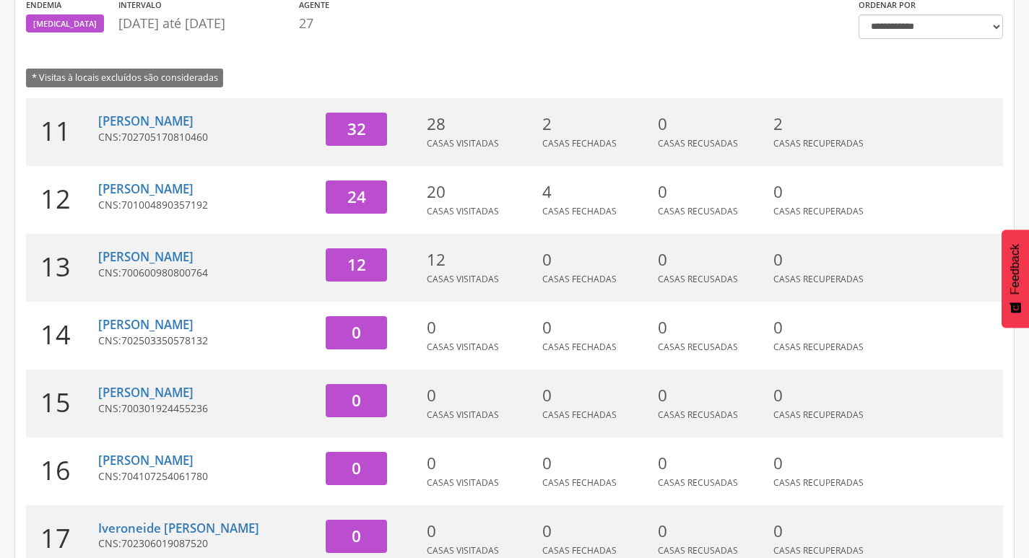
scroll to position [156, 0]
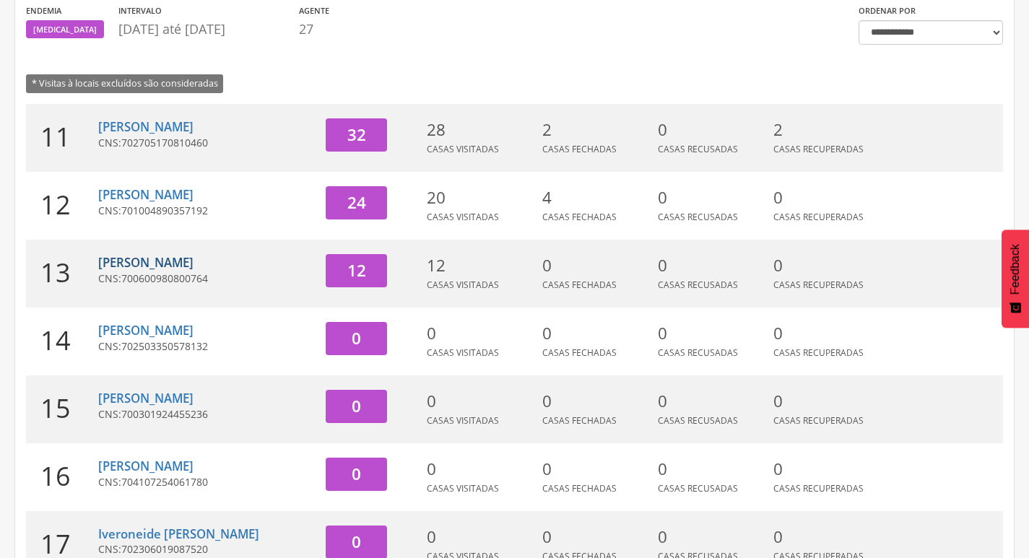
click at [170, 254] on link "[PERSON_NAME]" at bounding box center [145, 262] width 95 height 17
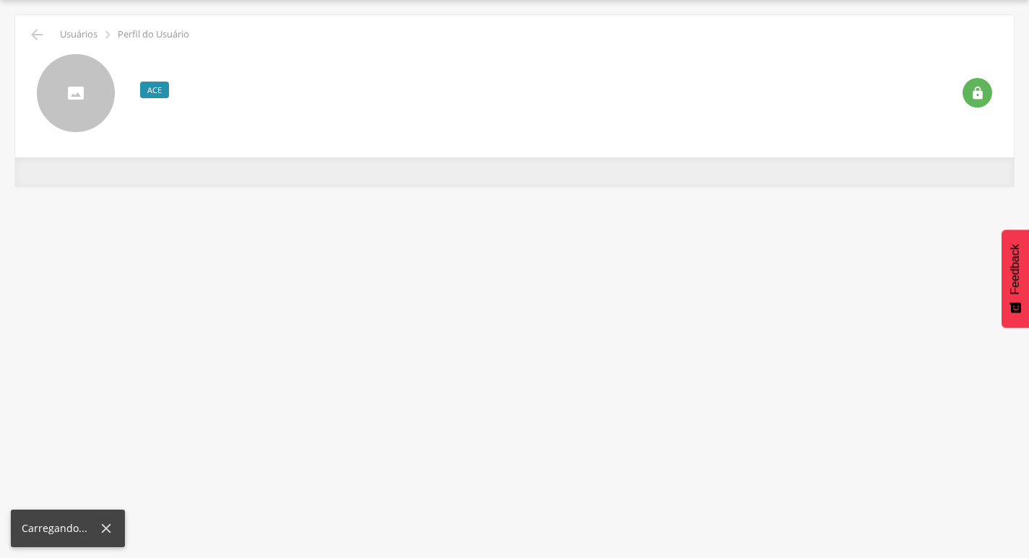
scroll to position [43, 0]
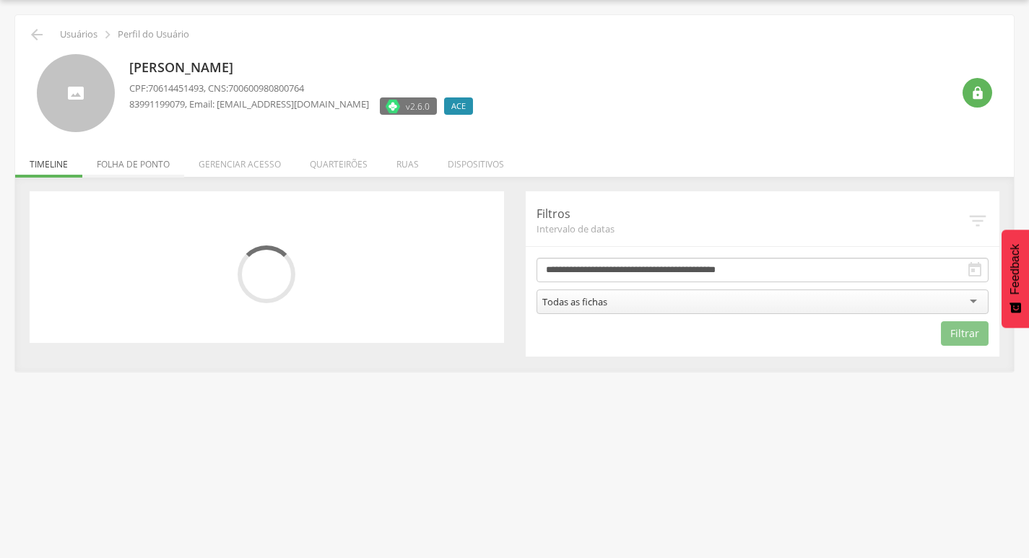
click at [165, 162] on li "Folha de ponto" at bounding box center [133, 161] width 102 height 34
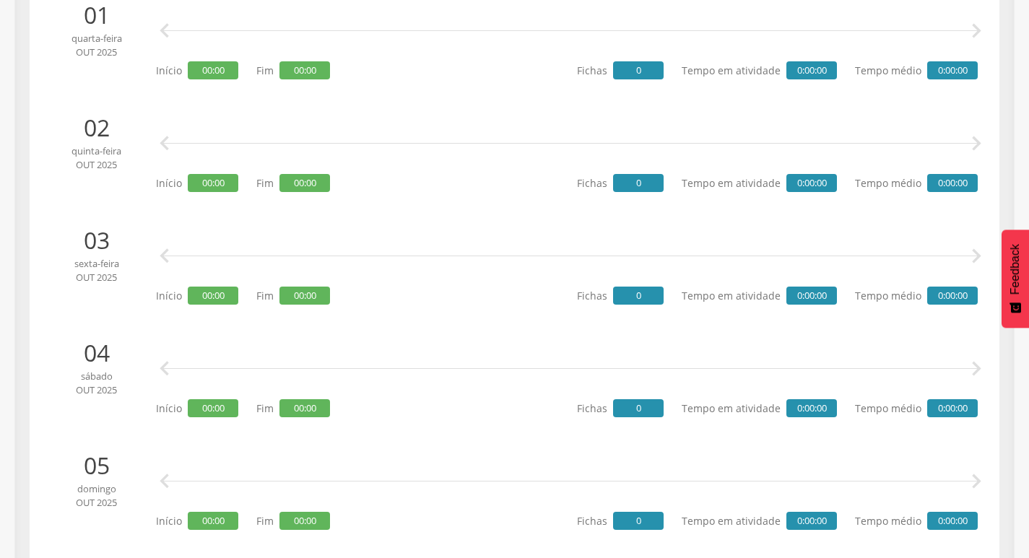
scroll to position [188, 0]
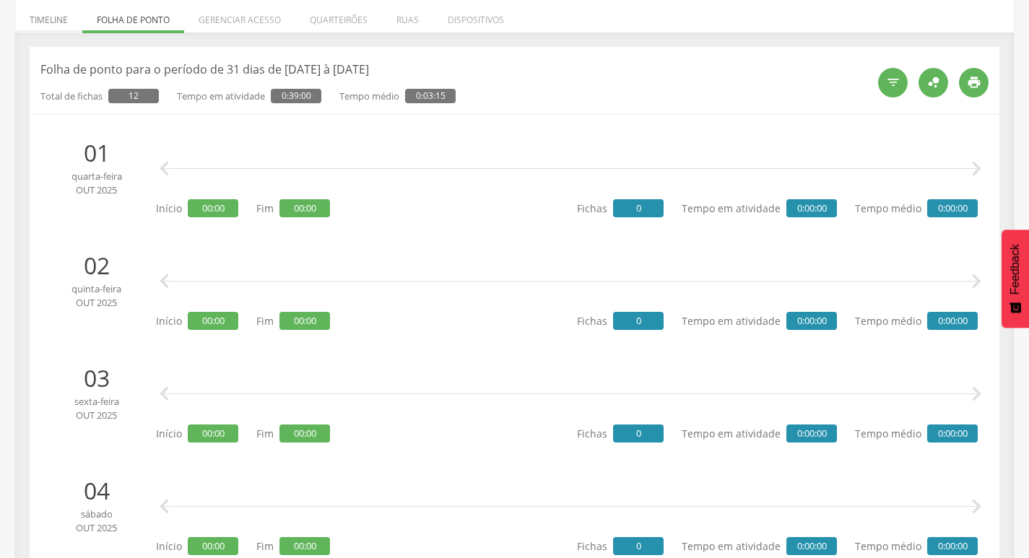
click at [54, 24] on li "Timeline" at bounding box center [48, 16] width 67 height 34
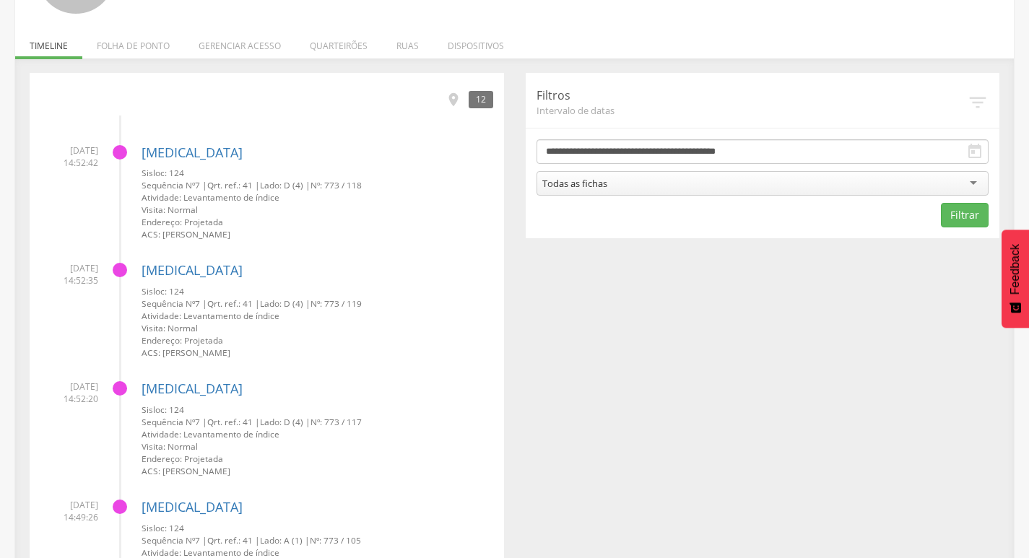
scroll to position [0, 0]
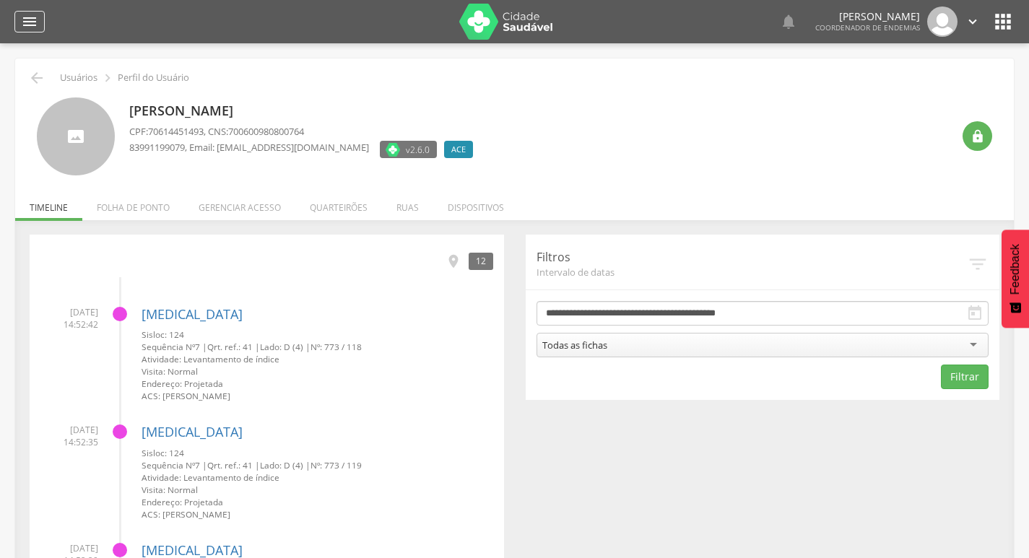
click at [18, 21] on div "" at bounding box center [29, 22] width 30 height 22
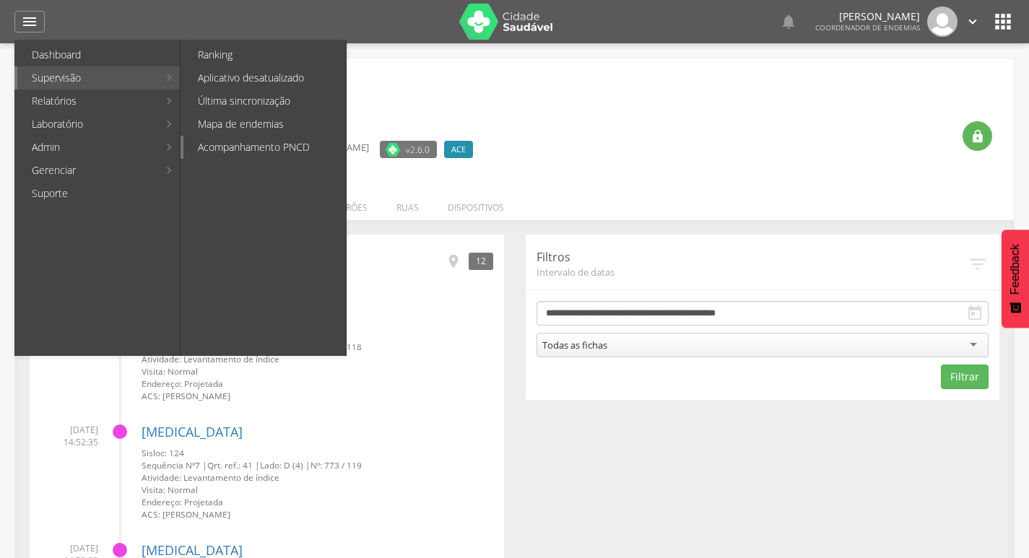
click at [284, 138] on link "Acompanhamento PNCD" at bounding box center [264, 147] width 162 height 23
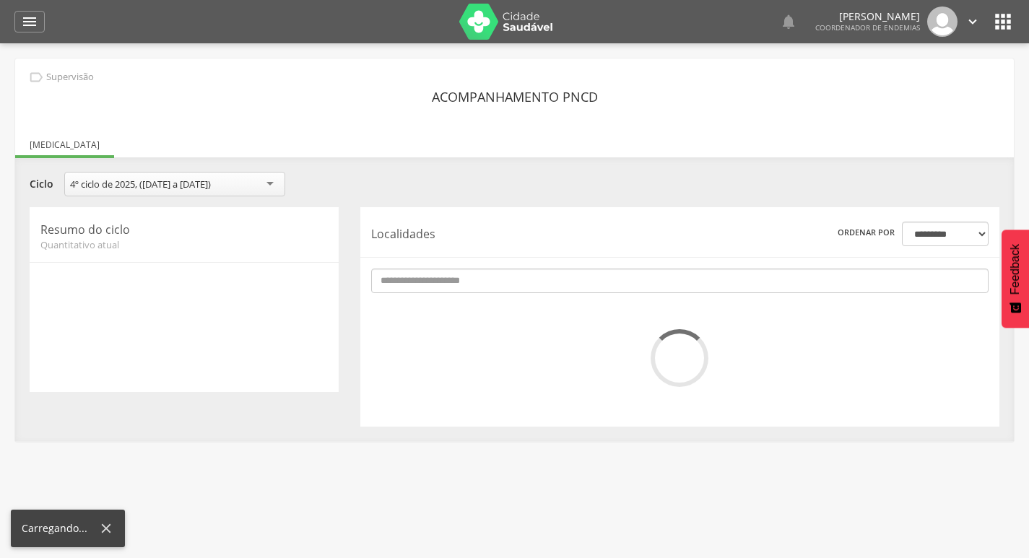
scroll to position [43, 0]
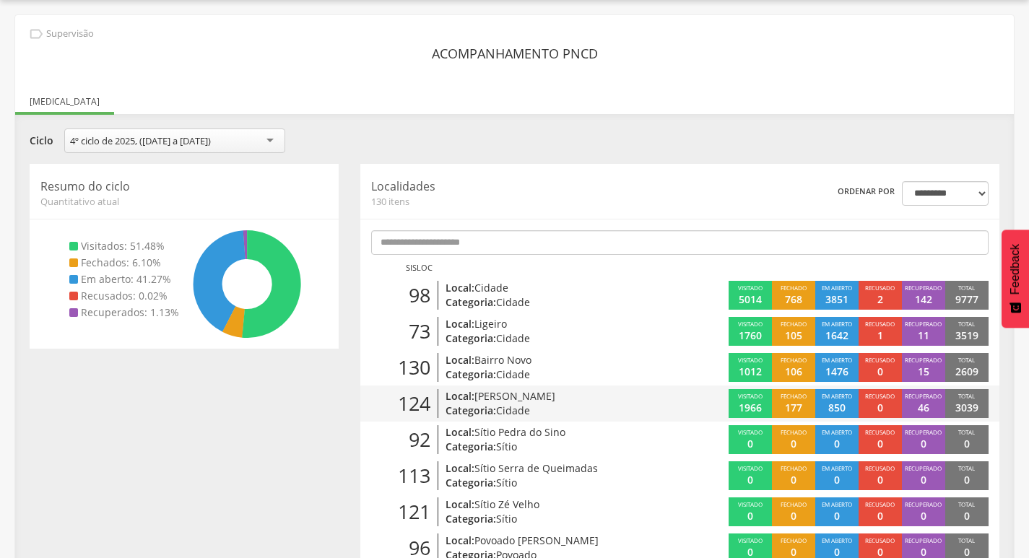
click at [578, 396] on p "Local: [PERSON_NAME]" at bounding box center [548, 396] width 204 height 14
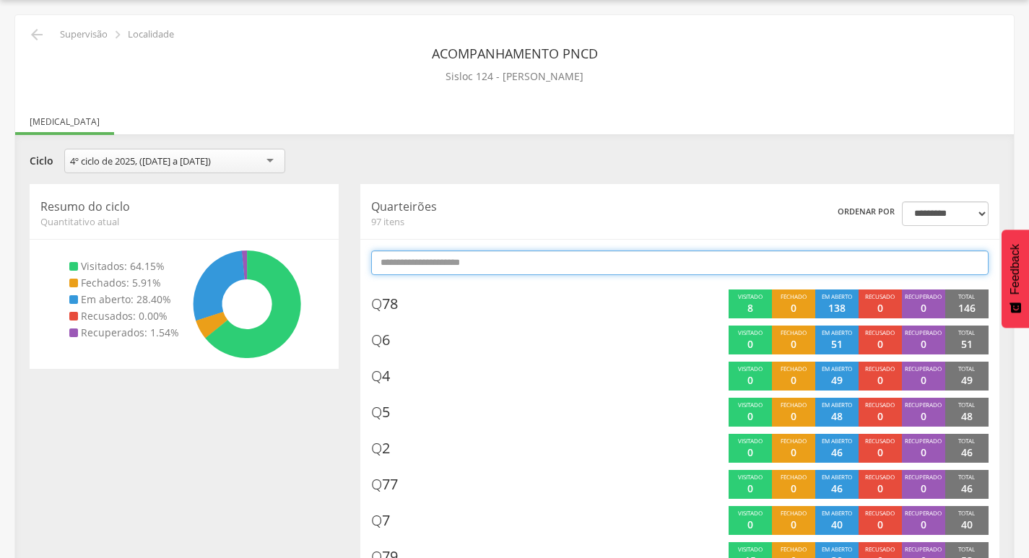
click at [536, 264] on input "text" at bounding box center [679, 263] width 617 height 25
type input "*"
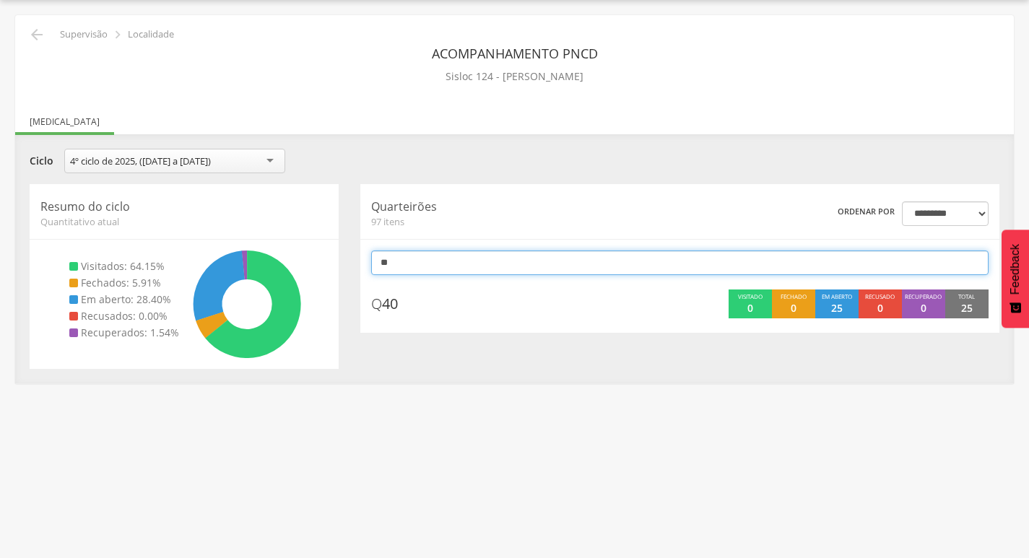
scroll to position [43, 0]
type input "*"
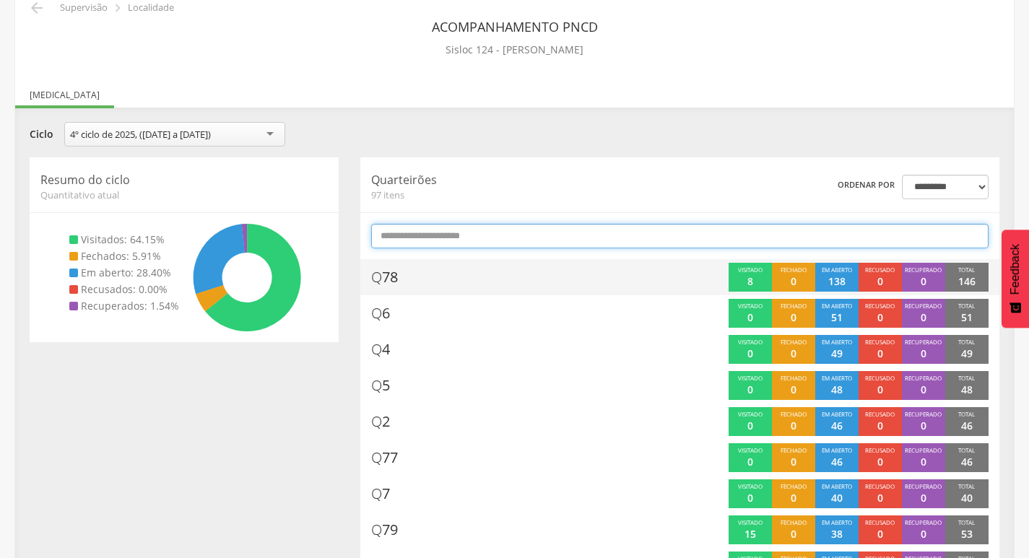
scroll to position [0, 0]
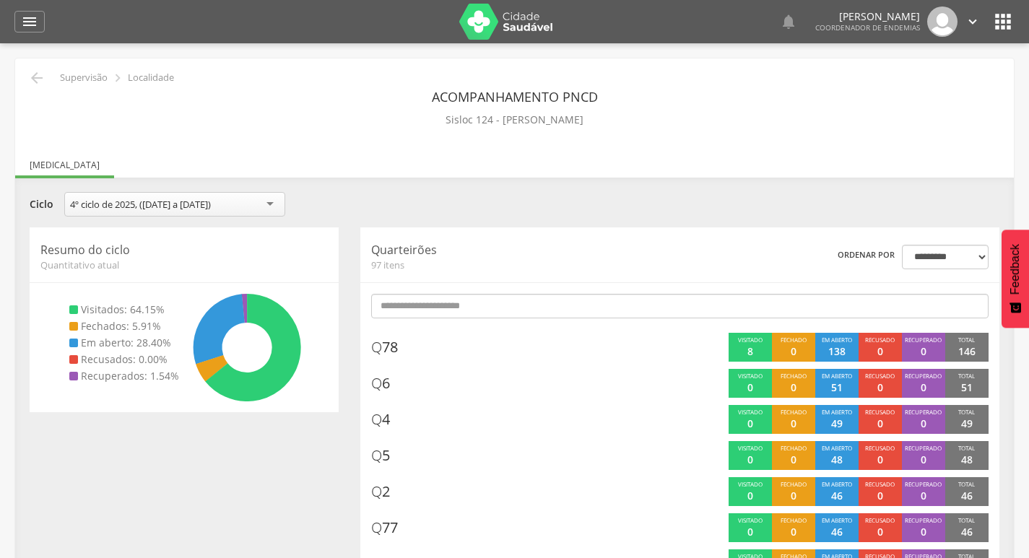
click at [575, 198] on div "**********" at bounding box center [514, 206] width 991 height 28
click at [40, 79] on icon "" at bounding box center [36, 77] width 17 height 17
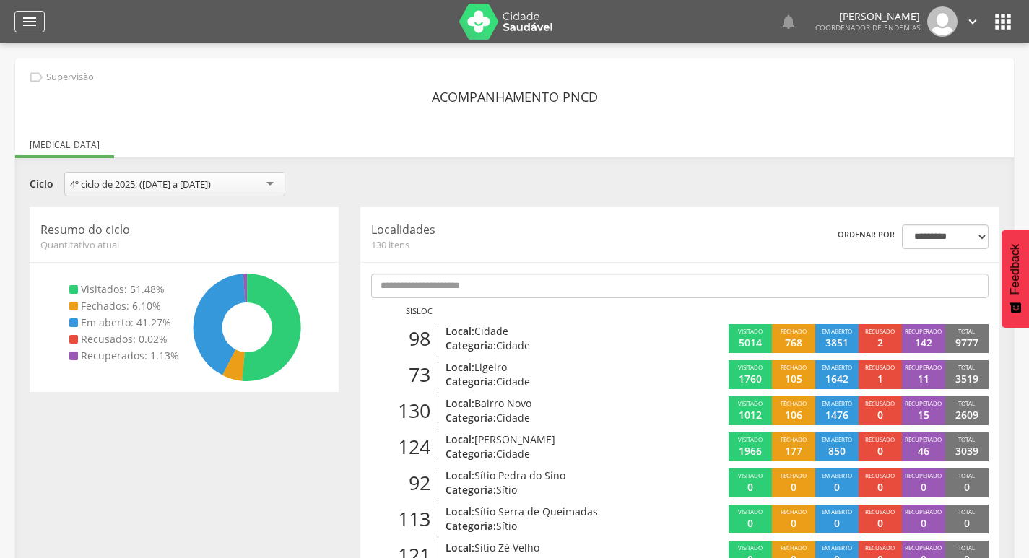
click at [34, 21] on icon "" at bounding box center [29, 21] width 17 height 17
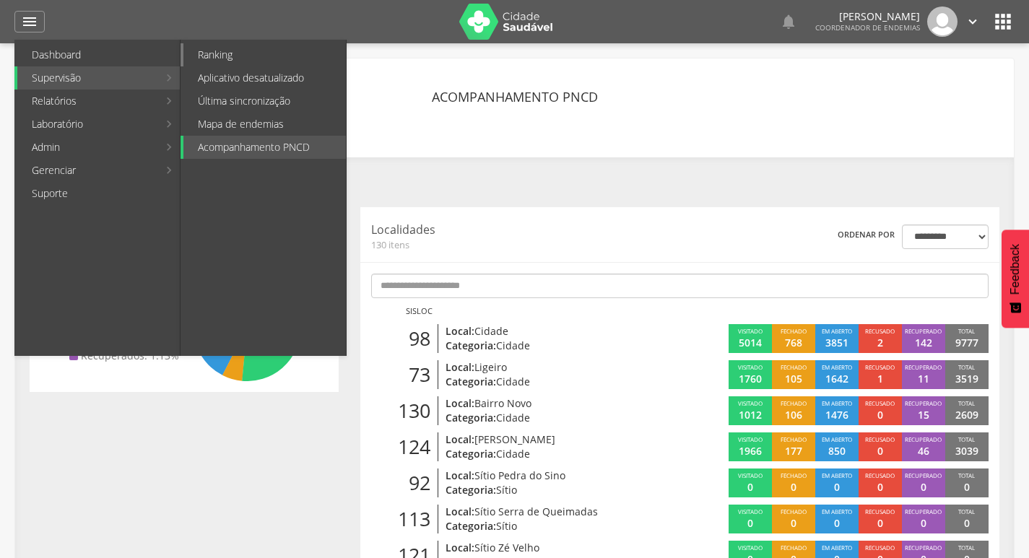
click at [261, 61] on link "Ranking" at bounding box center [264, 54] width 162 height 23
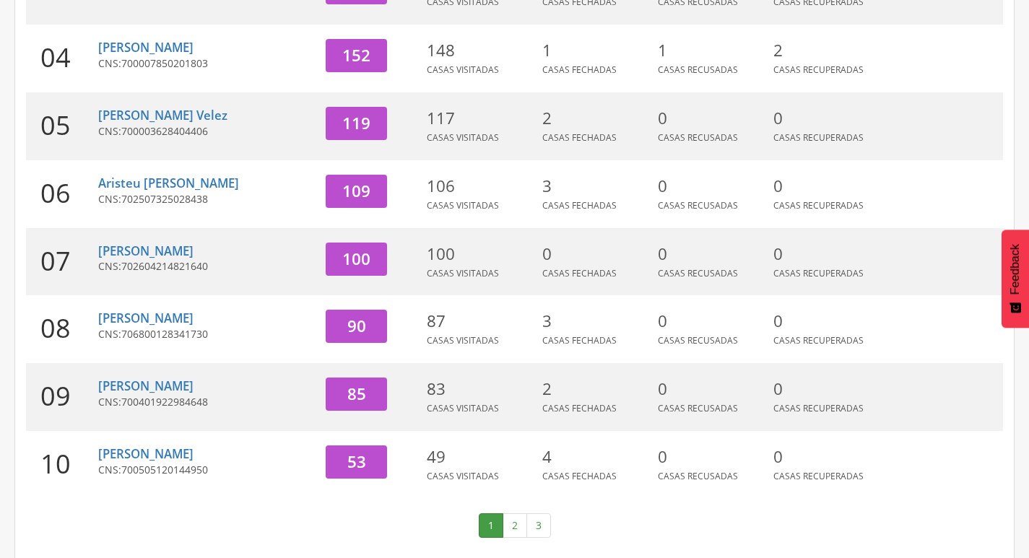
scroll to position [445, 0]
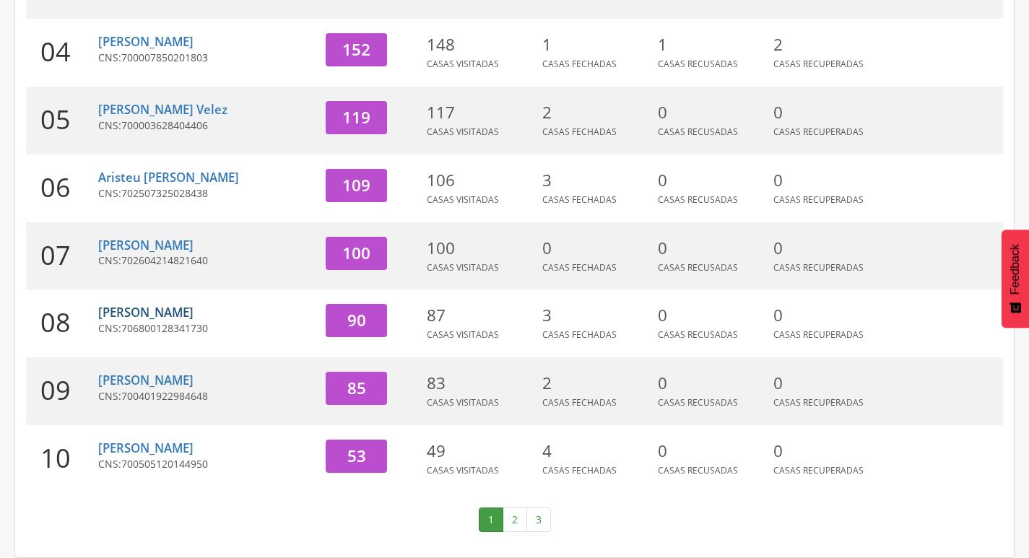
click at [183, 306] on link "[PERSON_NAME]" at bounding box center [145, 312] width 95 height 17
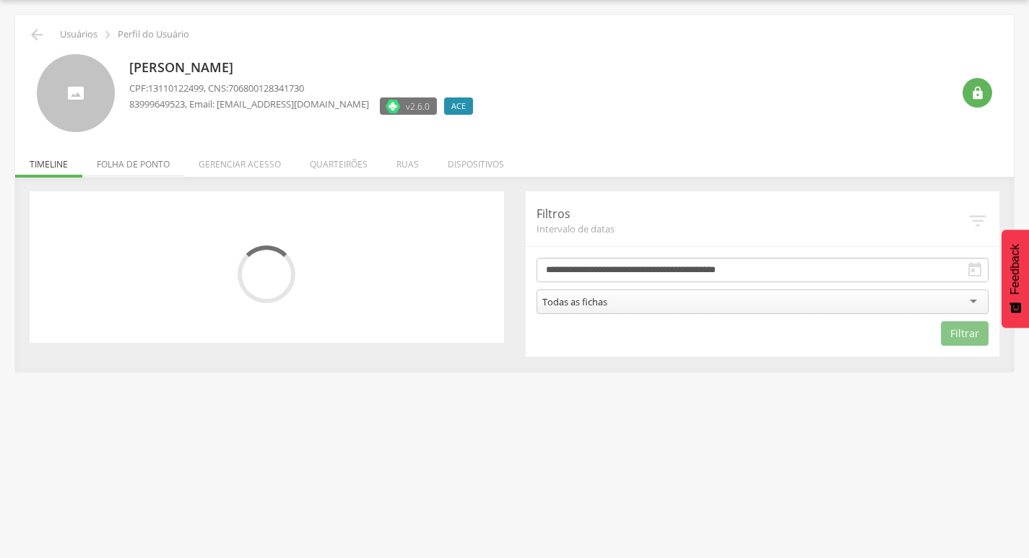
click at [139, 159] on li "Folha de ponto" at bounding box center [133, 161] width 102 height 34
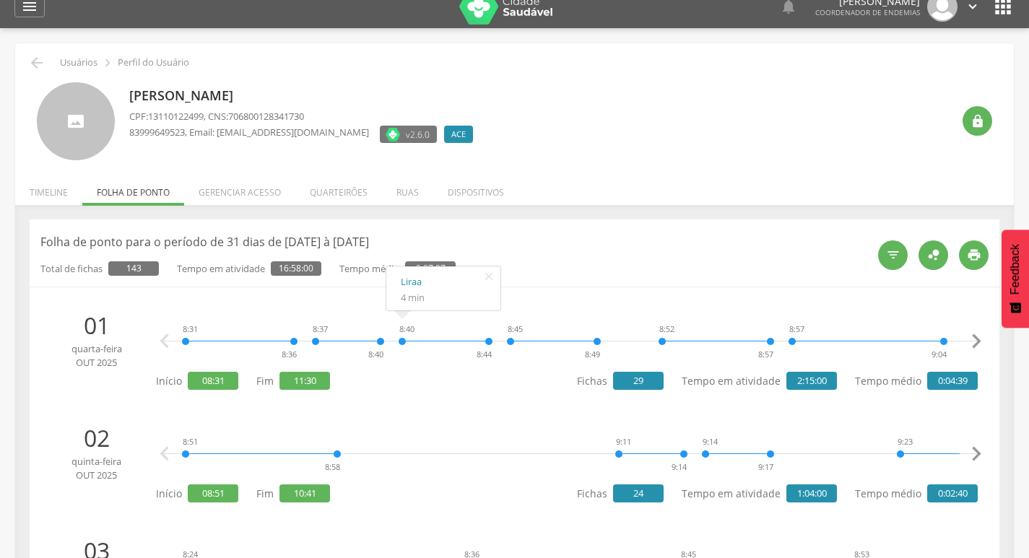
scroll to position [0, 0]
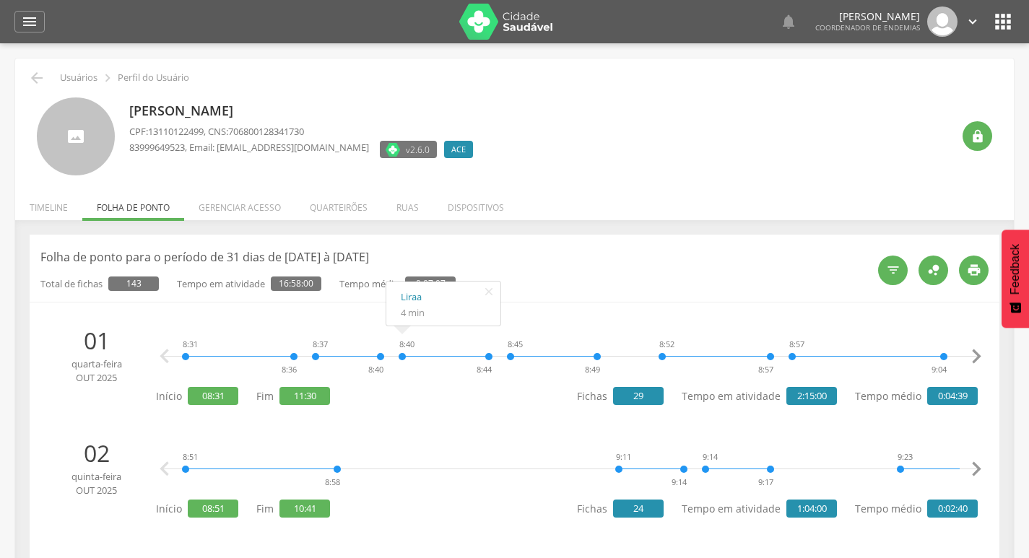
click at [41, 212] on li "Timeline" at bounding box center [48, 204] width 67 height 34
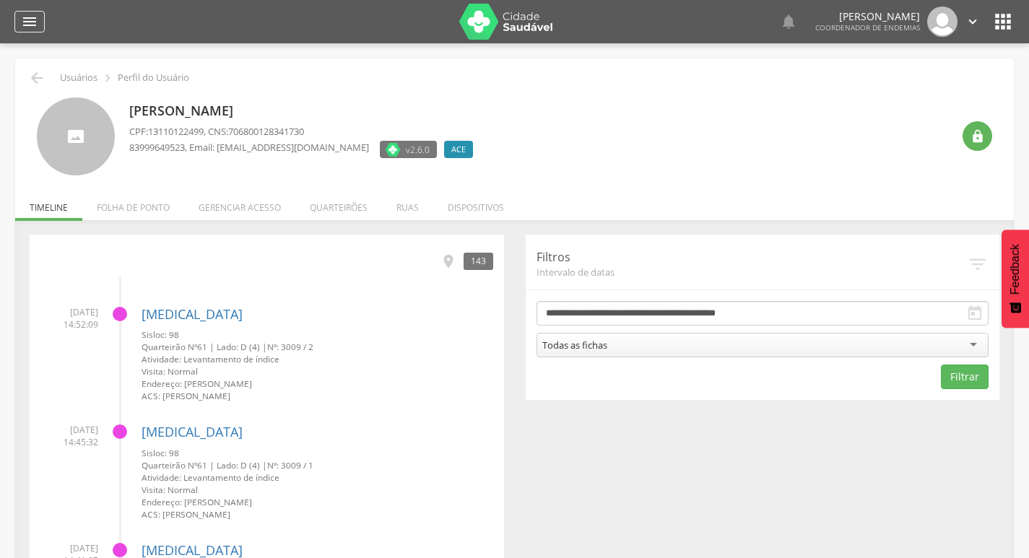
click at [27, 14] on icon "" at bounding box center [29, 21] width 17 height 17
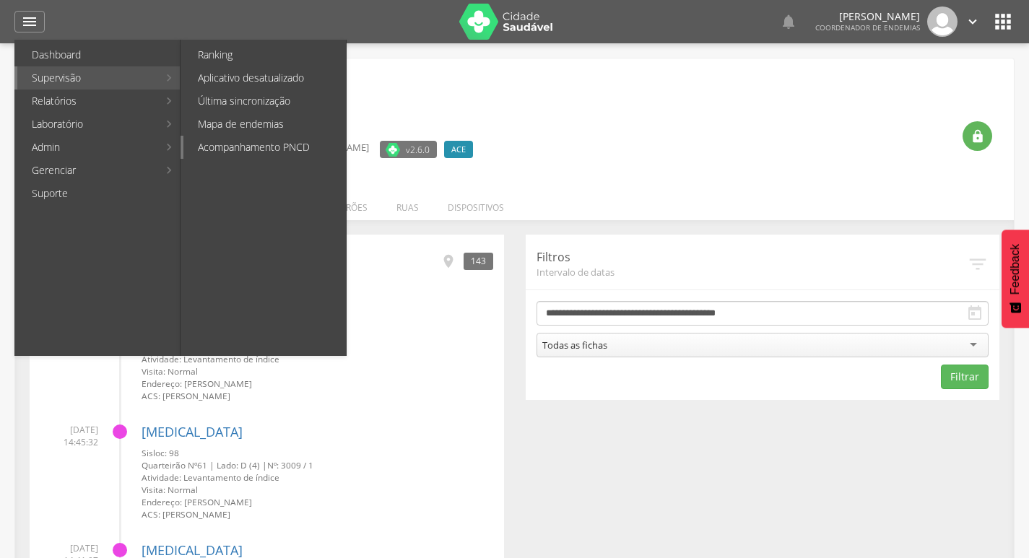
click at [258, 140] on link "Acompanhamento PNCD" at bounding box center [264, 147] width 162 height 23
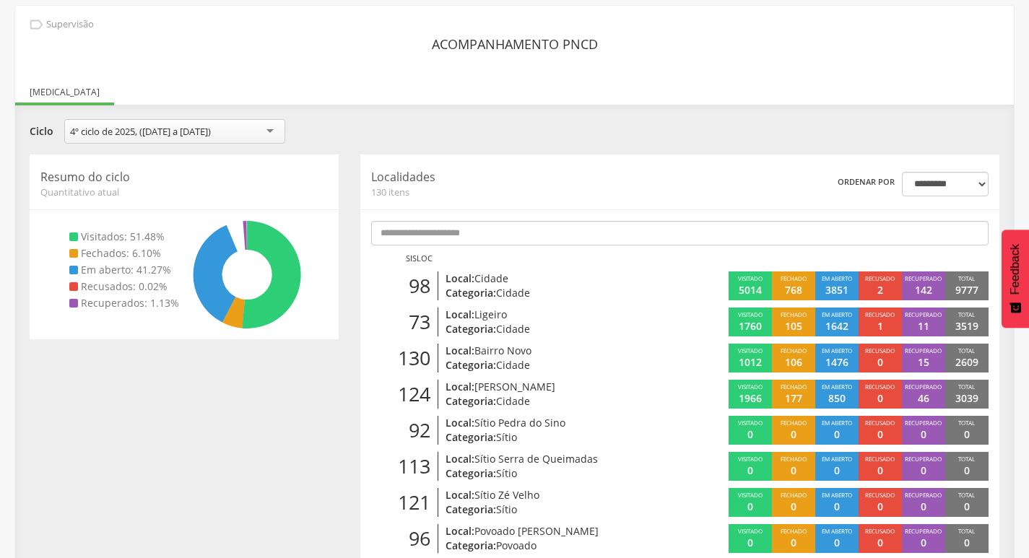
scroll to position [116, 0]
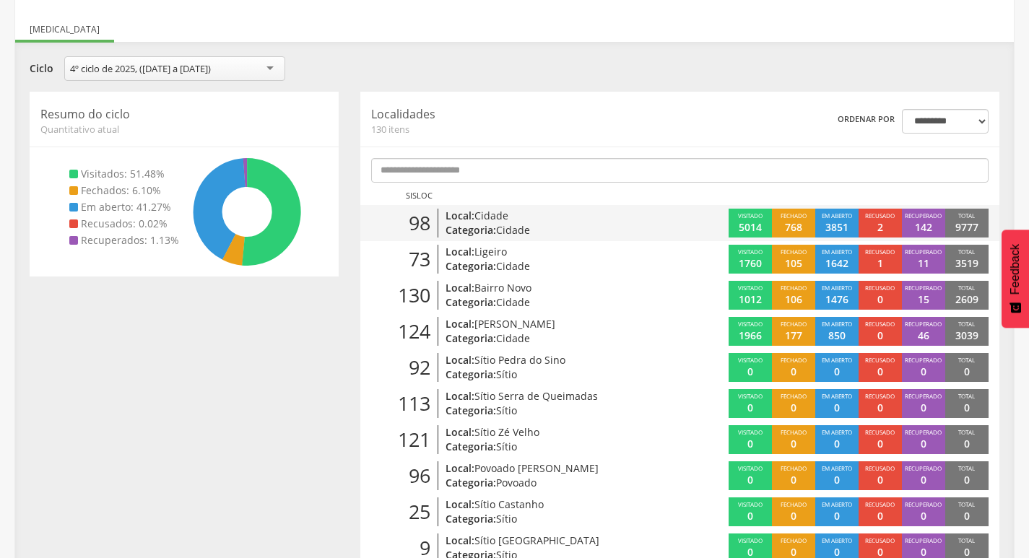
click at [578, 228] on p "Categoria: Cidade" at bounding box center [548, 230] width 204 height 14
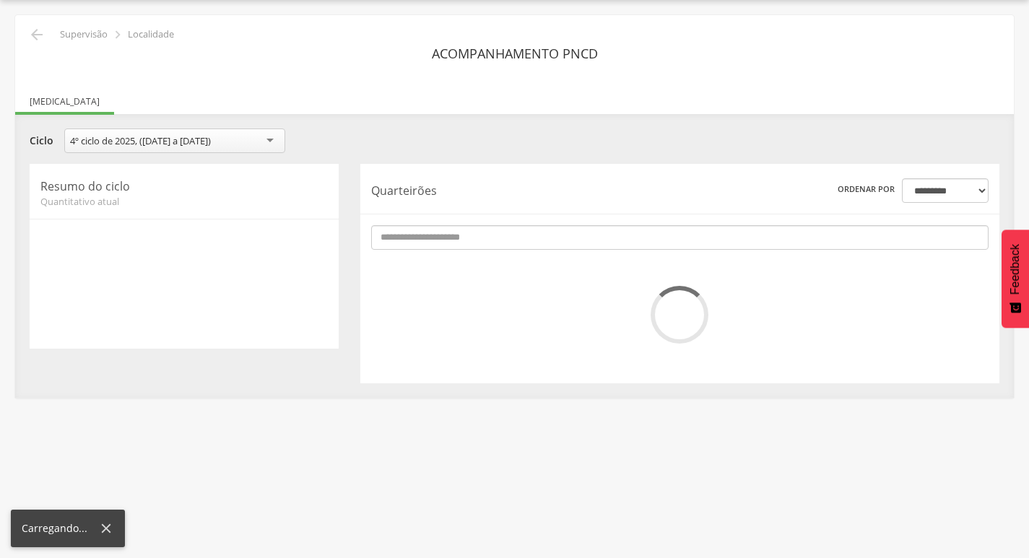
scroll to position [116, 0]
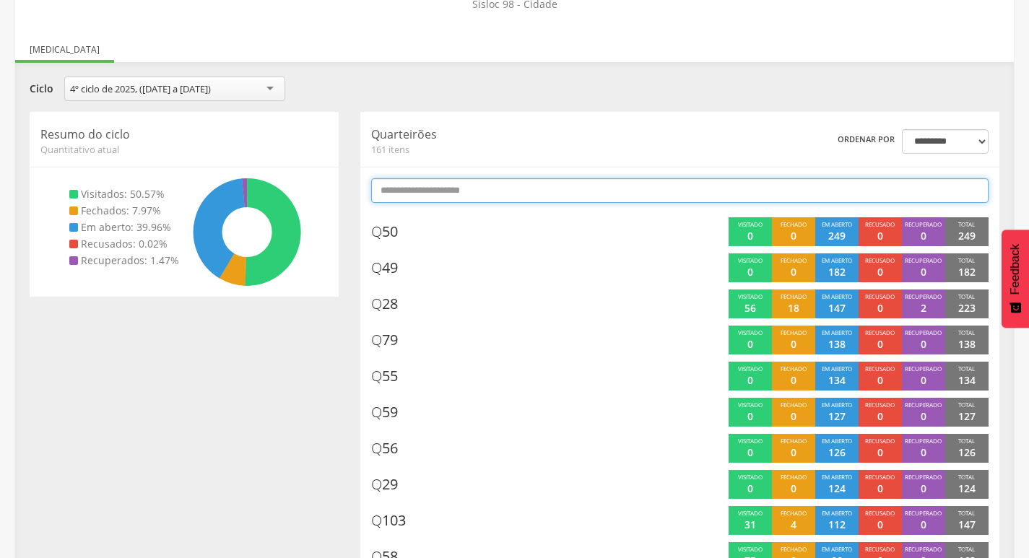
click at [698, 194] on input "text" at bounding box center [679, 190] width 617 height 25
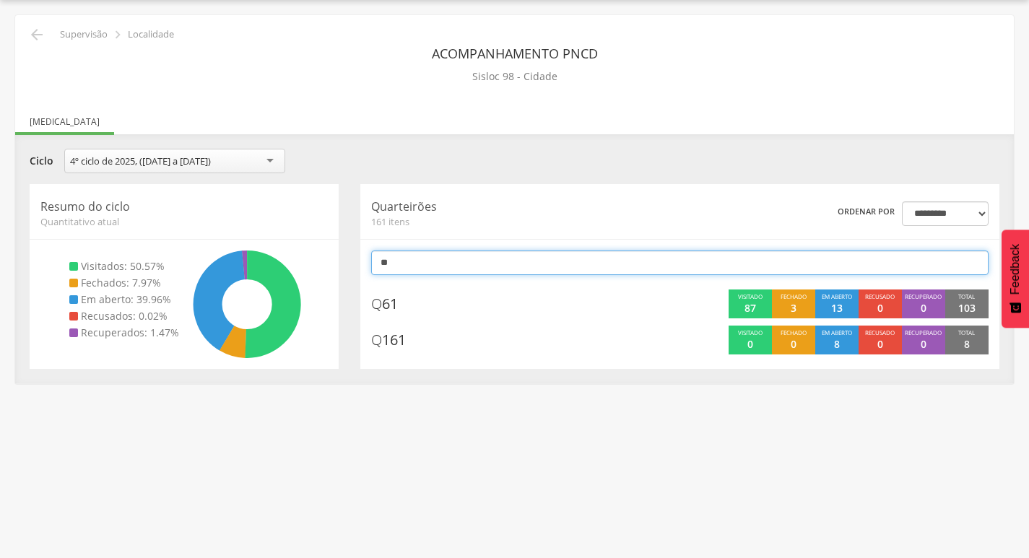
click at [464, 261] on input "**" at bounding box center [679, 263] width 617 height 25
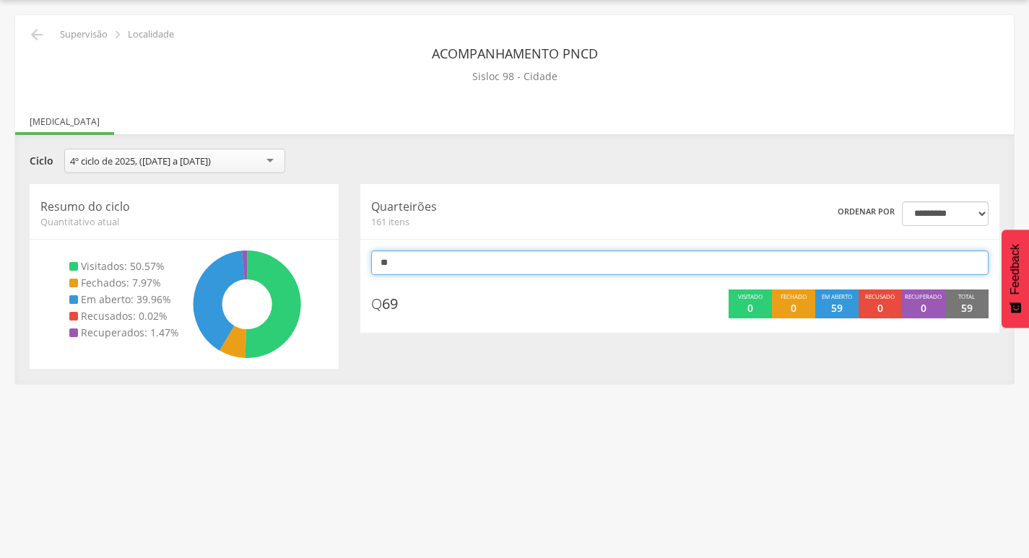
type input "*"
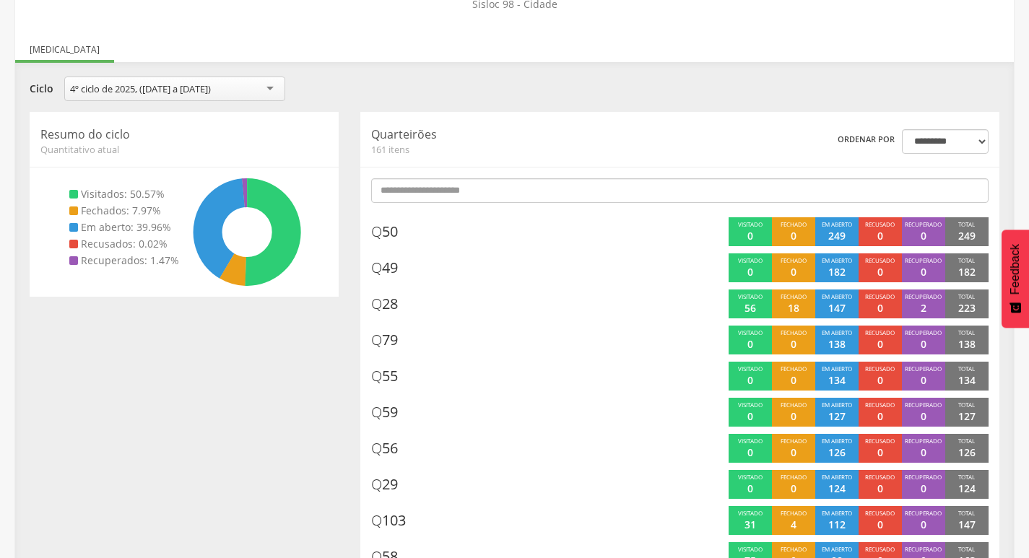
click at [563, 146] on span "161 itens" at bounding box center [504, 149] width 266 height 13
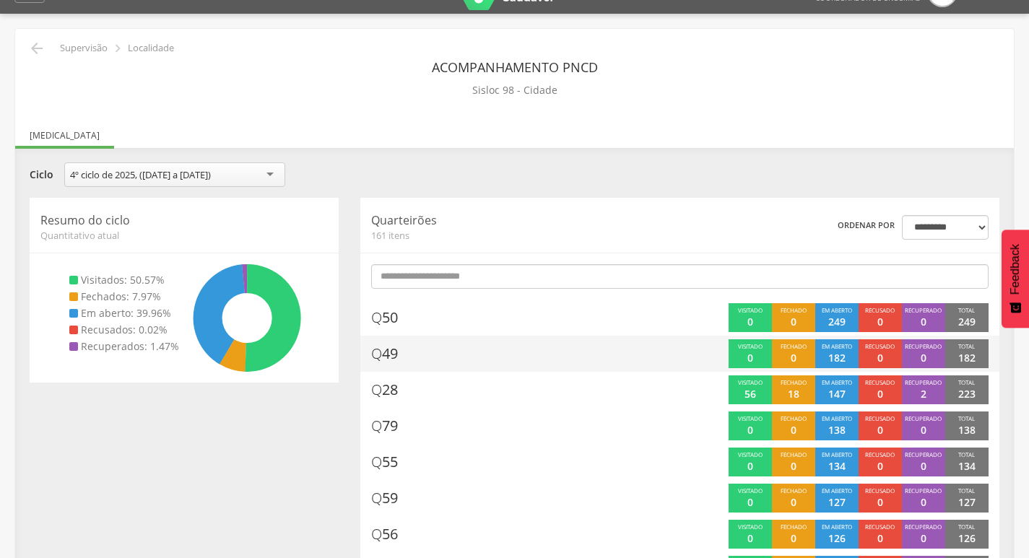
scroll to position [0, 0]
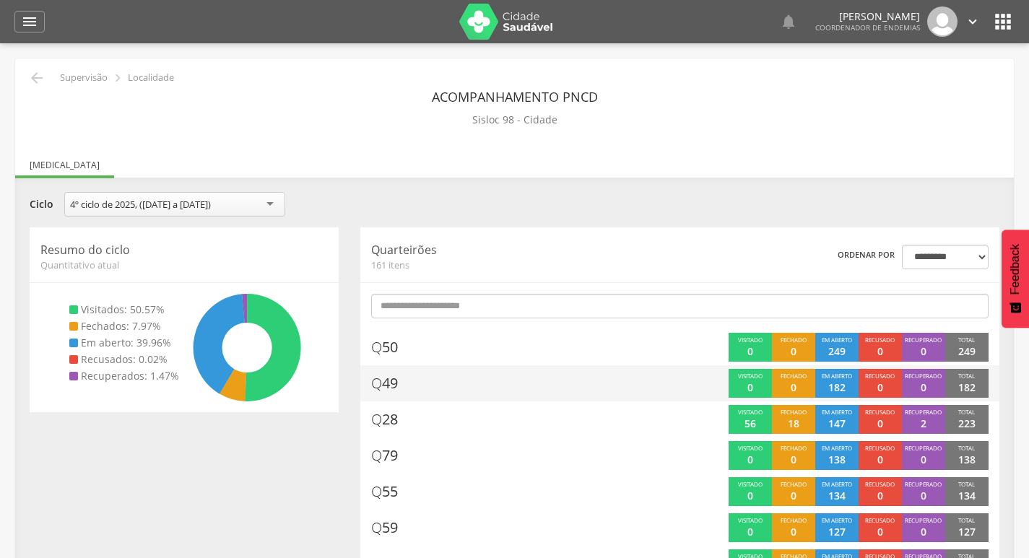
click at [581, 199] on div "**********" at bounding box center [514, 206] width 991 height 28
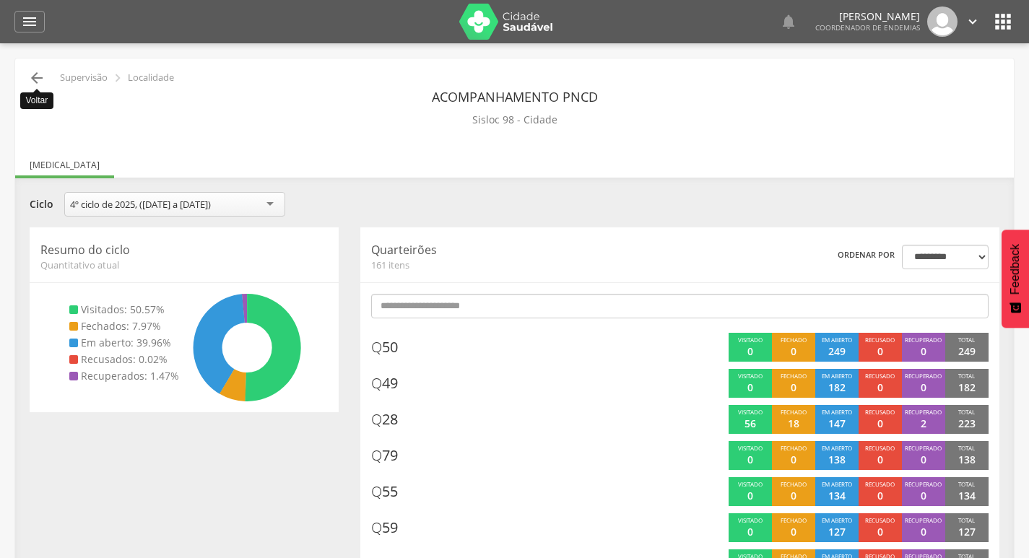
click at [29, 84] on icon "" at bounding box center [36, 77] width 17 height 17
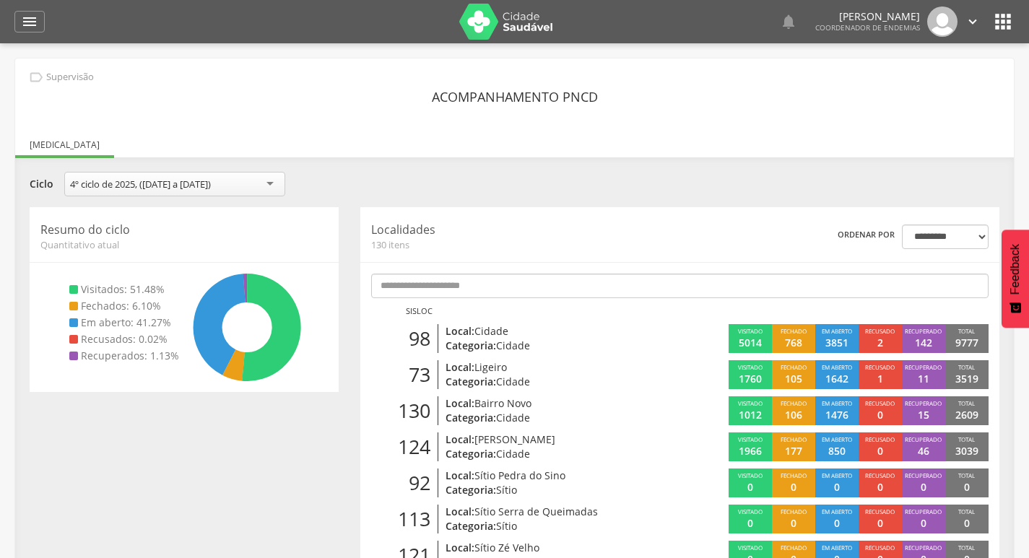
click at [701, 204] on div "**********" at bounding box center [514, 189] width 991 height 35
drag, startPoint x: 33, startPoint y: 19, endPoint x: 38, endPoint y: 38, distance: 19.4
click at [32, 19] on icon "" at bounding box center [29, 21] width 17 height 17
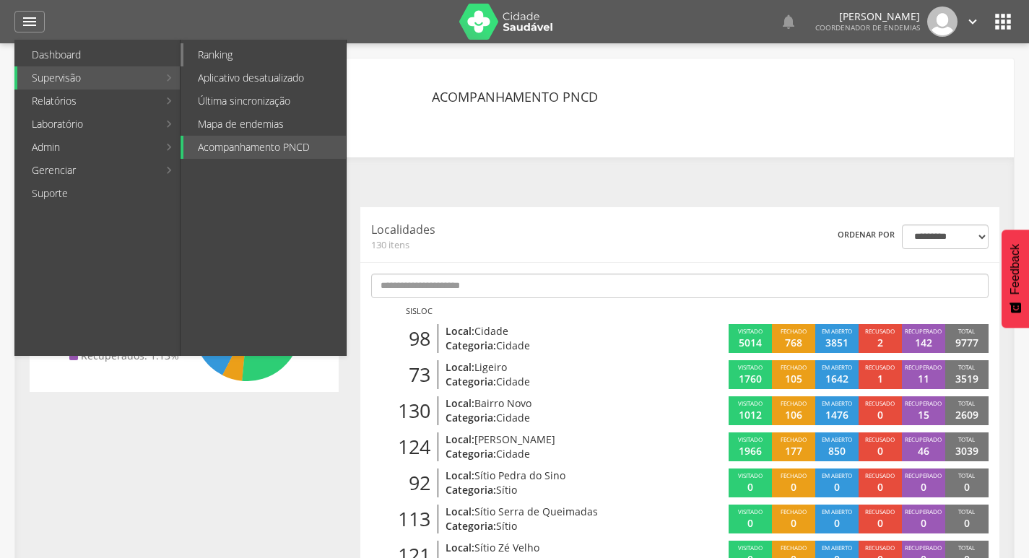
click at [232, 56] on link "Ranking" at bounding box center [264, 54] width 162 height 23
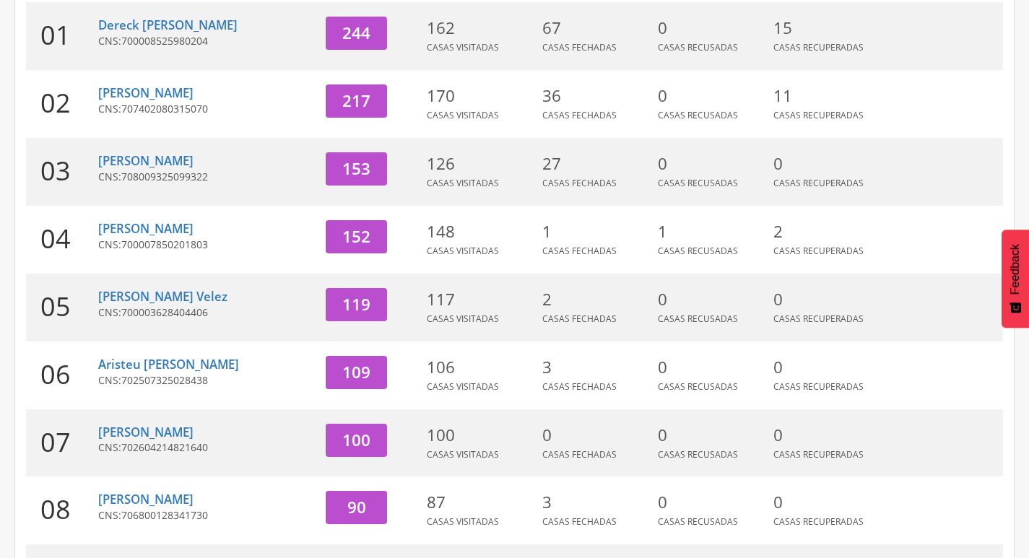
scroll to position [361, 0]
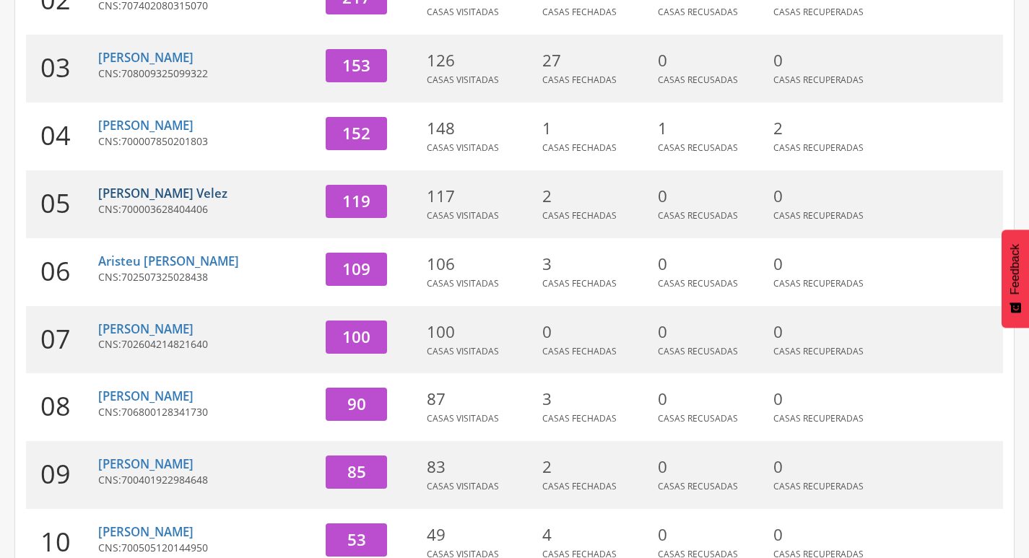
click at [165, 191] on link "[PERSON_NAME] Velez" at bounding box center [162, 193] width 129 height 17
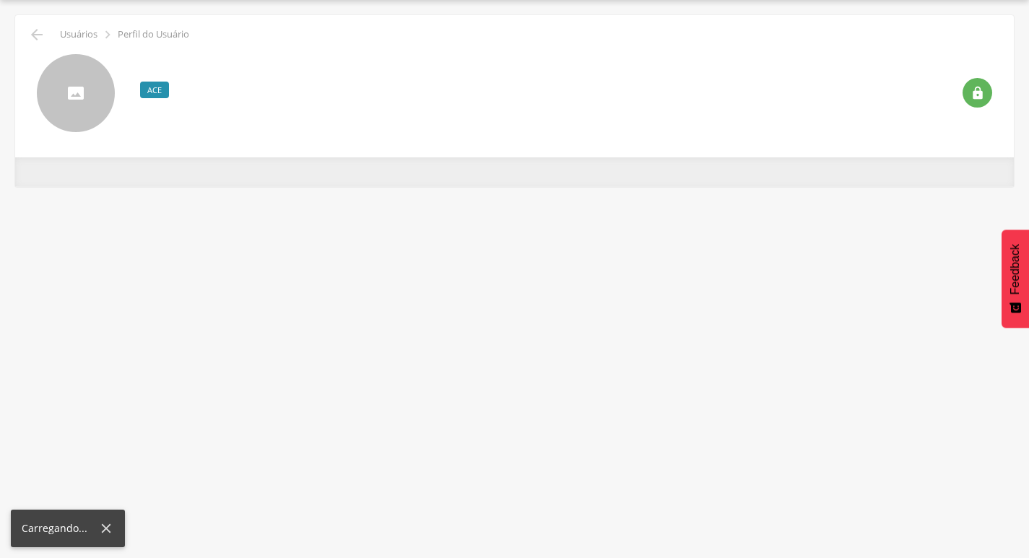
scroll to position [43, 0]
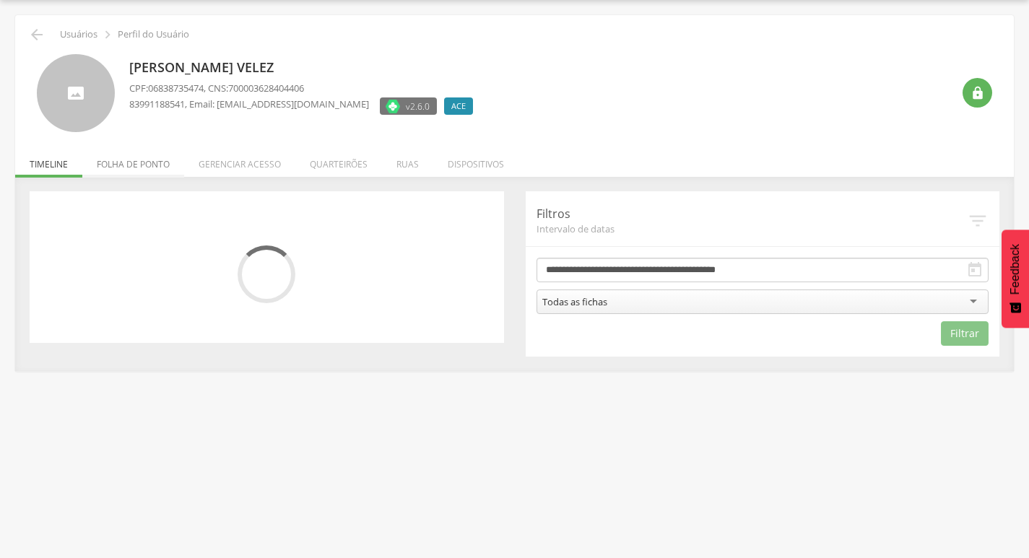
click at [139, 154] on li "Folha de ponto" at bounding box center [133, 161] width 102 height 34
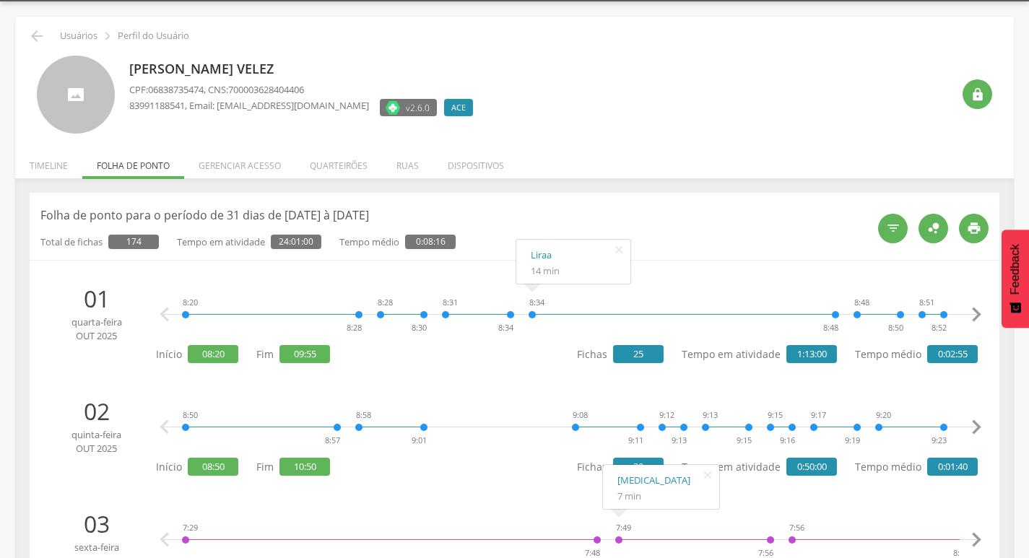
scroll to position [0, 0]
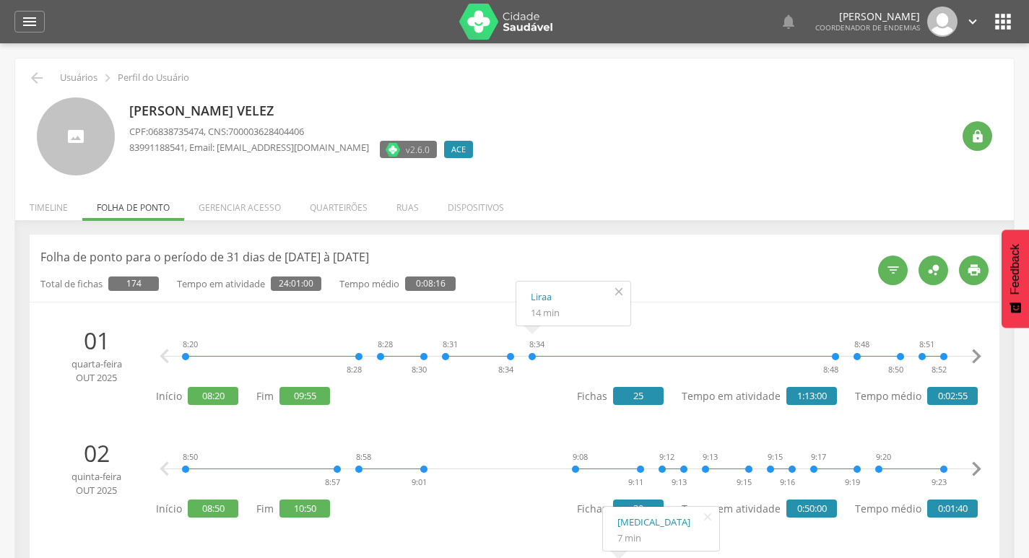
click at [619, 293] on icon "" at bounding box center [618, 292] width 23 height 20
click at [620, 210] on ul "Início Produtividade Timeline Folha de ponto Remapeamento Gerenciar acesso Quar…" at bounding box center [514, 207] width 999 height 12
click at [41, 201] on li "Timeline" at bounding box center [48, 204] width 67 height 34
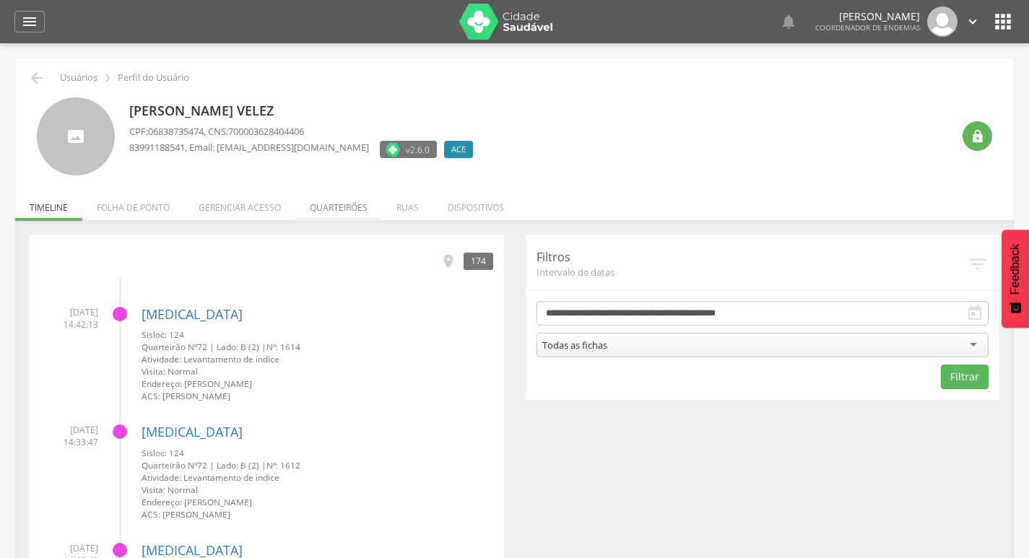
click at [339, 210] on li "Quarteirões" at bounding box center [338, 204] width 87 height 34
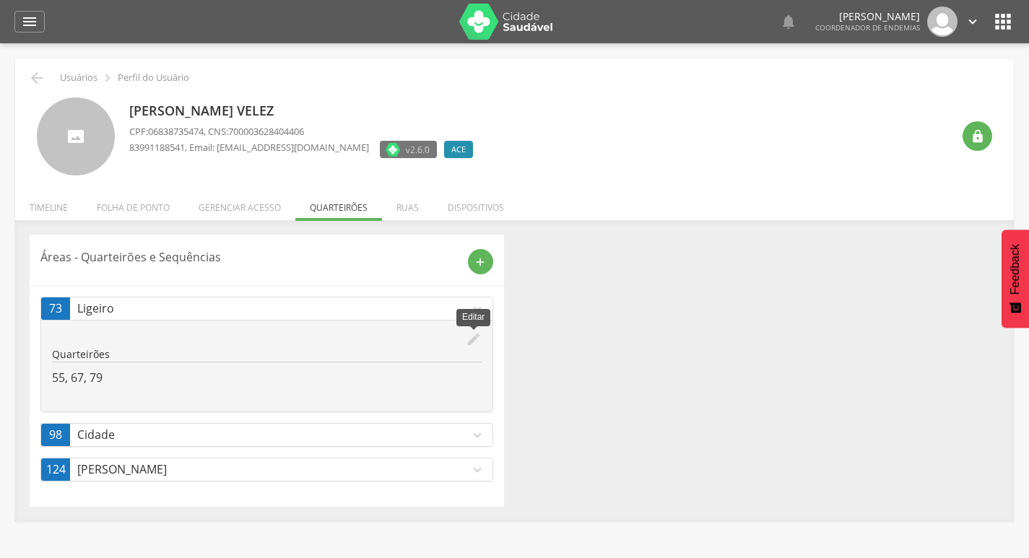
click at [474, 335] on icon "edit" at bounding box center [474, 339] width 16 height 16
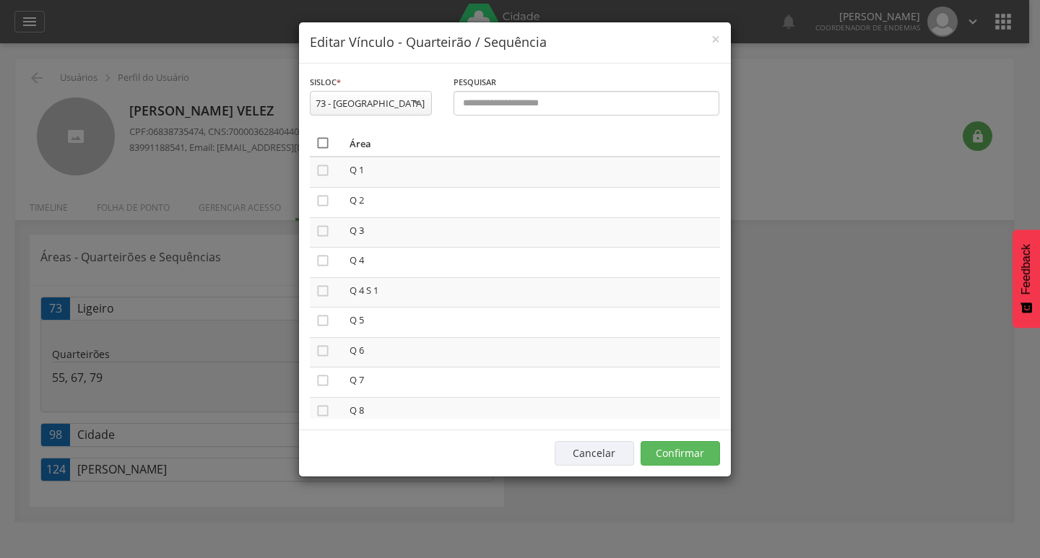
click at [318, 142] on icon "" at bounding box center [323, 143] width 14 height 14
click at [318, 142] on icon "" at bounding box center [323, 143] width 14 height 14
click at [651, 449] on button "Confirmar" at bounding box center [679, 453] width 79 height 25
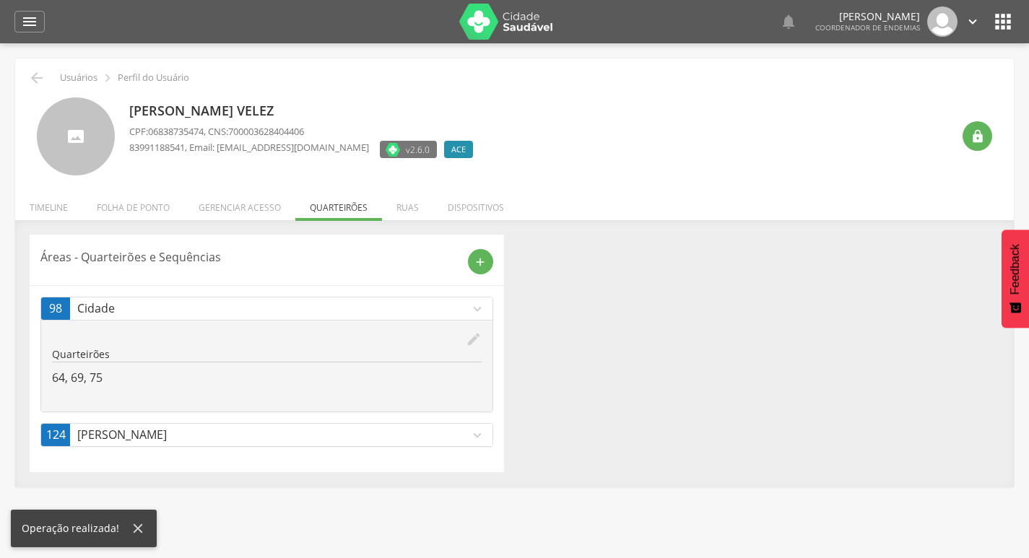
click at [472, 341] on icon "edit" at bounding box center [474, 339] width 16 height 16
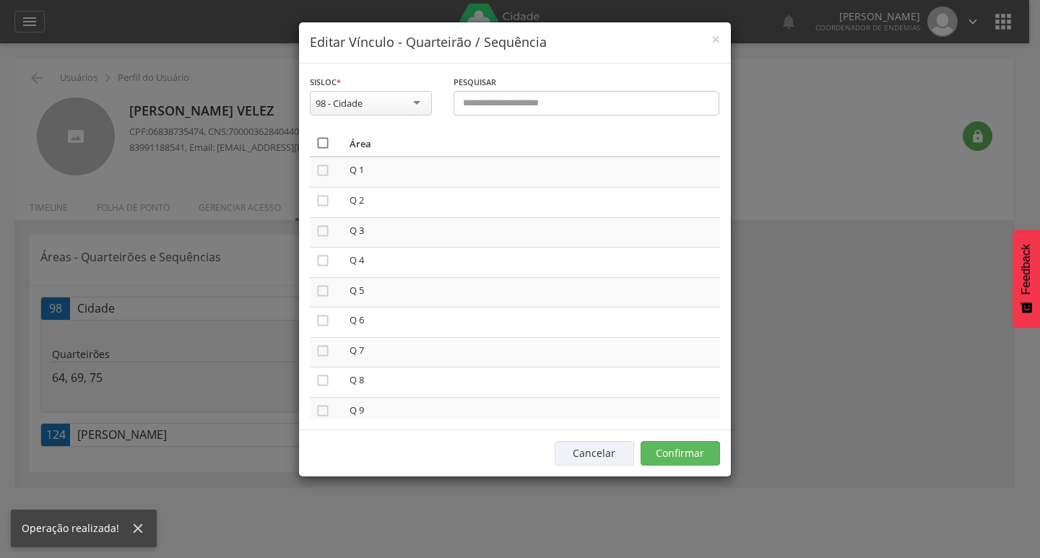
click at [329, 150] on icon "" at bounding box center [323, 143] width 14 height 14
click at [329, 150] on icon "" at bounding box center [323, 143] width 14 height 14
click at [668, 450] on button "Confirmar" at bounding box center [679, 453] width 79 height 25
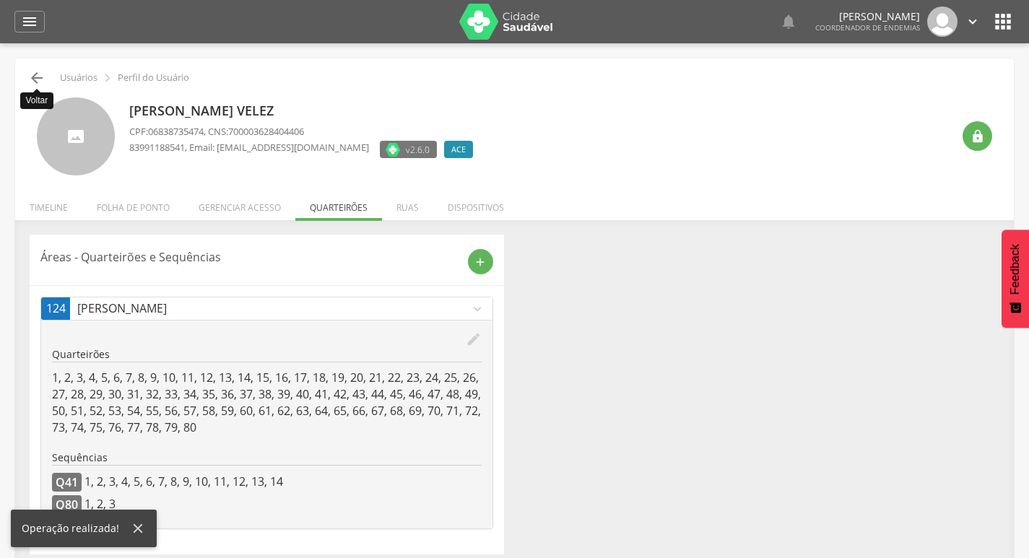
click at [35, 74] on icon "" at bounding box center [36, 77] width 17 height 17
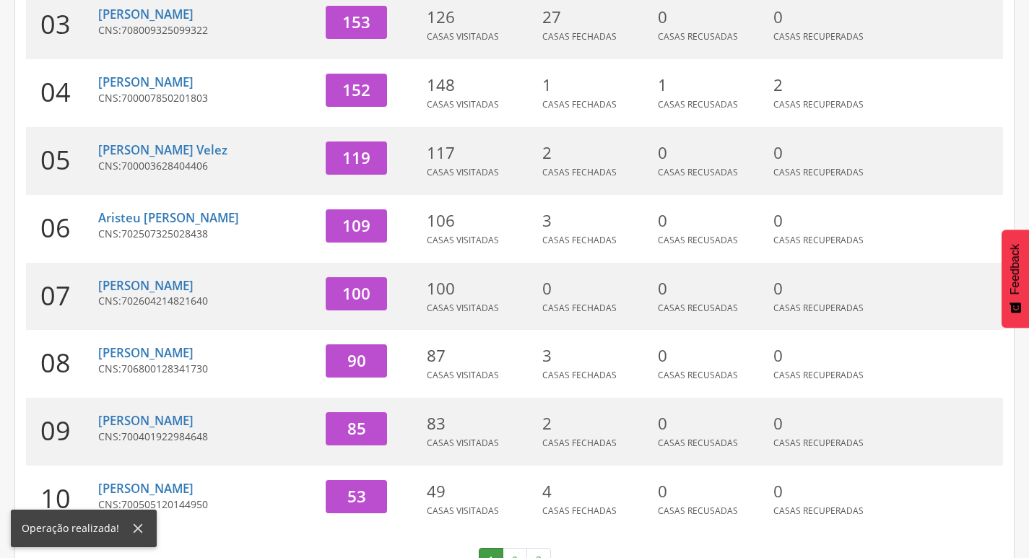
scroll to position [445, 0]
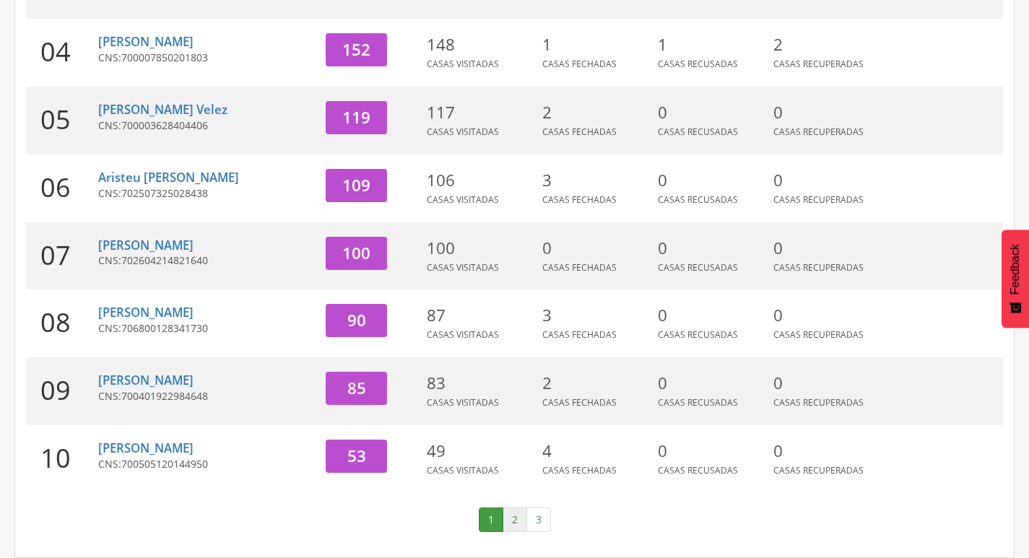
click at [513, 526] on link "2" at bounding box center [515, 520] width 25 height 25
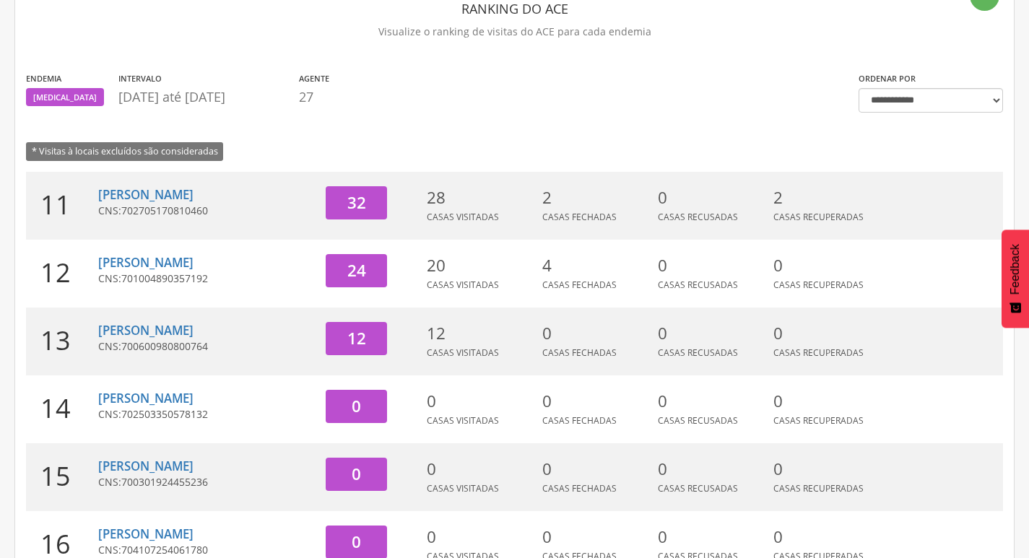
scroll to position [84, 0]
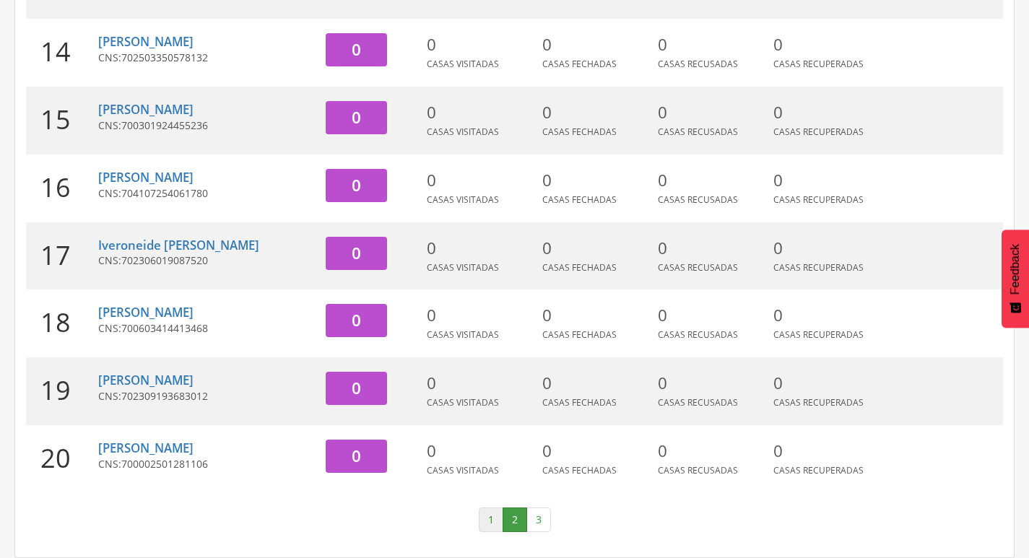
click at [495, 529] on link "1" at bounding box center [491, 520] width 25 height 25
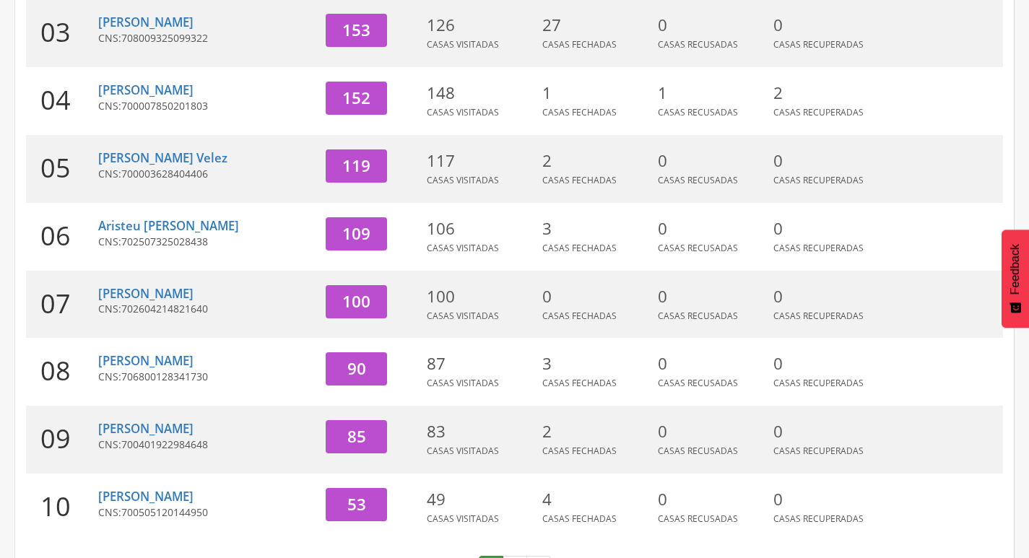
scroll to position [373, 0]
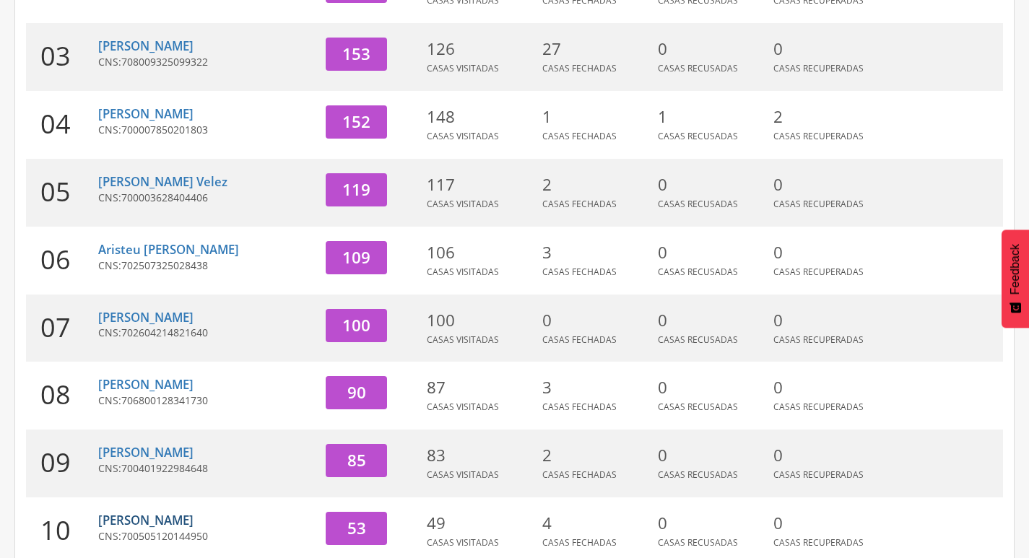
click at [194, 517] on link "[PERSON_NAME]" at bounding box center [145, 520] width 95 height 17
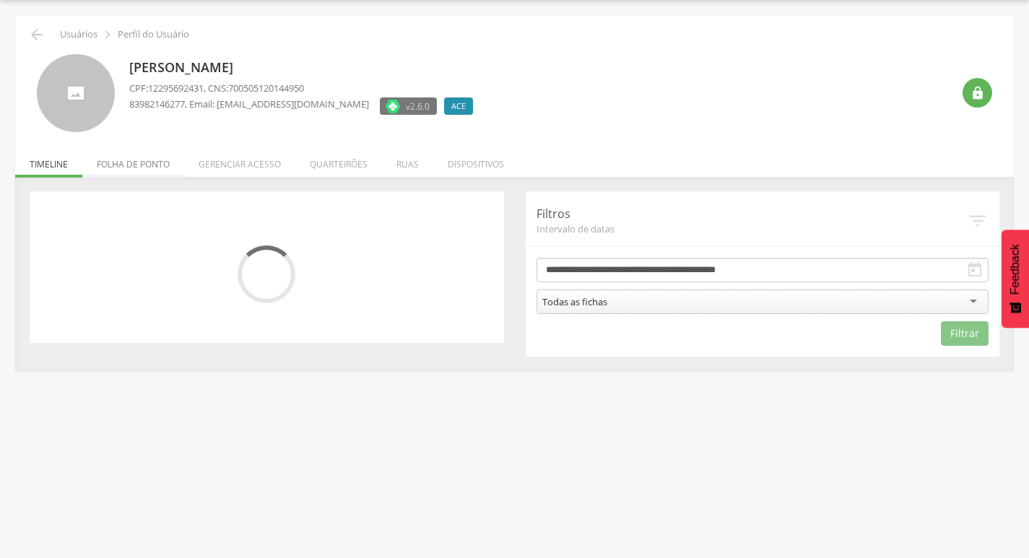
click at [143, 160] on li "Folha de ponto" at bounding box center [133, 161] width 102 height 34
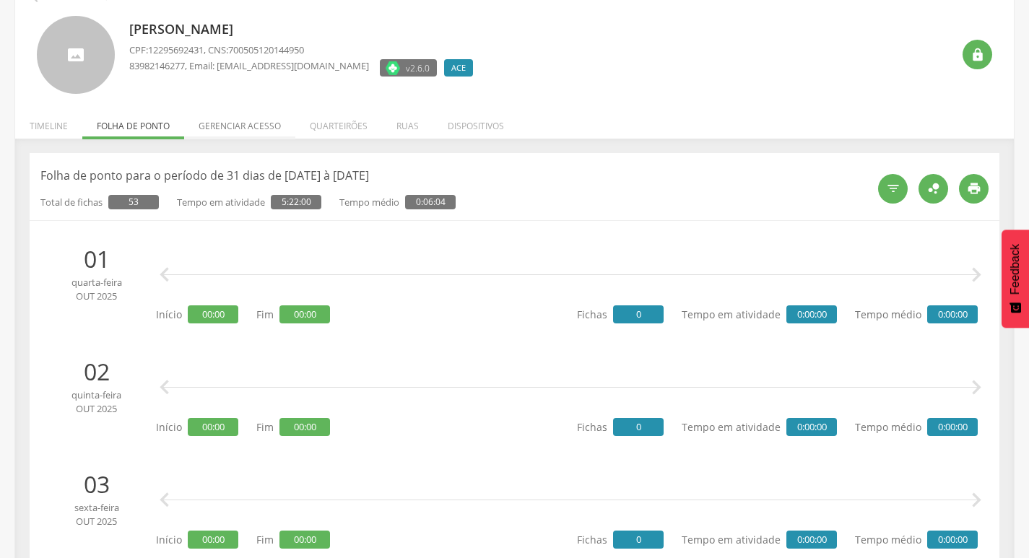
scroll to position [0, 0]
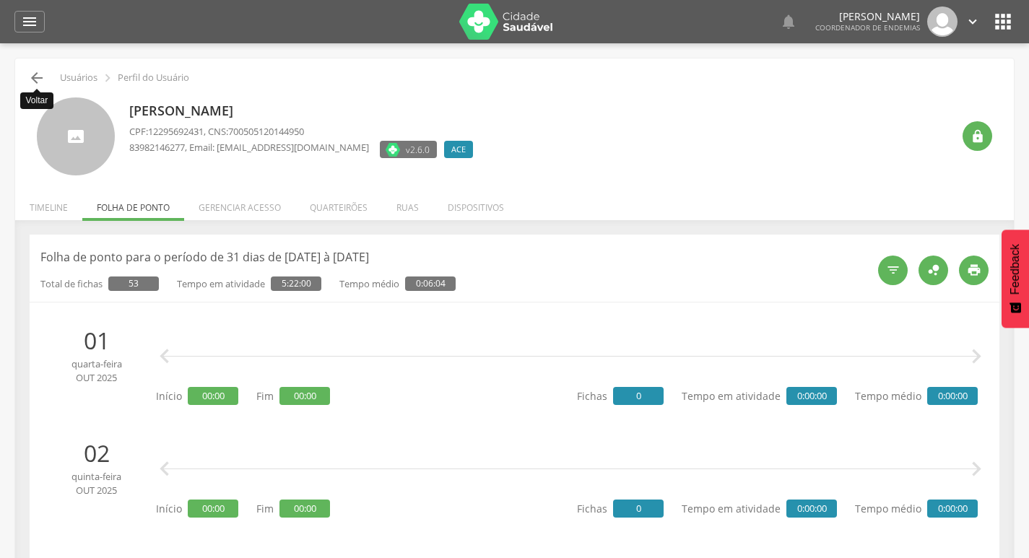
click at [32, 74] on icon "" at bounding box center [36, 77] width 17 height 17
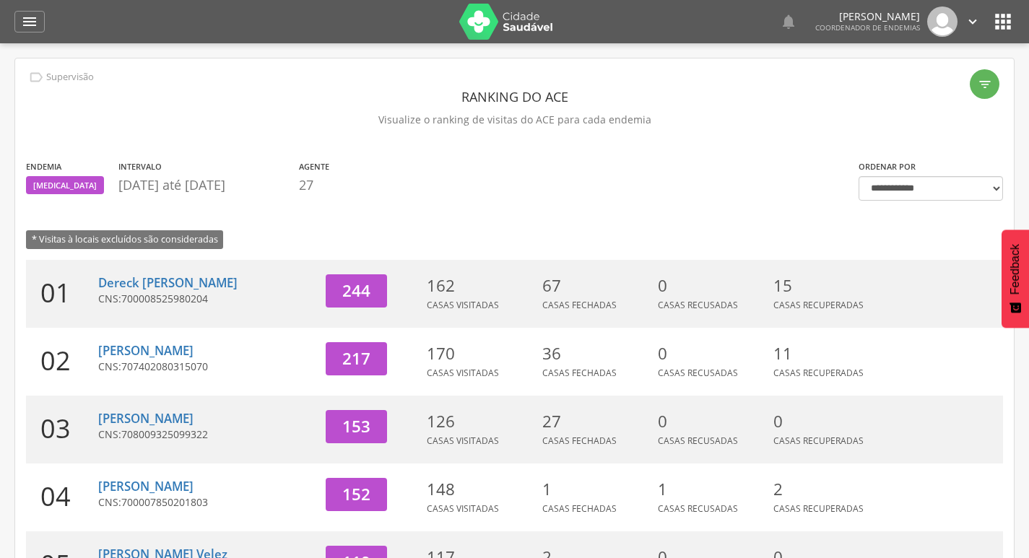
click at [978, 24] on icon "" at bounding box center [973, 22] width 16 height 16
click at [897, 84] on link "Sair" at bounding box center [923, 83] width 114 height 18
